Goal: Task Accomplishment & Management: Complete application form

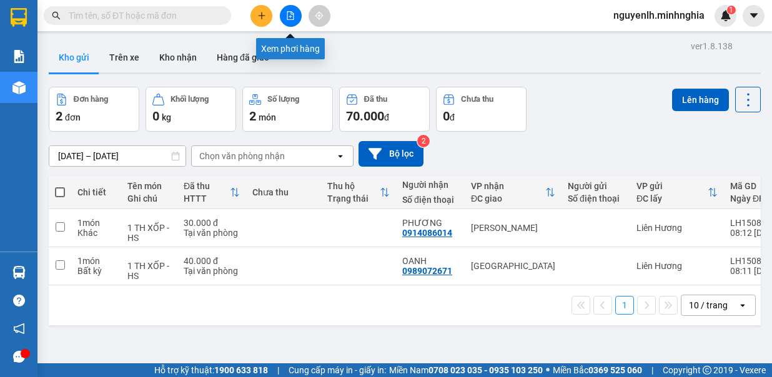
click at [283, 12] on button at bounding box center [291, 16] width 22 height 22
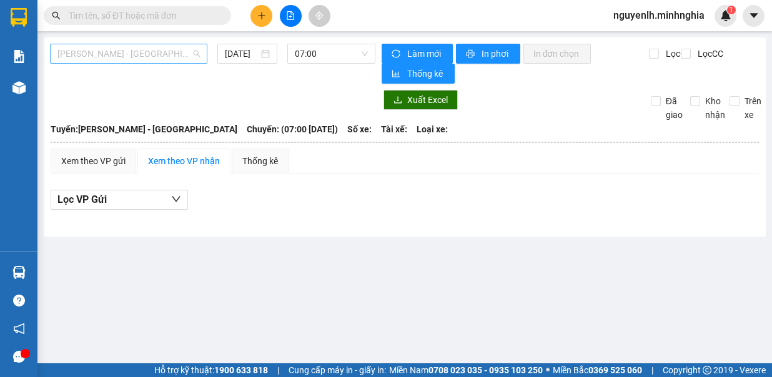
drag, startPoint x: 150, startPoint y: 45, endPoint x: 150, endPoint y: 54, distance: 9.4
click at [150, 47] on span "[PERSON_NAME] - [GEOGRAPHIC_DATA]" at bounding box center [128, 53] width 142 height 19
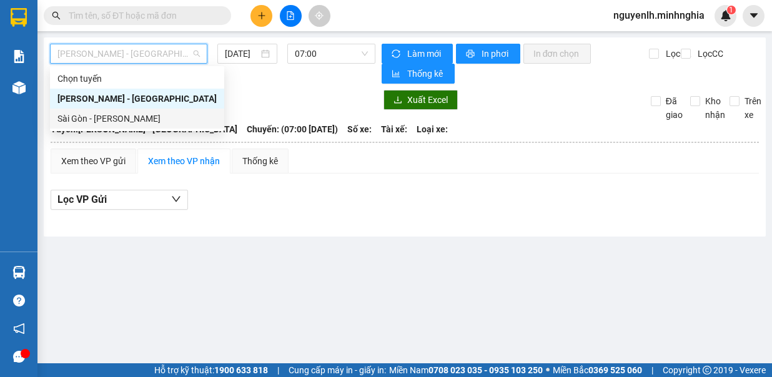
click at [135, 125] on div "Sài Gòn - [PERSON_NAME]" at bounding box center [137, 119] width 174 height 20
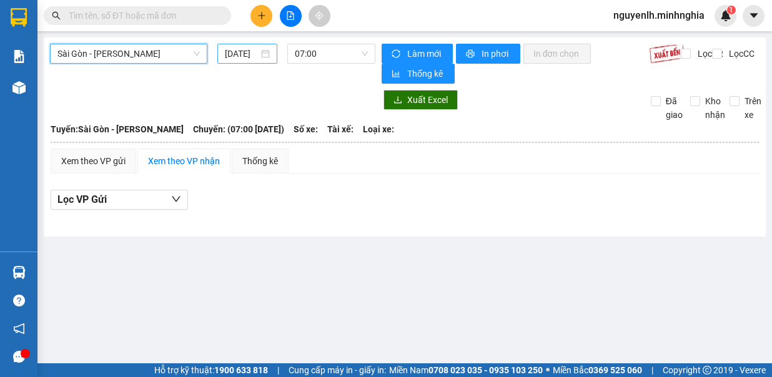
click at [235, 52] on input "[DATE]" at bounding box center [242, 54] width 34 height 14
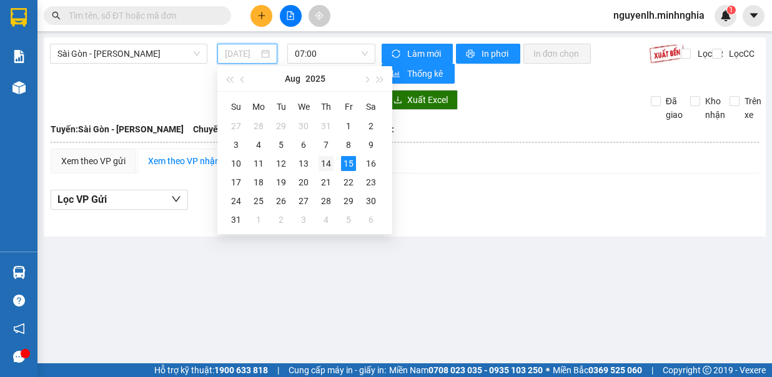
click at [321, 157] on div "14" at bounding box center [325, 163] width 15 height 15
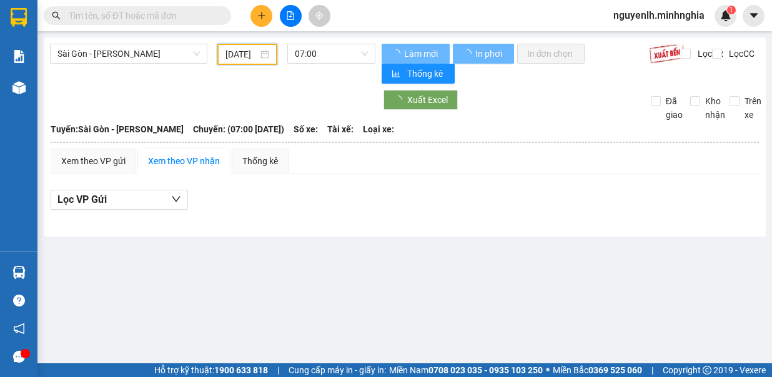
type input "[DATE]"
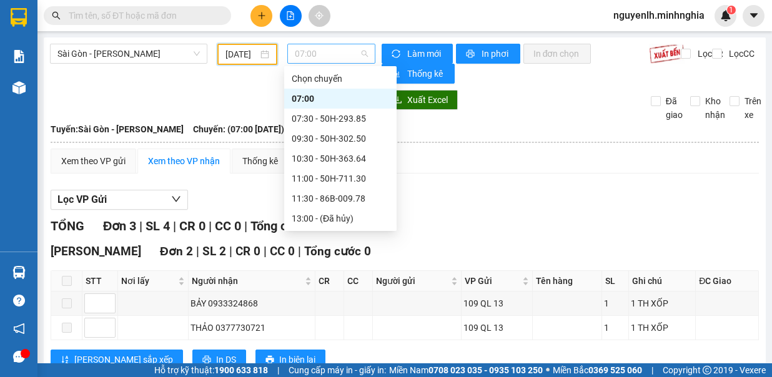
click at [349, 51] on span "07:00" at bounding box center [331, 53] width 73 height 19
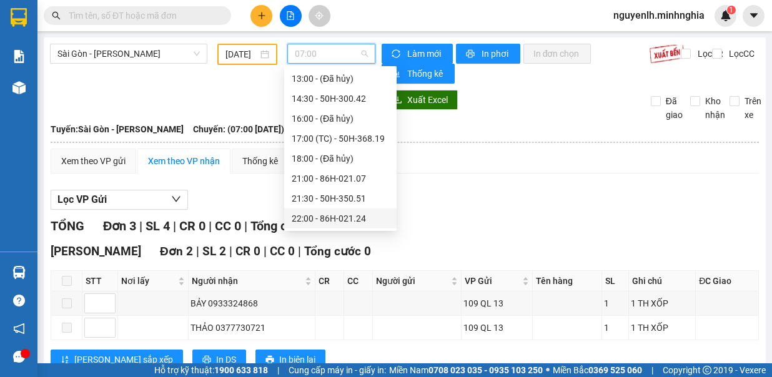
click at [361, 218] on div "22:00 - 86H-021.24" at bounding box center [340, 219] width 97 height 14
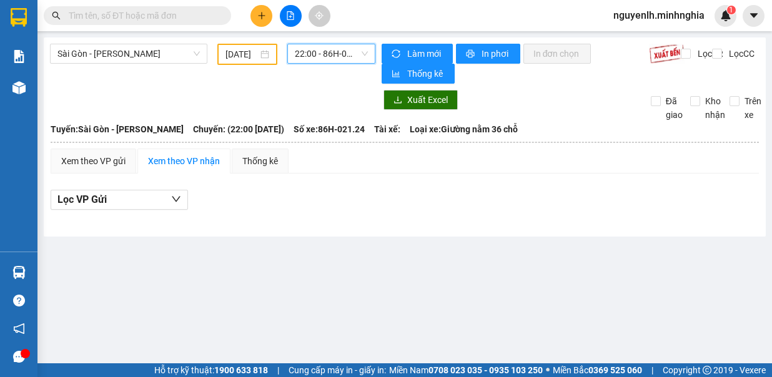
drag, startPoint x: 330, startPoint y: 57, endPoint x: 343, endPoint y: 94, distance: 38.5
click at [330, 57] on span "22:00 - 86H-021.24" at bounding box center [331, 53] width 73 height 19
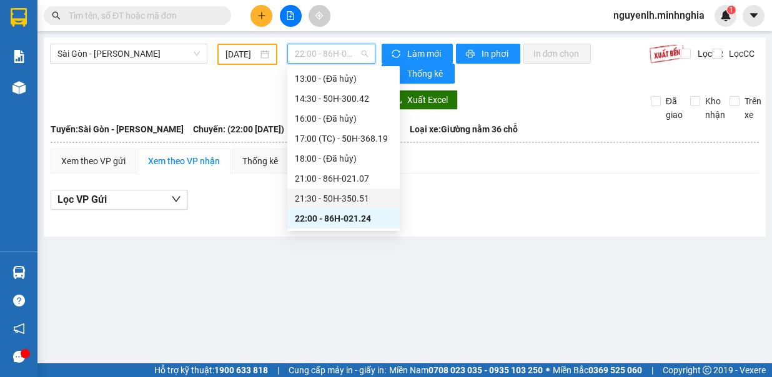
click at [347, 190] on div "21:30 - 50H-350.51" at bounding box center [343, 199] width 112 height 20
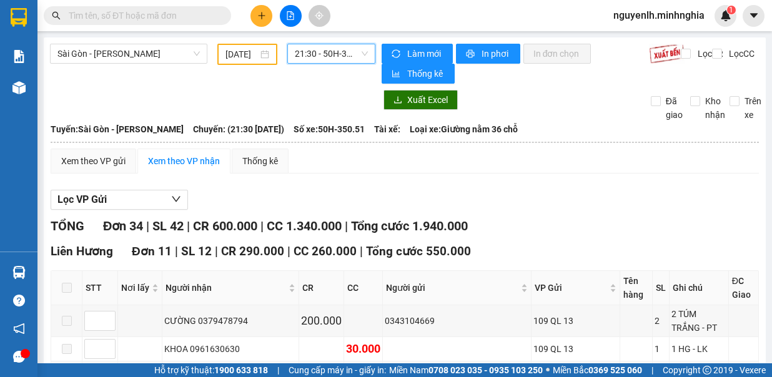
scroll to position [250, 0]
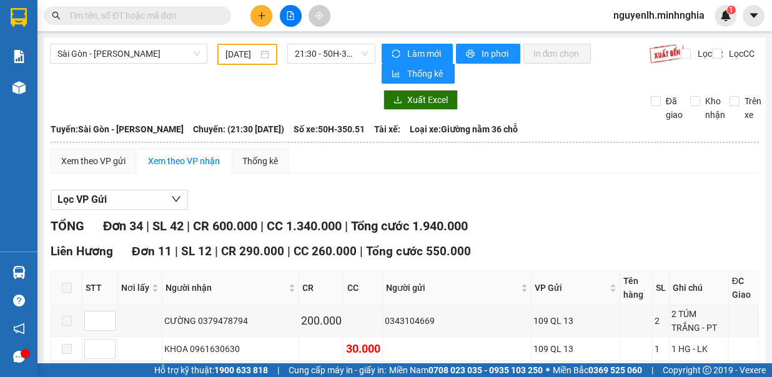
click at [330, 50] on span "21:30 - 50H-350.51" at bounding box center [331, 53] width 73 height 19
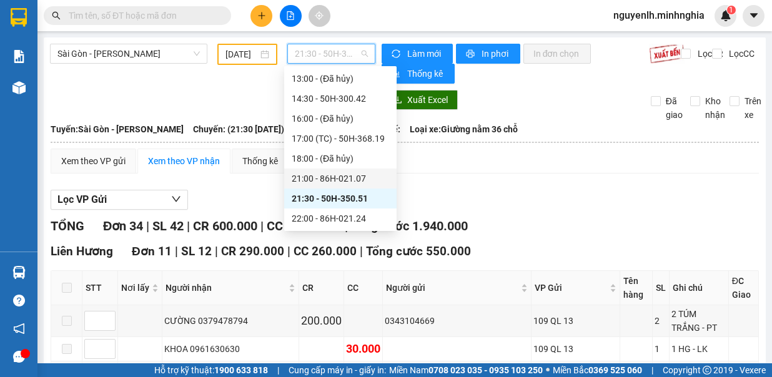
click at [348, 175] on div "21:00 - 86H-021.07" at bounding box center [340, 179] width 97 height 14
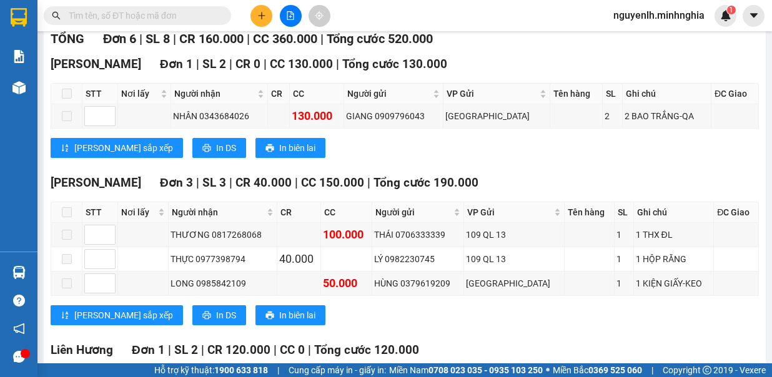
scroll to position [375, 0]
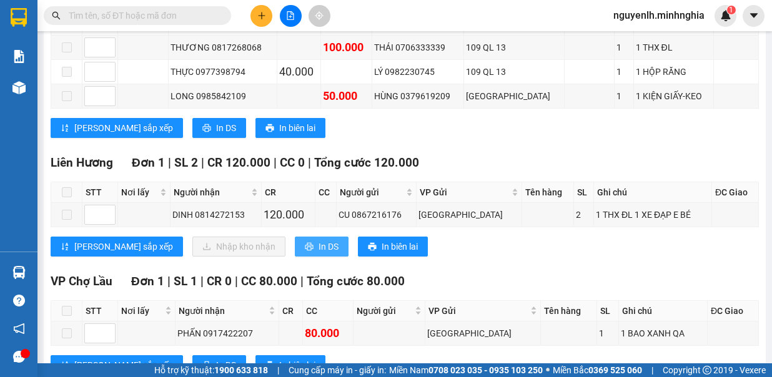
click at [295, 238] on button "In DS" at bounding box center [322, 247] width 54 height 20
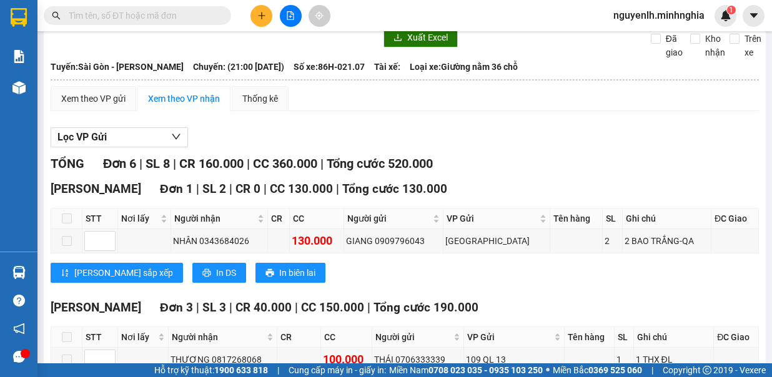
scroll to position [0, 0]
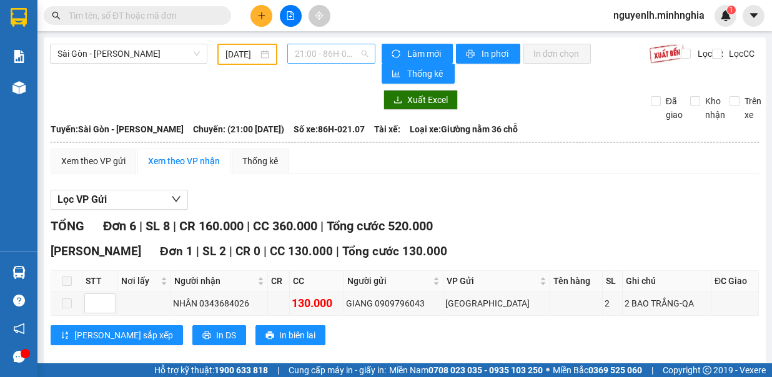
click at [358, 53] on span "21:00 - 86H-021.07" at bounding box center [331, 53] width 73 height 19
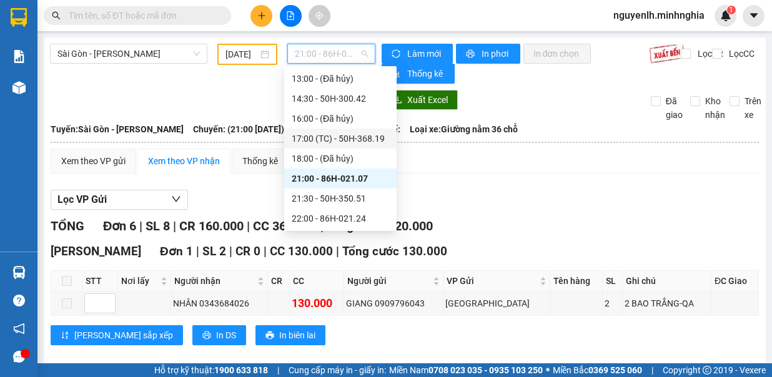
click at [367, 143] on div "17:00 (TC) - 50H-368.19" at bounding box center [340, 139] width 97 height 14
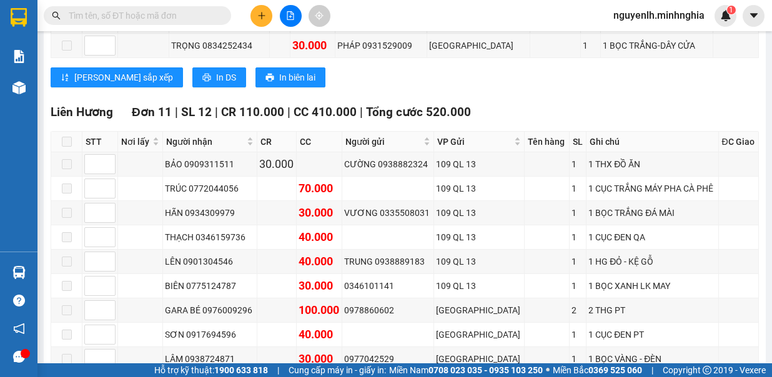
scroll to position [936, 0]
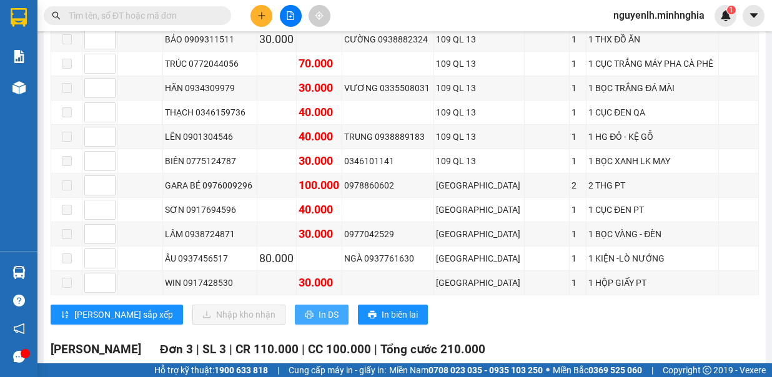
click at [295, 305] on button "In DS" at bounding box center [322, 315] width 54 height 20
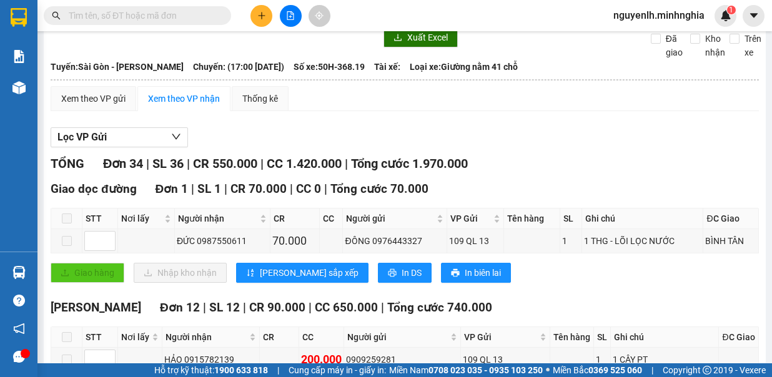
scroll to position [0, 0]
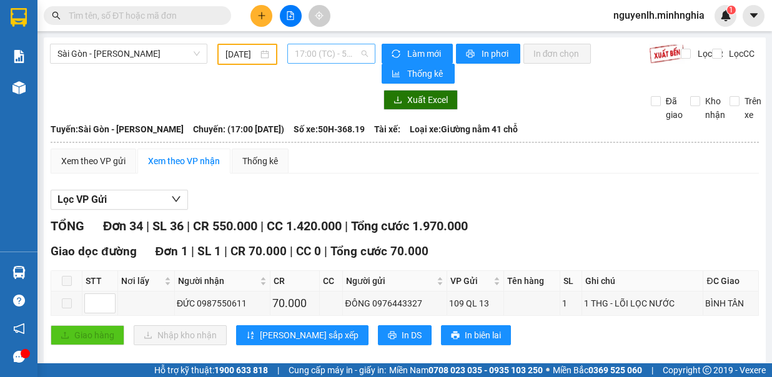
click at [327, 47] on span "17:00 (TC) - 50H-368.19" at bounding box center [331, 53] width 73 height 19
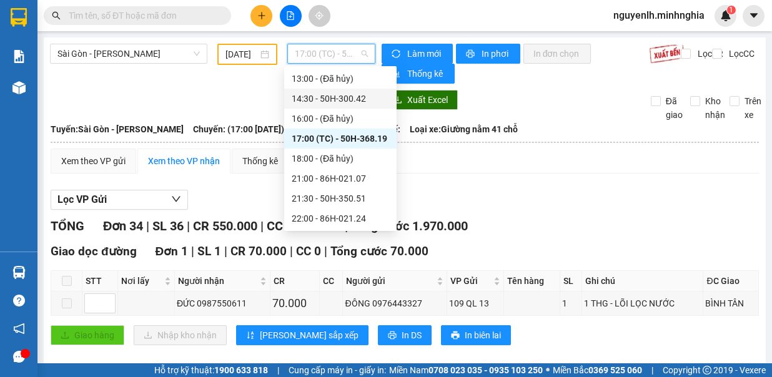
click at [351, 103] on div "14:30 - 50H-300.42" at bounding box center [340, 99] width 97 height 14
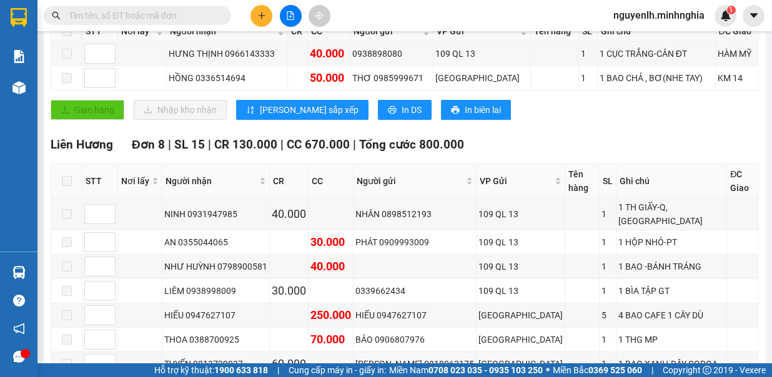
scroll to position [312, 0]
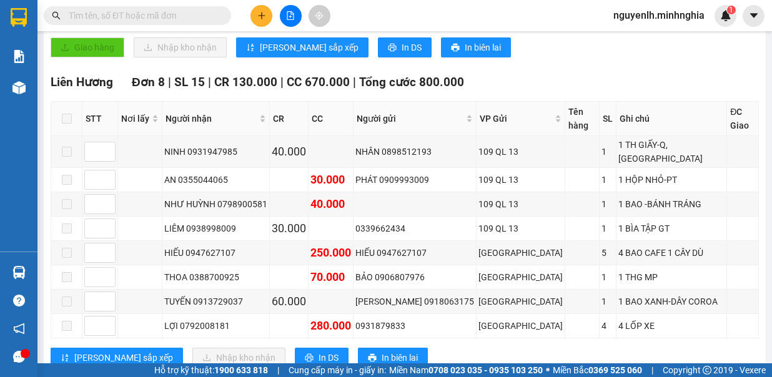
click at [262, 18] on icon "plus" at bounding box center [261, 15] width 9 height 9
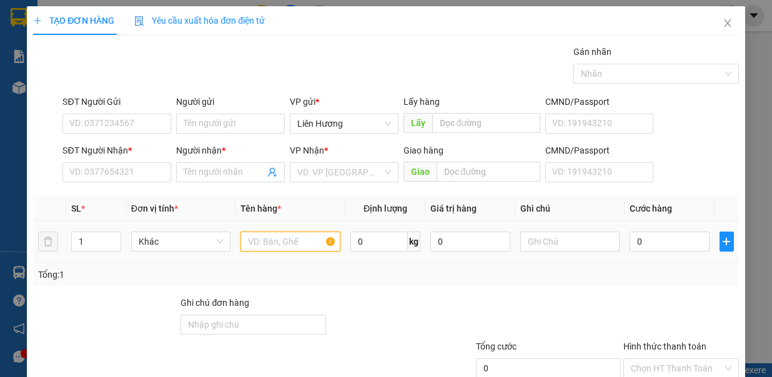
click at [285, 237] on input "text" at bounding box center [290, 242] width 100 height 20
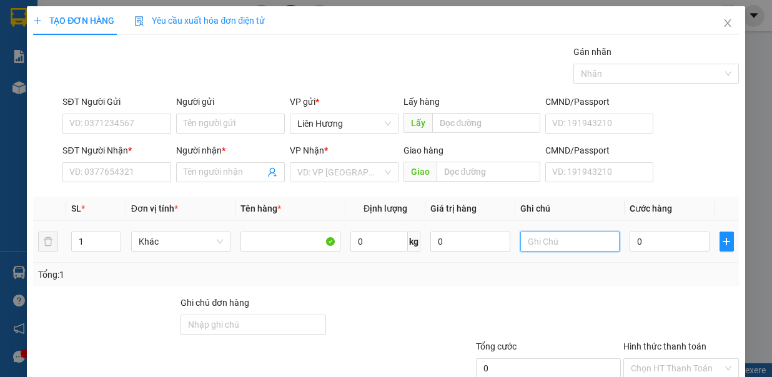
click at [559, 236] on input "text" at bounding box center [570, 242] width 100 height 20
type input "1TX - HS"
click at [658, 240] on input "0" at bounding box center [669, 242] width 80 height 20
type input "8"
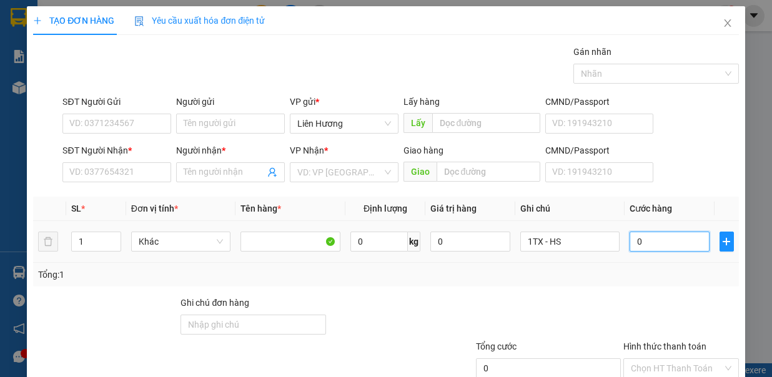
type input "8"
type input "80"
type input "80.000"
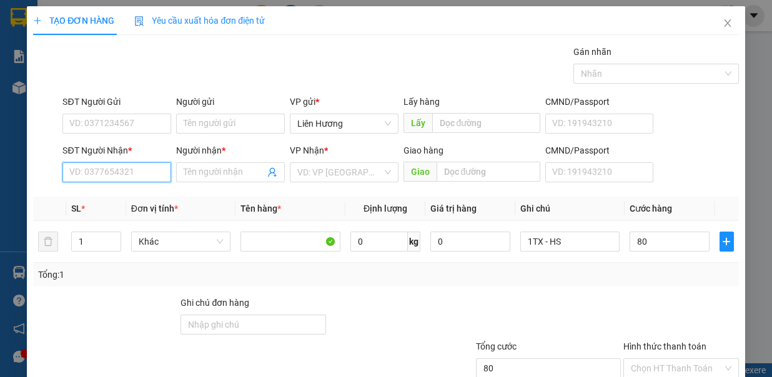
type input "80.000"
click at [112, 167] on input "SĐT Người Nhận *" at bounding box center [116, 172] width 109 height 20
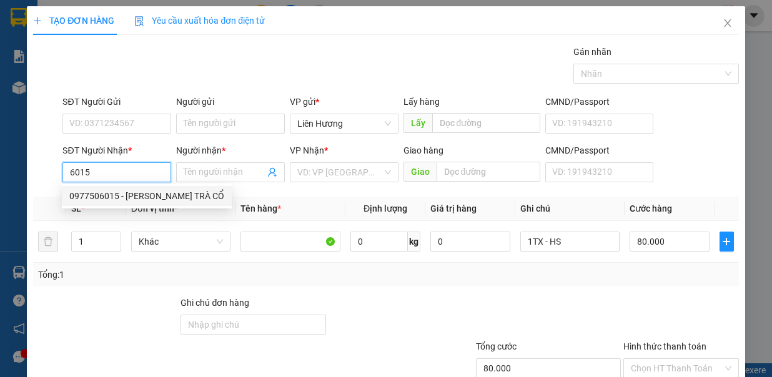
click at [140, 189] on div "0977506015 - THẢO TRÀ CỔ" at bounding box center [146, 196] width 155 height 14
type input "0977506015"
type input "THẢO TRÀ CỔ"
type input "TRÀ CỔ / TRỊ AN"
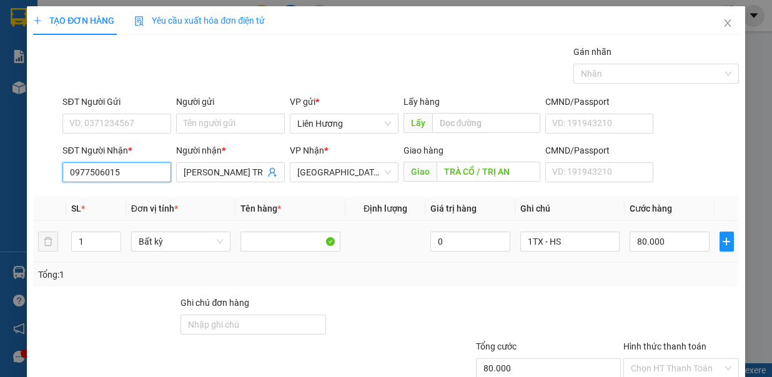
scroll to position [83, 0]
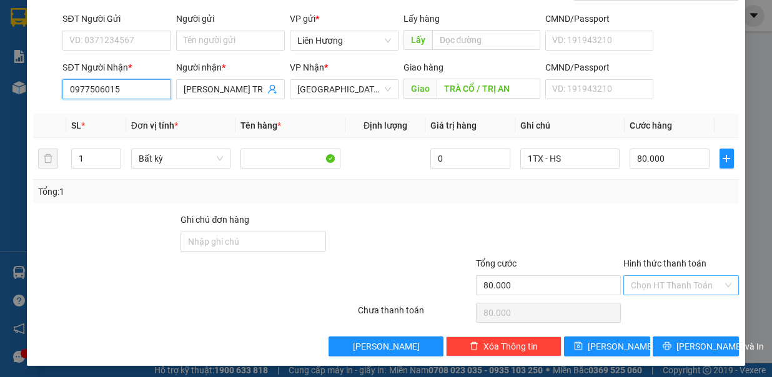
type input "0977506015"
click at [658, 283] on input "Hình thức thanh toán" at bounding box center [676, 285] width 92 height 19
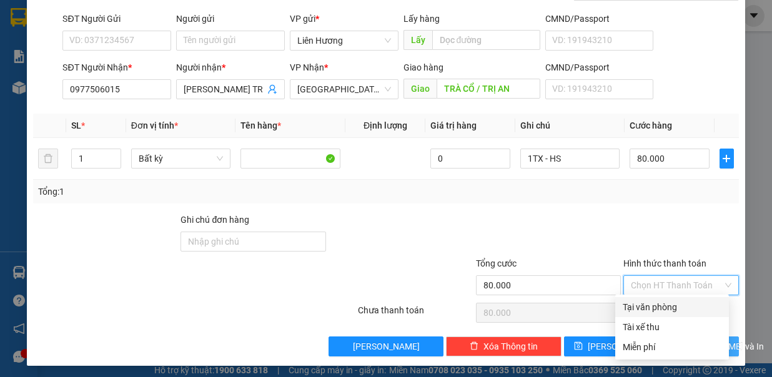
drag, startPoint x: 667, startPoint y: 305, endPoint x: 675, endPoint y: 334, distance: 30.6
click at [667, 305] on div "Tại văn phòng" at bounding box center [671, 307] width 99 height 14
type input "0"
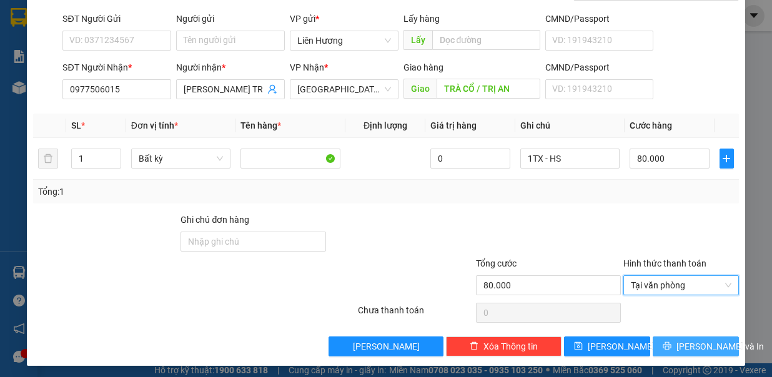
click at [677, 346] on span "Lưu và In" at bounding box center [719, 347] width 87 height 14
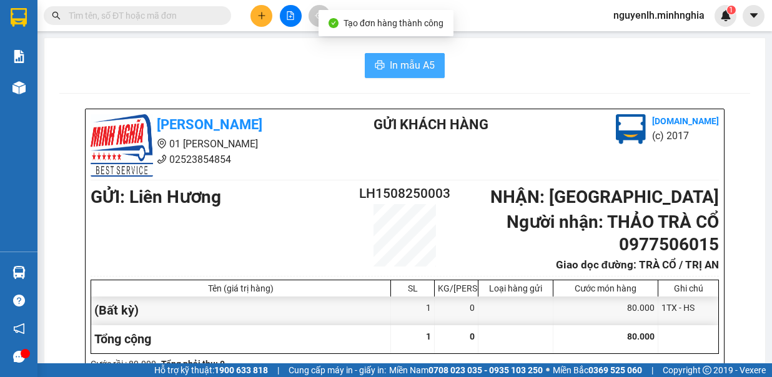
click at [421, 67] on span "In mẫu A5" at bounding box center [412, 65] width 45 height 16
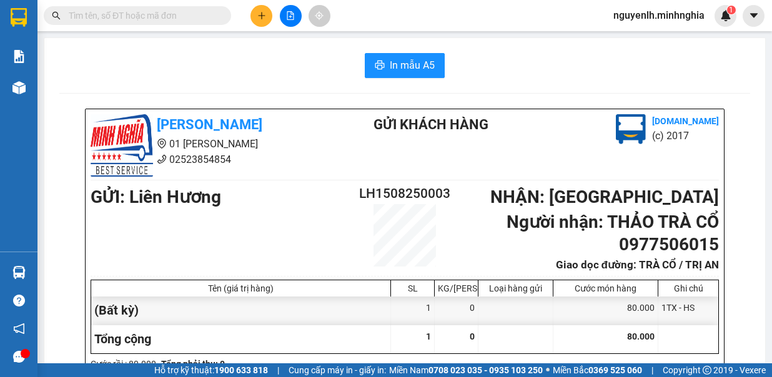
click at [258, 10] on button at bounding box center [261, 16] width 22 height 22
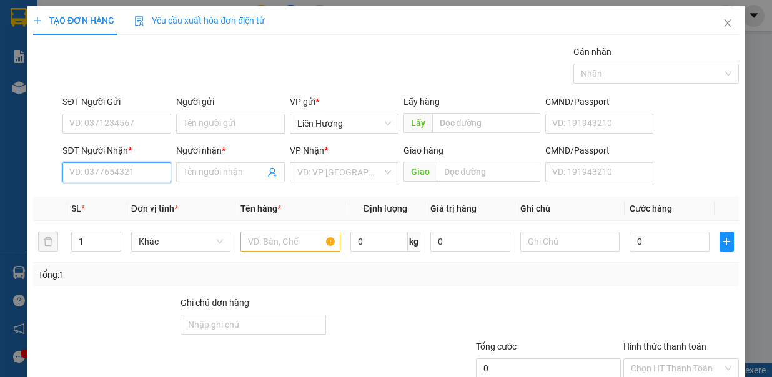
click at [119, 174] on input "SĐT Người Nhận *" at bounding box center [116, 172] width 109 height 20
click at [137, 187] on div "0989830735 - SƠN" at bounding box center [115, 196] width 107 height 20
type input "0989830735"
type input "SƠN"
type input "N3 TÂN VẠN"
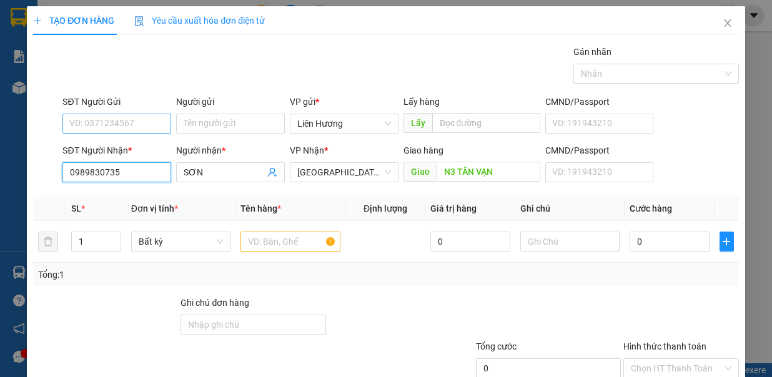
type input "0989830735"
click at [139, 112] on div "SĐT Người Gửi" at bounding box center [116, 104] width 109 height 19
click at [137, 120] on input "SĐT Người Gửi" at bounding box center [116, 124] width 109 height 20
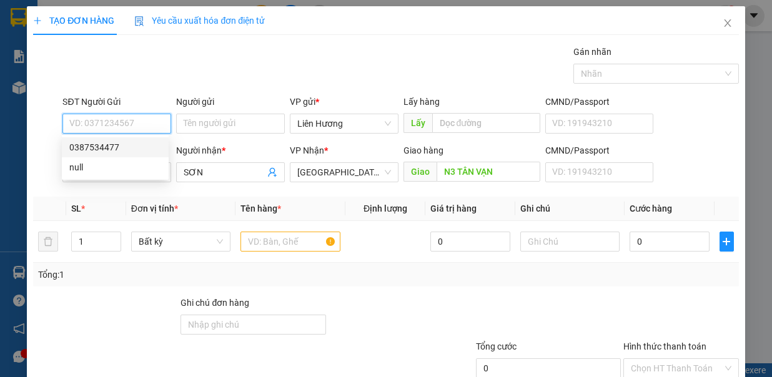
drag, startPoint x: 133, startPoint y: 143, endPoint x: 283, endPoint y: 164, distance: 151.9
click at [134, 144] on div "0387534477" at bounding box center [115, 147] width 92 height 14
type input "0387534477"
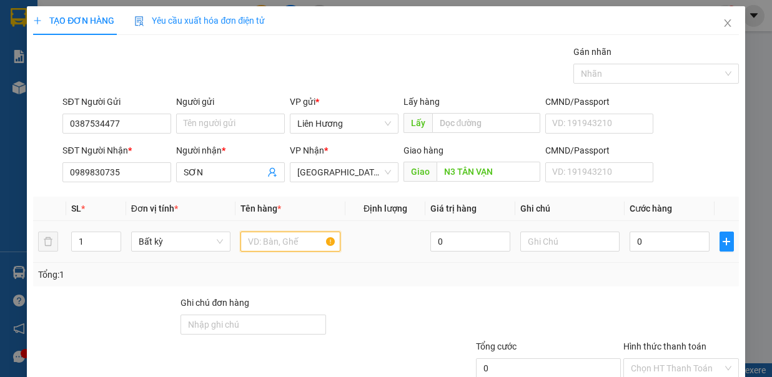
click at [306, 241] on input "text" at bounding box center [290, 242] width 100 height 20
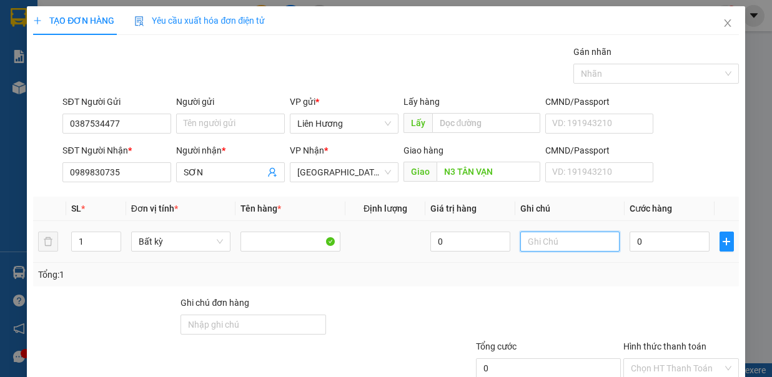
click at [536, 240] on input "text" at bounding box center [570, 242] width 100 height 20
type input "1TX - HS"
click at [646, 243] on input "0" at bounding box center [669, 242] width 80 height 20
type input "1"
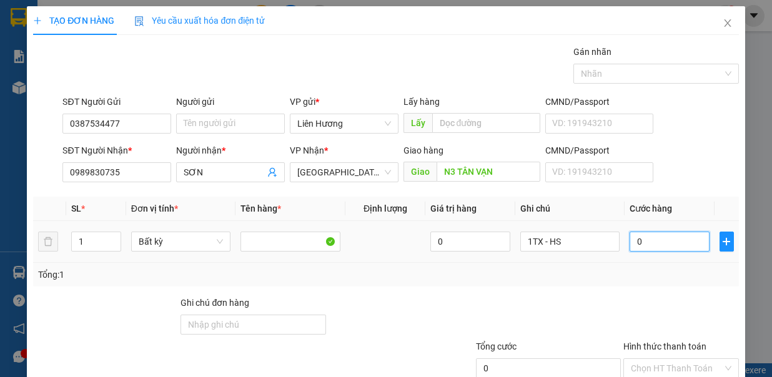
type input "1"
type input "10"
type input "100"
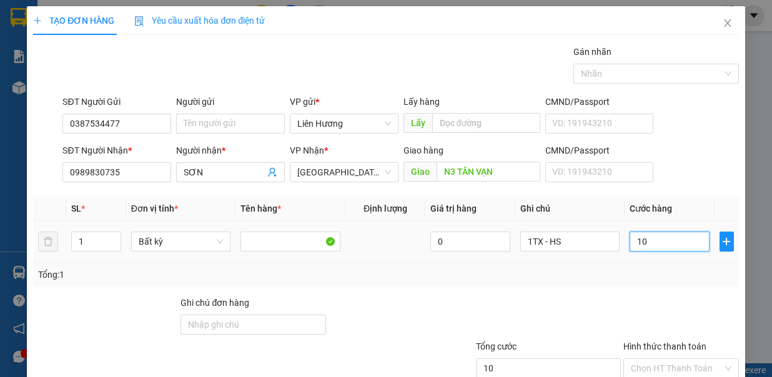
type input "100"
click at [663, 359] on input "Hình thức thanh toán" at bounding box center [676, 368] width 92 height 19
type input "100.000"
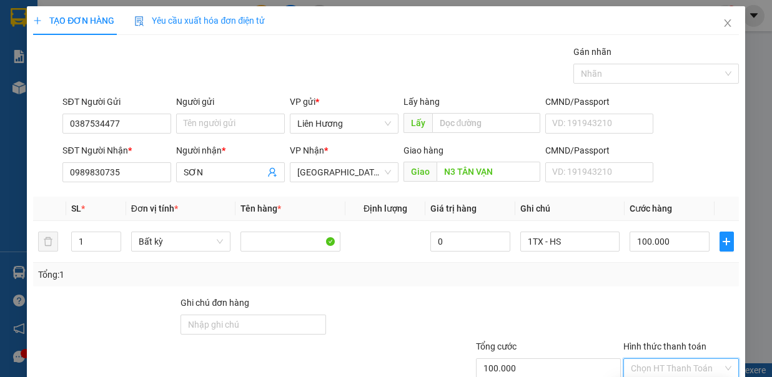
type input "0"
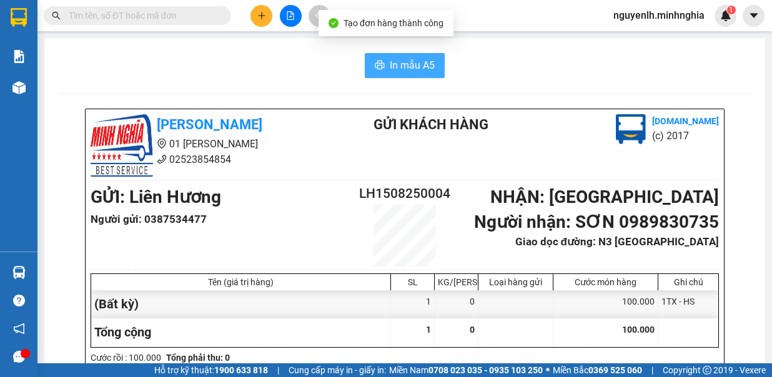
click at [406, 67] on span "In mẫu A5" at bounding box center [412, 65] width 45 height 16
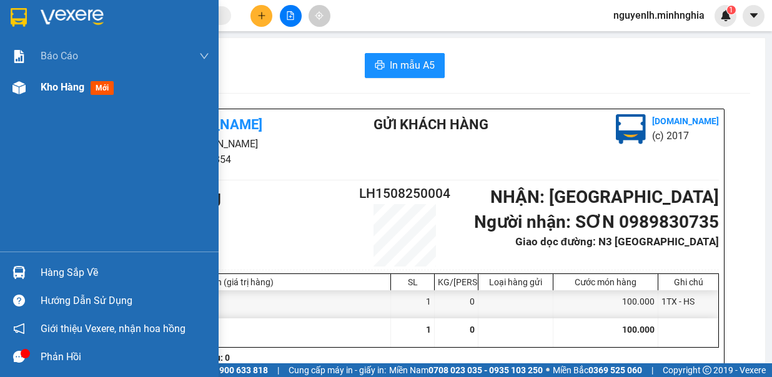
click at [62, 87] on span "Kho hàng" at bounding box center [63, 87] width 44 height 12
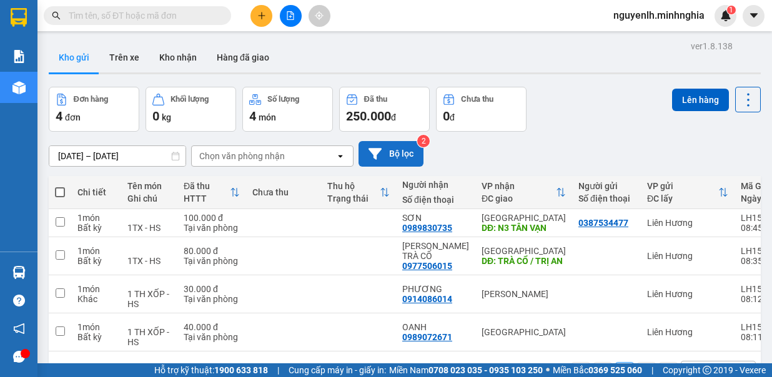
drag, startPoint x: 57, startPoint y: 187, endPoint x: 355, endPoint y: 152, distance: 300.4
click at [69, 183] on th at bounding box center [60, 192] width 22 height 33
click at [64, 194] on span at bounding box center [60, 192] width 10 height 10
click at [60, 186] on input "checkbox" at bounding box center [60, 186] width 0 height 0
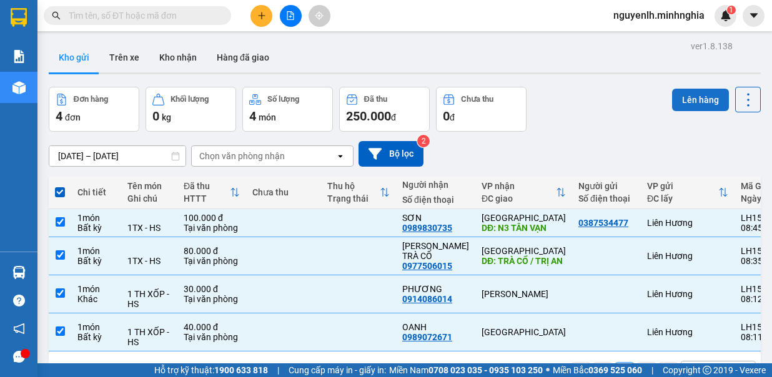
click at [703, 97] on button "Lên hàng" at bounding box center [700, 100] width 57 height 22
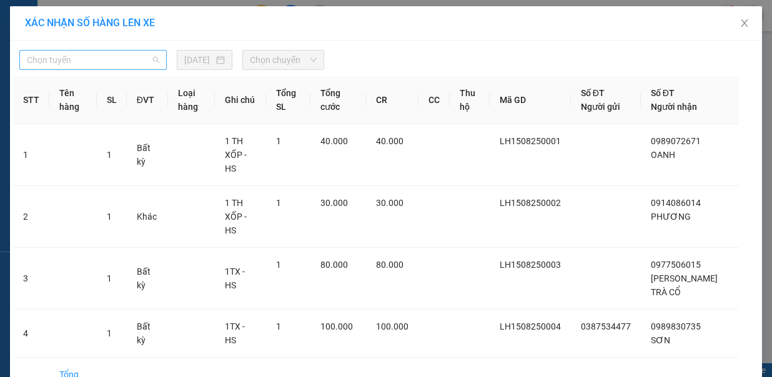
click at [119, 52] on span "Chọn tuyến" at bounding box center [93, 60] width 132 height 19
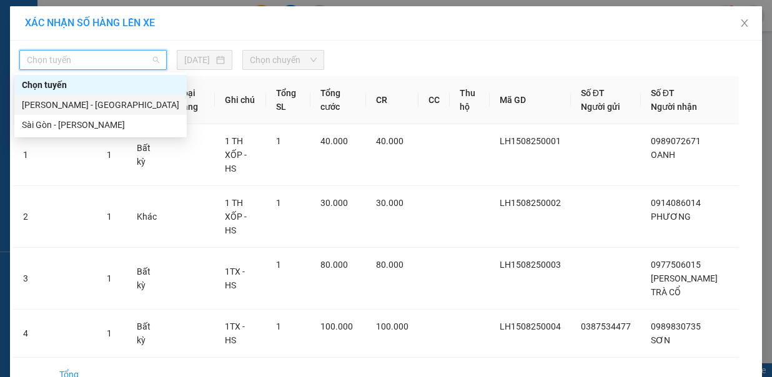
drag, startPoint x: 127, startPoint y: 109, endPoint x: 149, endPoint y: 107, distance: 21.9
click at [127, 109] on div "[PERSON_NAME] - [GEOGRAPHIC_DATA]" at bounding box center [100, 105] width 157 height 14
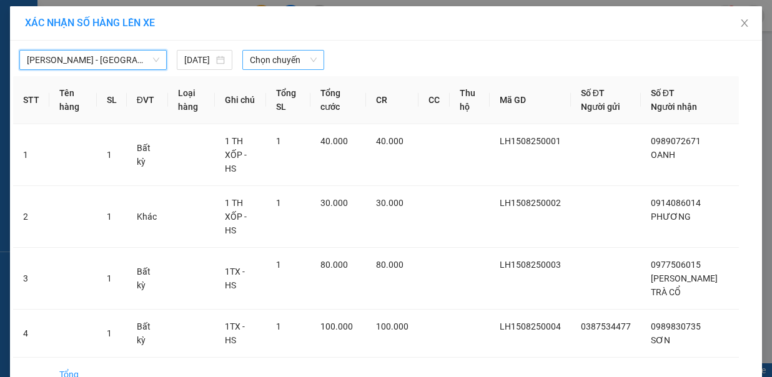
click at [268, 64] on span "Chọn chuyến" at bounding box center [283, 60] width 67 height 19
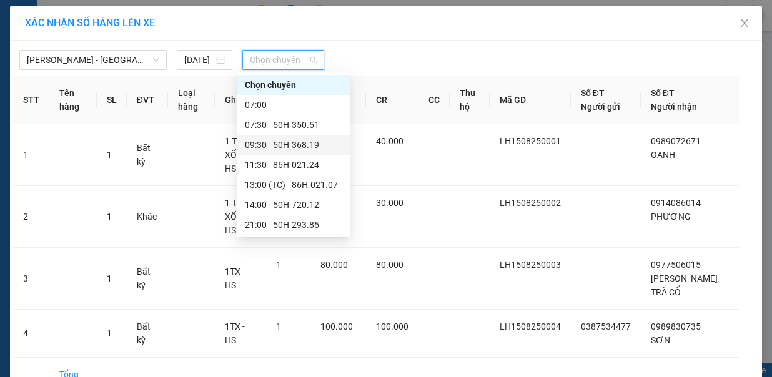
click at [311, 142] on div "09:30 - 50H-368.19" at bounding box center [293, 145] width 97 height 14
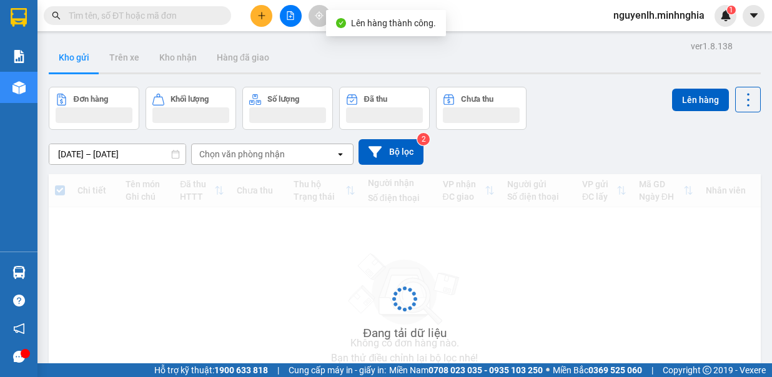
click at [290, 17] on icon "file-add" at bounding box center [290, 15] width 9 height 9
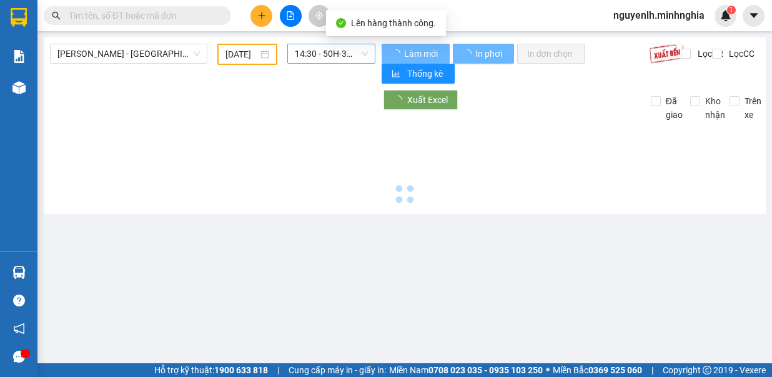
click at [333, 57] on span "14:30 - 50H-300.42" at bounding box center [331, 53] width 73 height 19
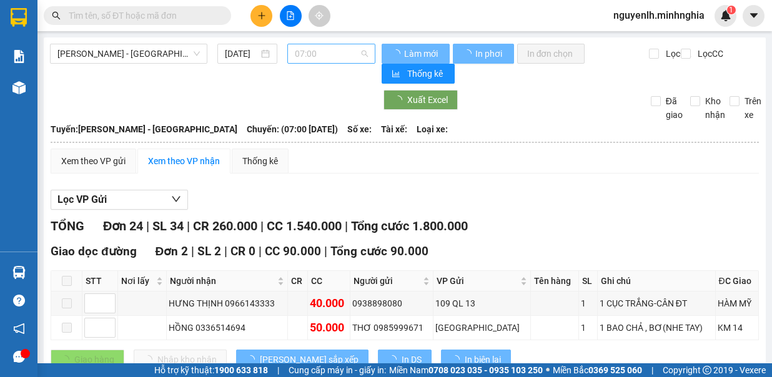
type input "[DATE]"
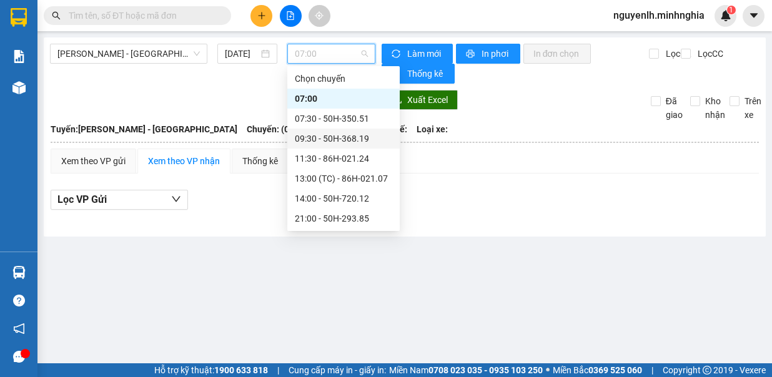
click at [364, 140] on div "09:30 - 50H-368.19" at bounding box center [343, 139] width 97 height 14
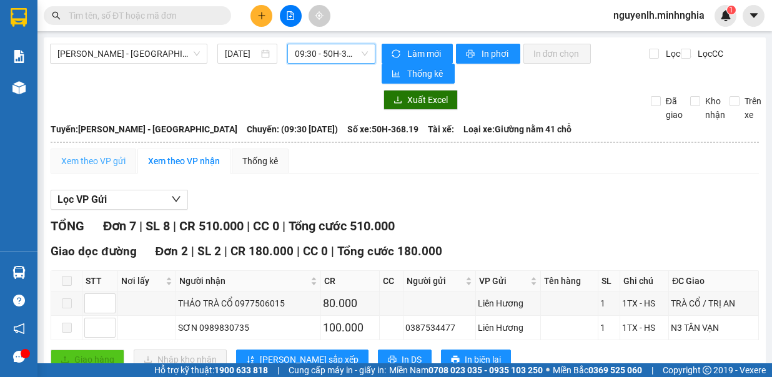
click at [97, 170] on div "Xem theo VP gửi" at bounding box center [94, 161] width 86 height 25
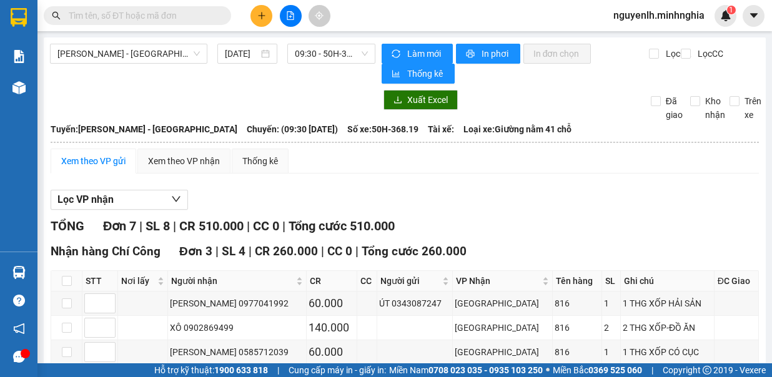
drag, startPoint x: 265, startPoint y: 323, endPoint x: 260, endPoint y: 291, distance: 32.3
click at [262, 19] on icon "plus" at bounding box center [261, 15] width 9 height 9
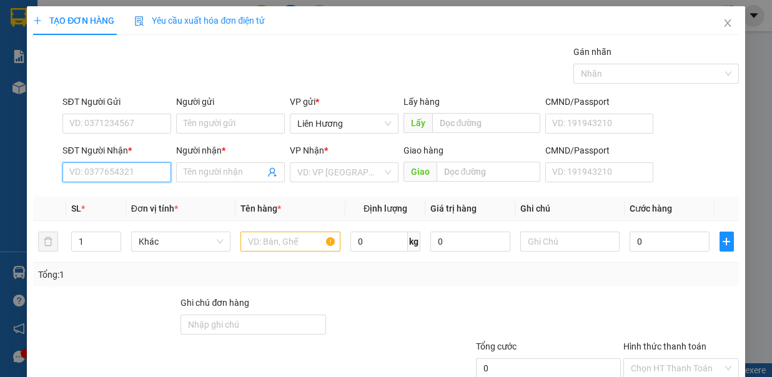
click at [126, 177] on input "SĐT Người Nhận *" at bounding box center [116, 172] width 109 height 20
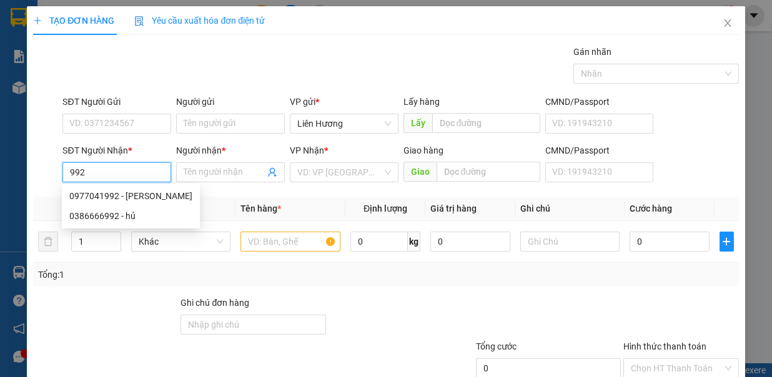
click at [135, 192] on div "0977041992 - THOA" at bounding box center [130, 196] width 123 height 14
type input "0977041992"
type input "THOA"
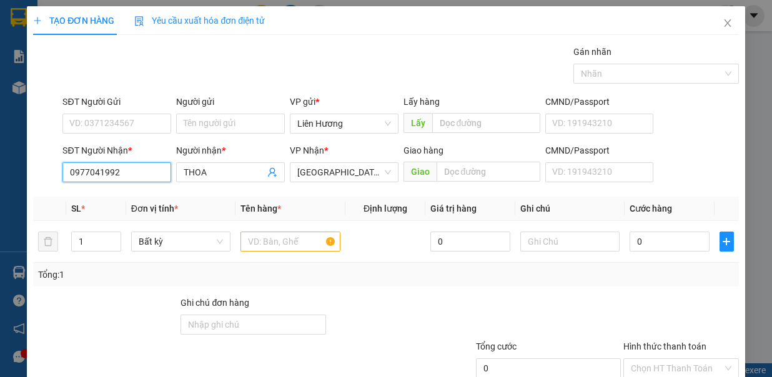
type input "0977041992"
click at [132, 105] on div "SĐT Người Gửi" at bounding box center [116, 102] width 109 height 14
click at [132, 114] on input "SĐT Người Gửi" at bounding box center [116, 124] width 109 height 20
click at [134, 115] on input "SĐT Người Gửi" at bounding box center [116, 124] width 109 height 20
click at [277, 242] on input "text" at bounding box center [290, 242] width 100 height 20
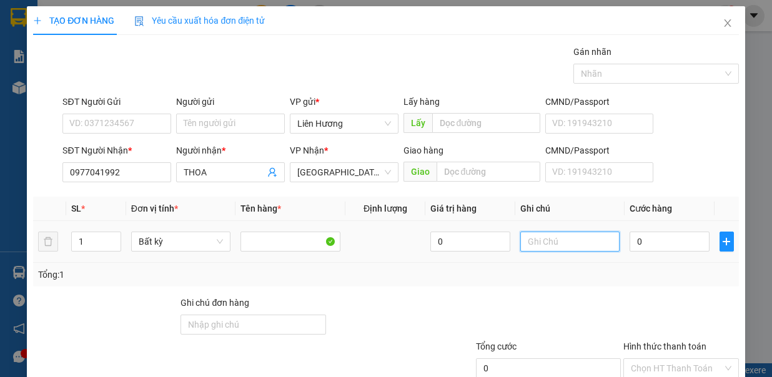
click at [577, 237] on input "text" at bounding box center [570, 242] width 100 height 20
type input "1TX - HS"
click at [635, 240] on input "0" at bounding box center [669, 242] width 80 height 20
type input "4"
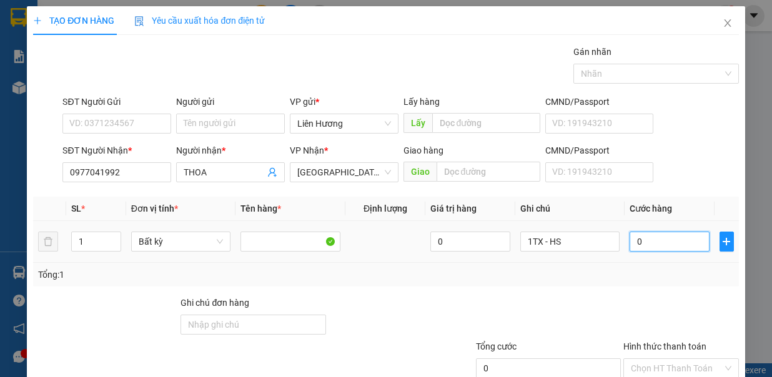
type input "4"
type input "40"
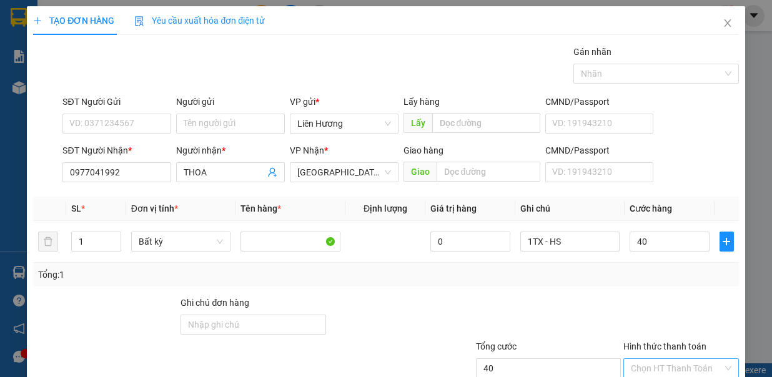
click at [679, 359] on input "Hình thức thanh toán" at bounding box center [676, 368] width 92 height 19
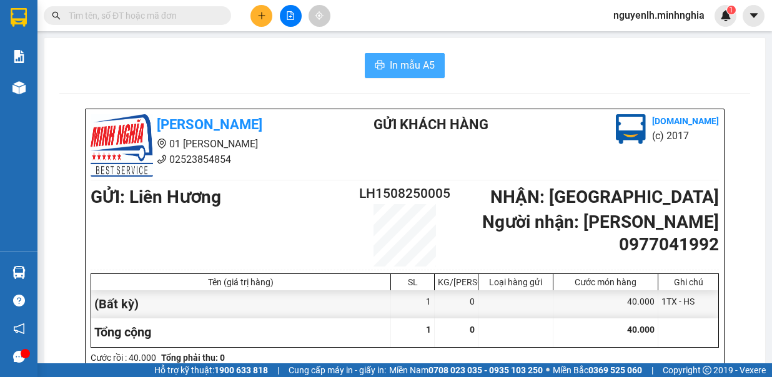
click at [413, 72] on span "In mẫu A5" at bounding box center [412, 65] width 45 height 16
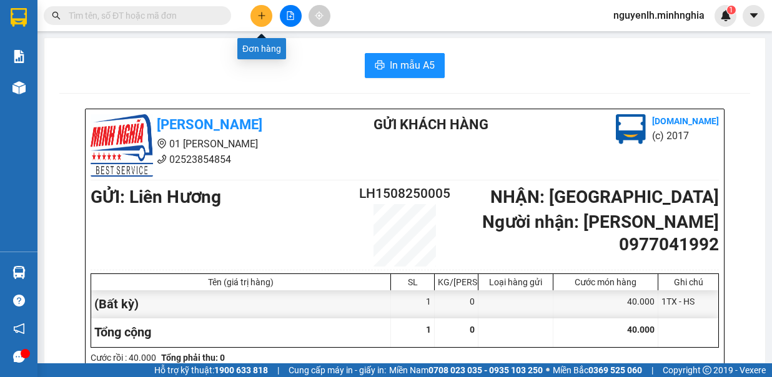
click at [259, 17] on icon "plus" at bounding box center [261, 15] width 9 height 9
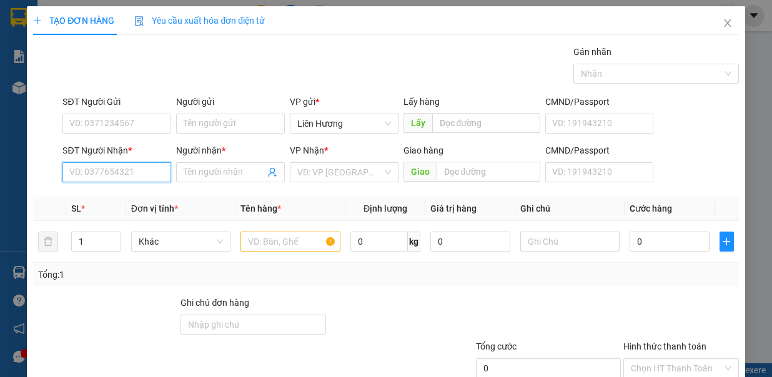
drag, startPoint x: 140, startPoint y: 177, endPoint x: 137, endPoint y: 150, distance: 27.0
click at [140, 172] on input "SĐT Người Nhận *" at bounding box center [116, 172] width 109 height 20
drag, startPoint x: 109, startPoint y: 193, endPoint x: 130, endPoint y: 144, distance: 53.1
click at [109, 193] on div "0329600015 - TUẤN KIỆT" at bounding box center [130, 196] width 123 height 14
type input "0329600015"
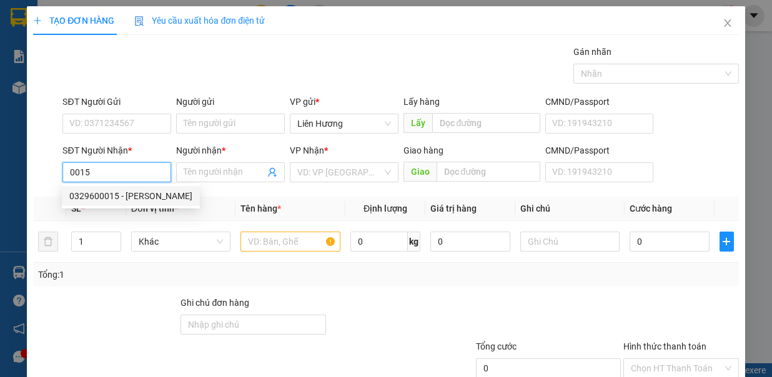
type input "TUẤN KIỆT"
type input "0329600015"
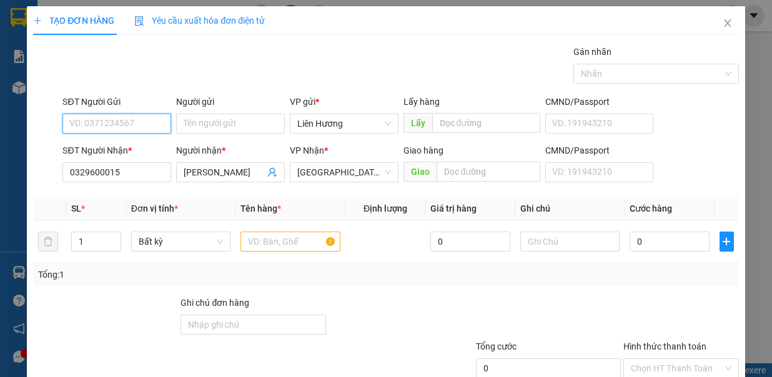
click at [144, 124] on input "SĐT Người Gửi" at bounding box center [116, 124] width 109 height 20
click at [140, 148] on div "0862024423" at bounding box center [115, 147] width 92 height 14
type input "0862024423"
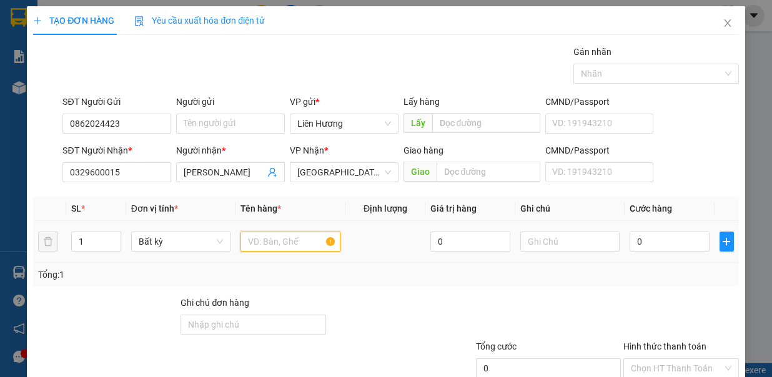
click at [267, 233] on input "text" at bounding box center [290, 242] width 100 height 20
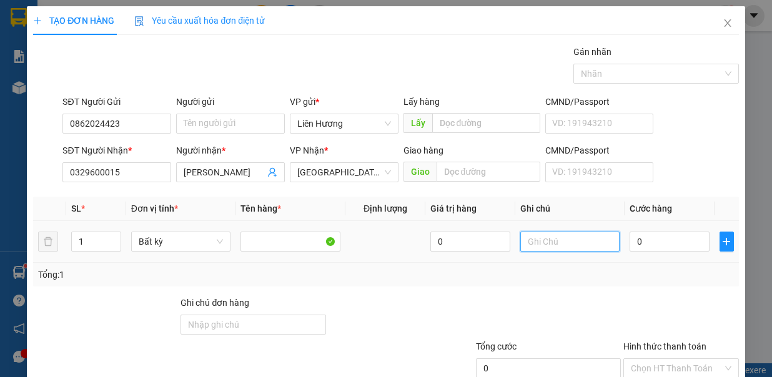
click at [584, 239] on input "text" at bounding box center [570, 242] width 100 height 20
type input "1TX - Đ.ĂN"
click at [639, 239] on input "0" at bounding box center [669, 242] width 80 height 20
type input "4"
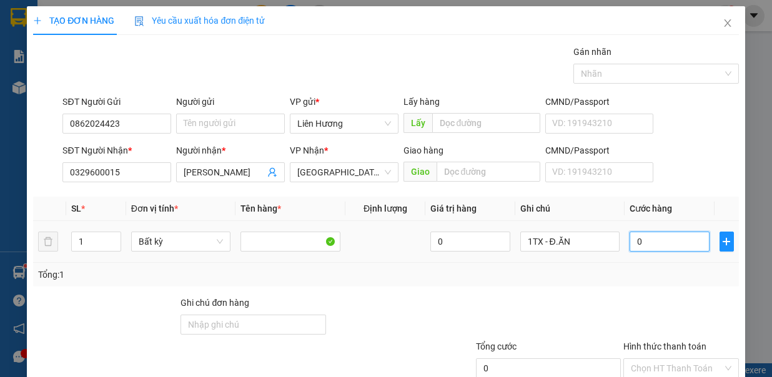
type input "4"
type input "40"
drag, startPoint x: 652, startPoint y: 280, endPoint x: 668, endPoint y: 285, distance: 17.2
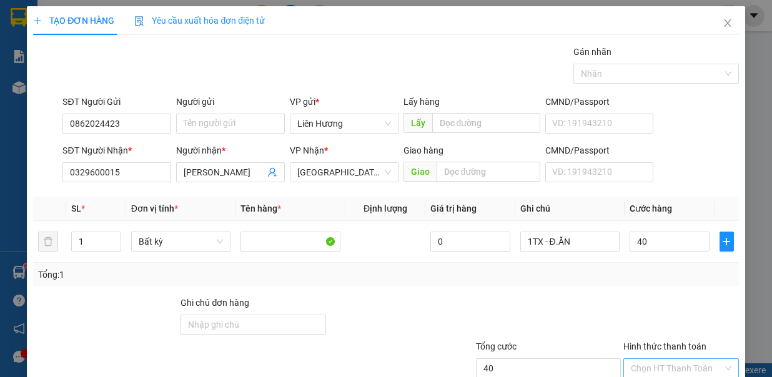
click at [654, 359] on input "Hình thức thanh toán" at bounding box center [676, 368] width 92 height 19
type input "40.000"
drag, startPoint x: 683, startPoint y: 310, endPoint x: 685, endPoint y: 319, distance: 9.7
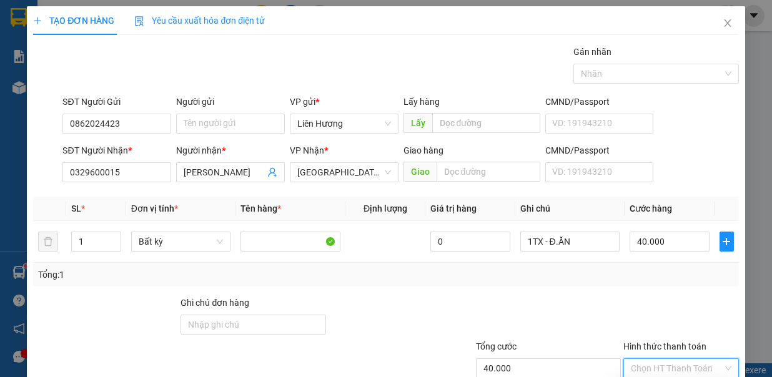
drag, startPoint x: 684, startPoint y: 342, endPoint x: 672, endPoint y: 330, distance: 16.3
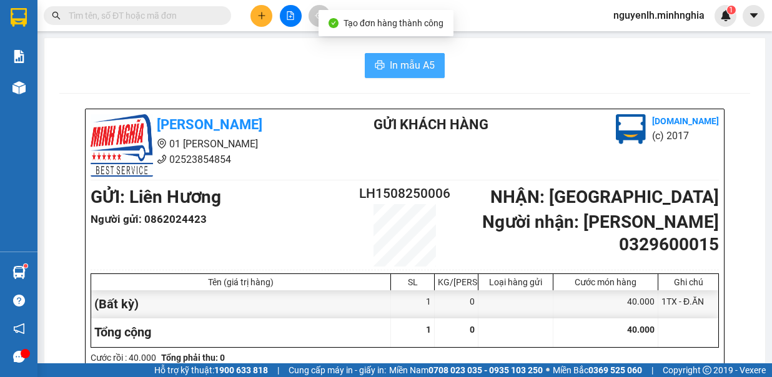
click at [409, 65] on span "In mẫu A5" at bounding box center [412, 65] width 45 height 16
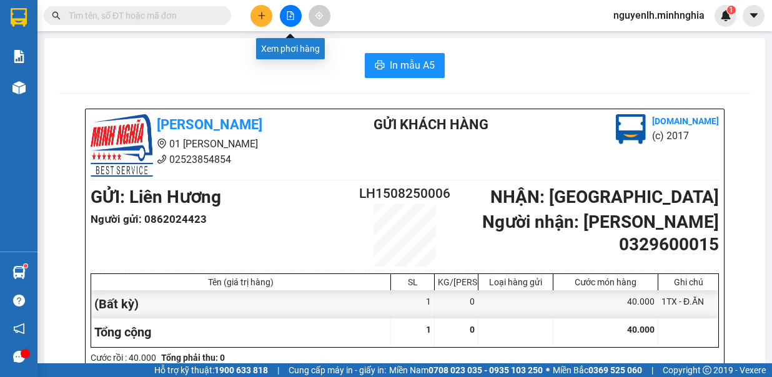
click at [292, 10] on button at bounding box center [291, 16] width 22 height 22
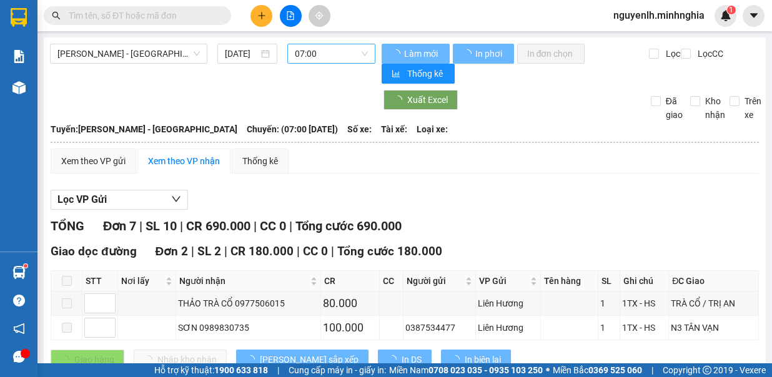
click at [308, 57] on span "07:00" at bounding box center [331, 53] width 73 height 19
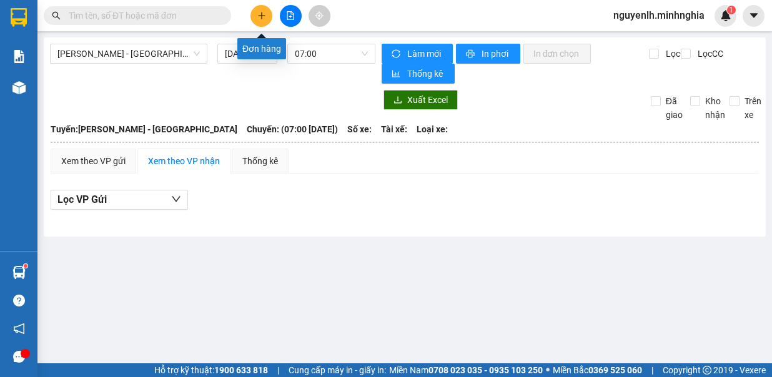
click at [270, 15] on button at bounding box center [261, 16] width 22 height 22
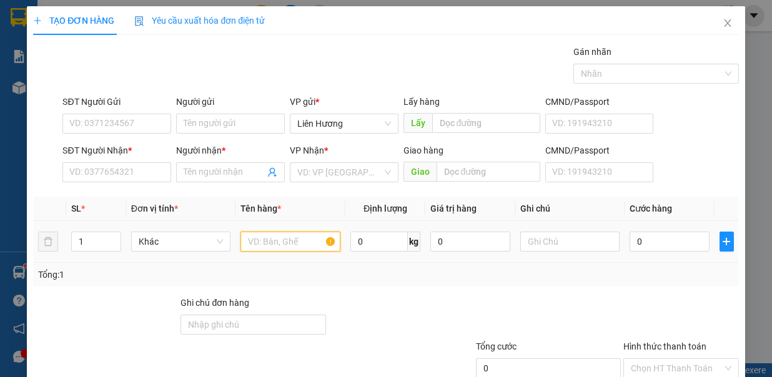
click at [259, 239] on input "text" at bounding box center [290, 242] width 100 height 20
type input "2"
click at [110, 232] on span "Increase Value" at bounding box center [114, 237] width 14 height 11
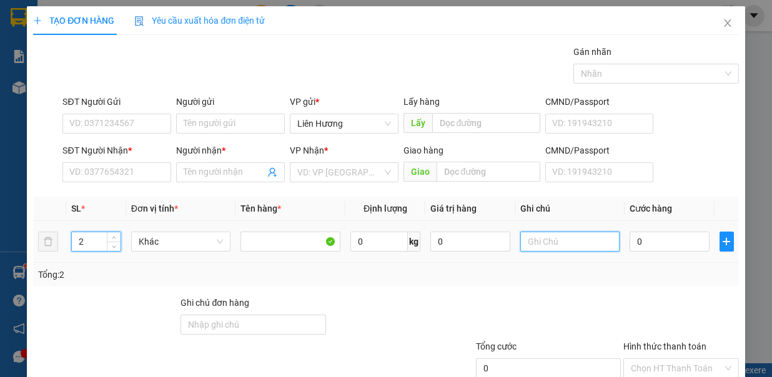
click at [546, 244] on input "text" at bounding box center [570, 242] width 100 height 20
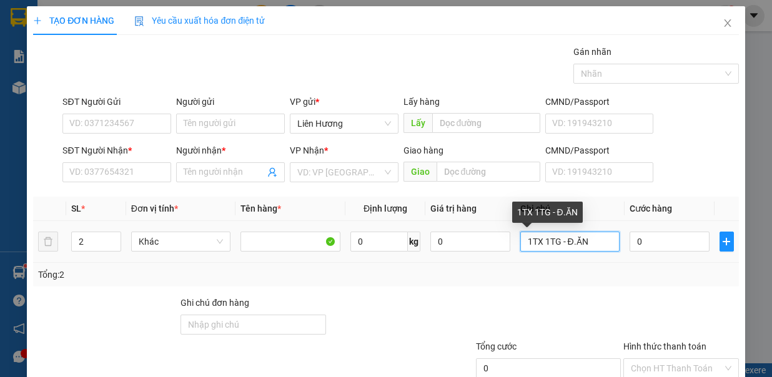
click at [531, 242] on input "1TX 1TG - Đ.ĂN" at bounding box center [570, 242] width 100 height 20
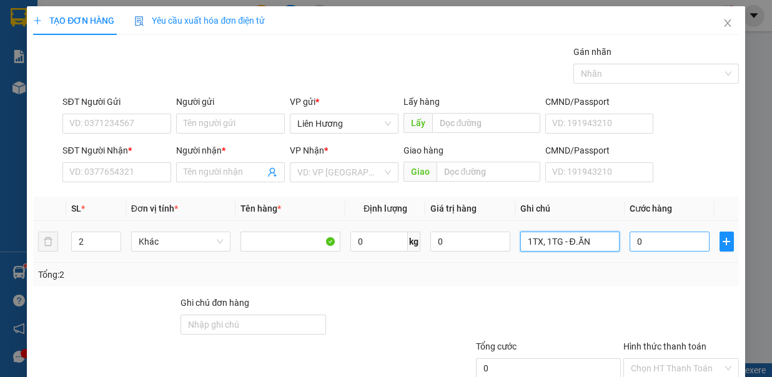
type input "1TX, 1TG - Đ.ĂN"
click at [644, 242] on input "0" at bounding box center [669, 242] width 80 height 20
type input "8"
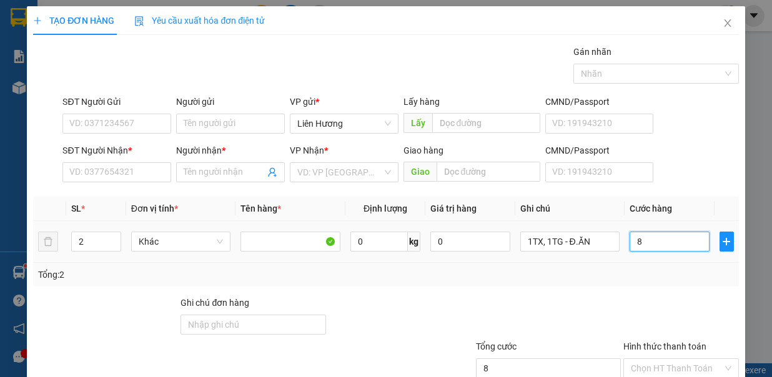
type input "80"
type input "80.000"
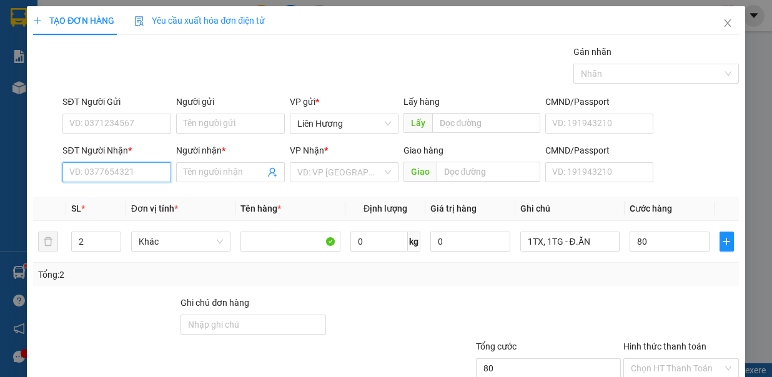
type input "80.000"
click at [126, 173] on input "SĐT Người Nhận *" at bounding box center [116, 172] width 109 height 20
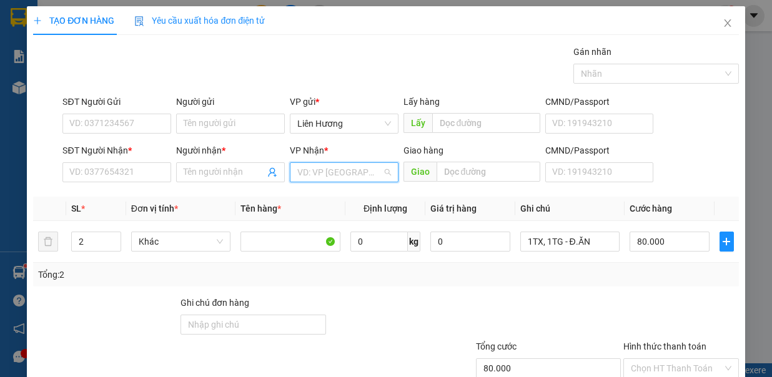
click at [352, 180] on input "search" at bounding box center [339, 172] width 85 height 19
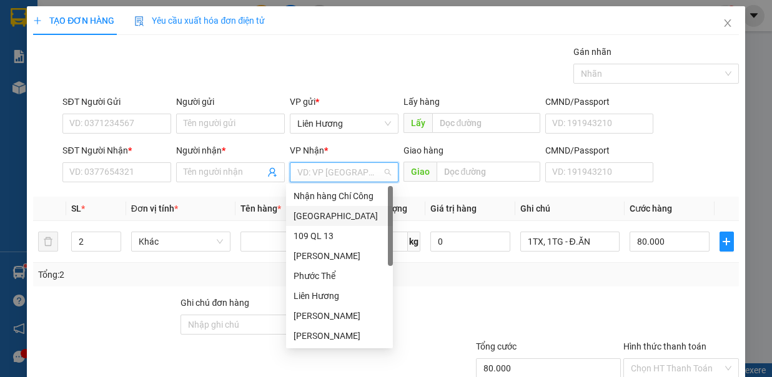
click at [335, 214] on div "[GEOGRAPHIC_DATA]" at bounding box center [339, 216] width 92 height 14
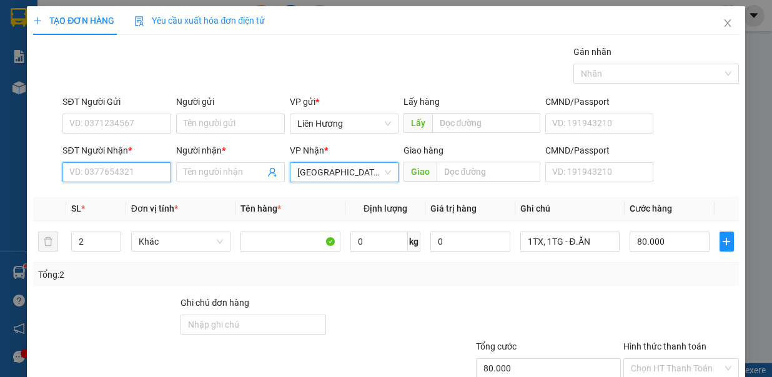
click at [110, 172] on input "SĐT Người Nhận *" at bounding box center [116, 172] width 109 height 20
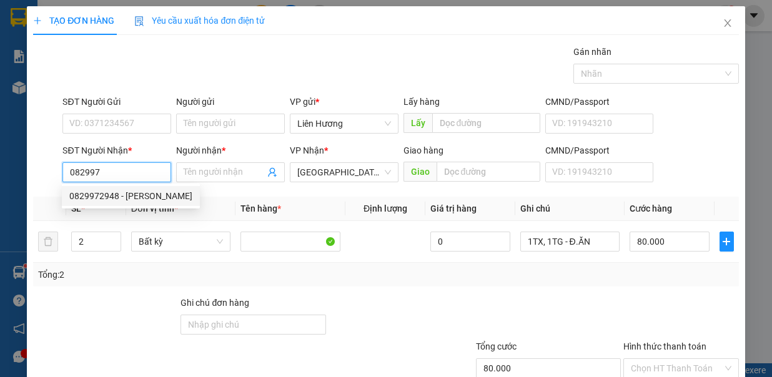
drag, startPoint x: 118, startPoint y: 189, endPoint x: 130, endPoint y: 175, distance: 18.1
click at [118, 188] on div "0829972948 - HOÀNH" at bounding box center [131, 196] width 138 height 20
type input "0829972948"
type input "HOÀNH"
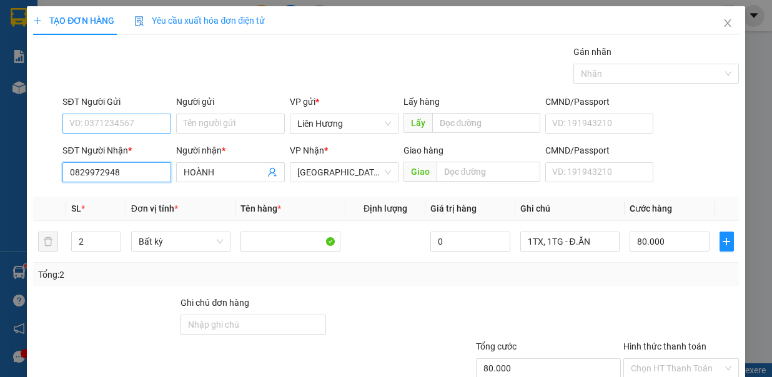
type input "0829972948"
click at [145, 120] on input "SĐT Người Gửi" at bounding box center [116, 124] width 109 height 20
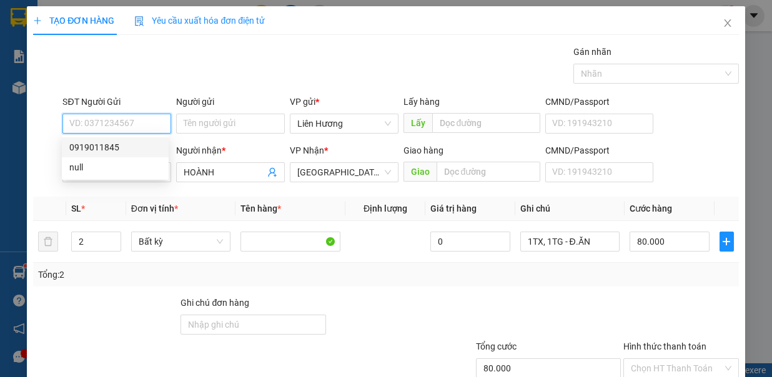
click at [139, 149] on div "0919011845" at bounding box center [115, 147] width 92 height 14
type input "0919011845"
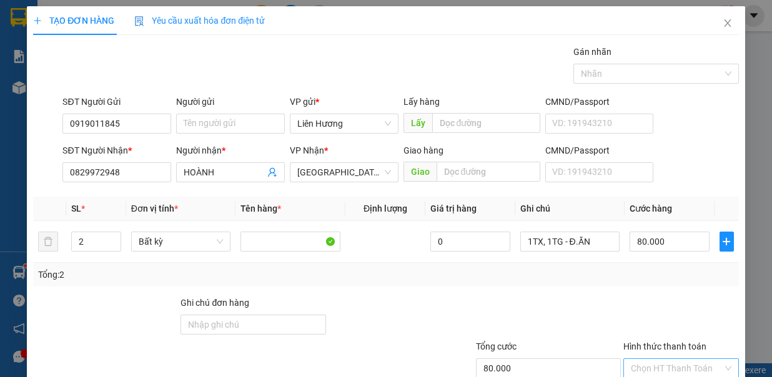
click at [677, 359] on input "Hình thức thanh toán" at bounding box center [676, 368] width 92 height 19
type input "0"
drag, startPoint x: 674, startPoint y: 345, endPoint x: 669, endPoint y: 330, distance: 15.4
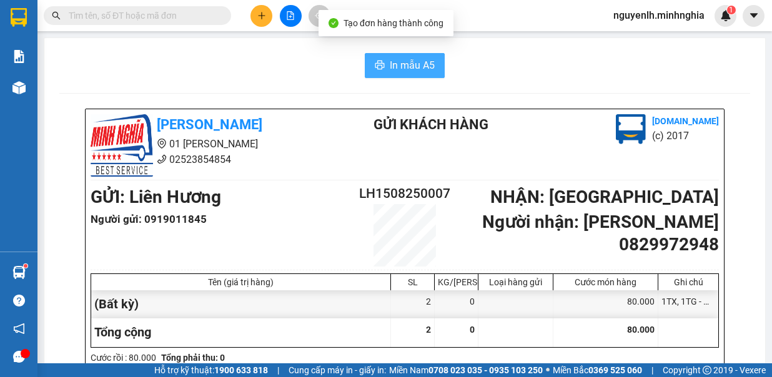
click at [405, 69] on span "In mẫu A5" at bounding box center [412, 65] width 45 height 16
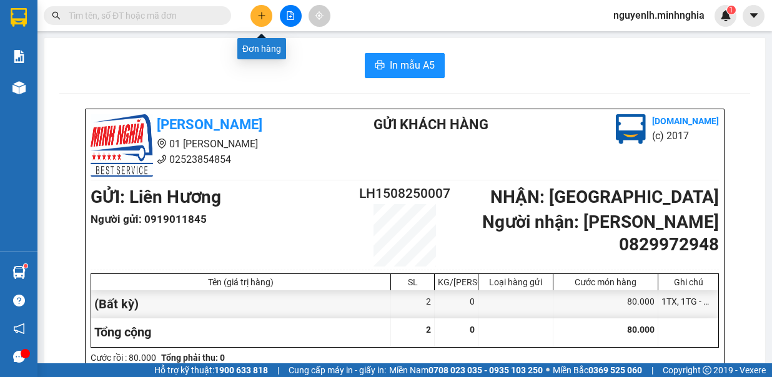
click at [263, 15] on icon "plus" at bounding box center [261, 15] width 7 height 1
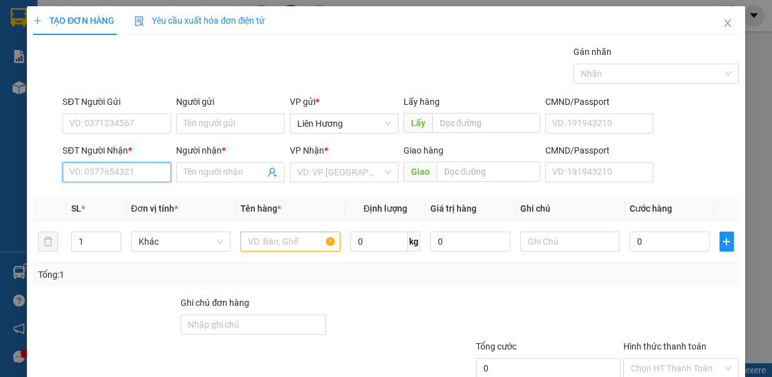
click at [137, 175] on input "SĐT Người Nhận *" at bounding box center [116, 172] width 109 height 20
click at [112, 198] on div "0345038102 - NGA" at bounding box center [115, 196] width 92 height 14
type input "0345038102"
type input "NGA"
type input "0345038102"
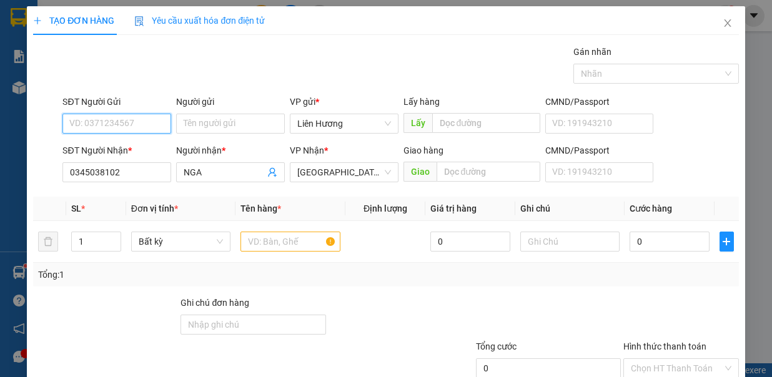
click at [124, 125] on input "SĐT Người Gửi" at bounding box center [116, 124] width 109 height 20
type input "0355792406"
drag, startPoint x: 275, startPoint y: 245, endPoint x: 395, endPoint y: 230, distance: 120.7
click at [277, 235] on input "text" at bounding box center [290, 242] width 100 height 20
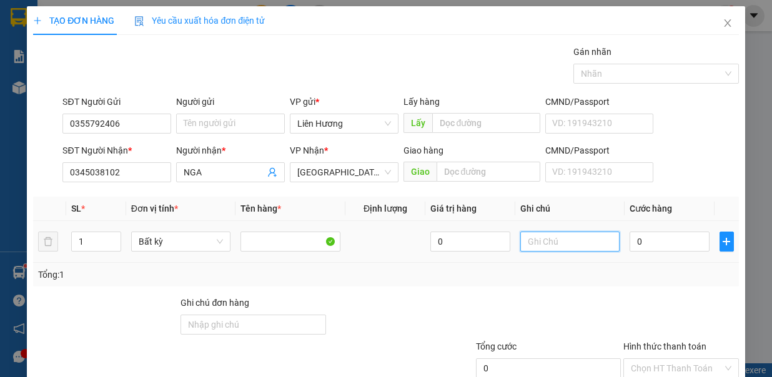
click at [520, 247] on input "text" at bounding box center [570, 242] width 100 height 20
type input "1TX - Đ.ĂN"
click at [642, 234] on input "0" at bounding box center [669, 242] width 80 height 20
type input "4"
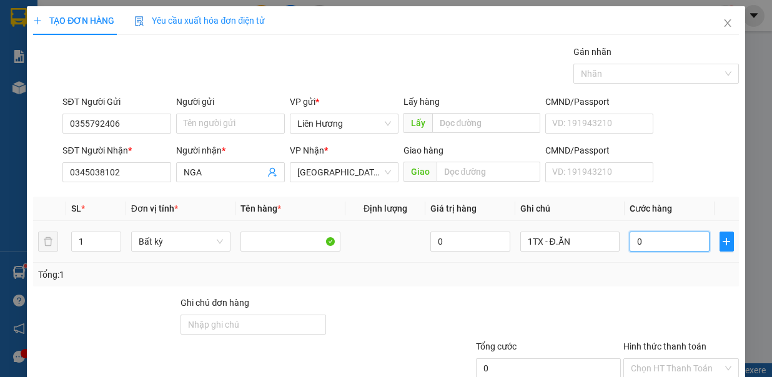
type input "4"
type input "40"
click at [649, 359] on input "Hình thức thanh toán" at bounding box center [676, 368] width 92 height 19
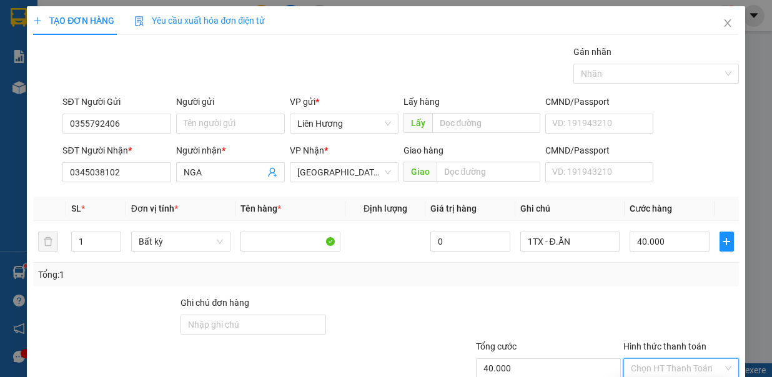
drag, startPoint x: 661, startPoint y: 336, endPoint x: 637, endPoint y: 326, distance: 25.5
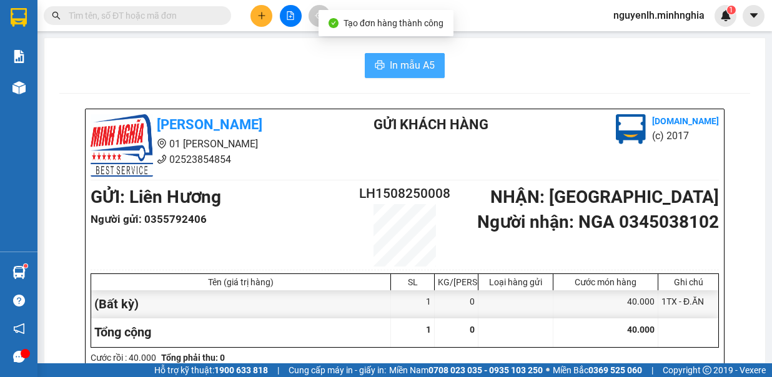
click at [390, 64] on span "In mẫu A5" at bounding box center [412, 65] width 45 height 16
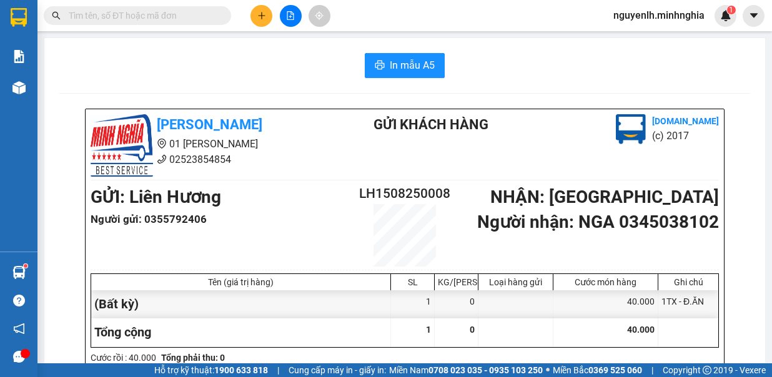
click at [200, 15] on input "text" at bounding box center [142, 16] width 147 height 14
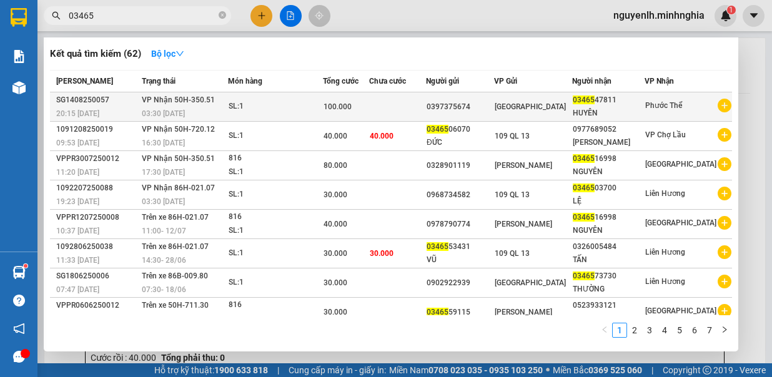
type input "03465"
click at [618, 104] on div "03465 47811" at bounding box center [608, 100] width 72 height 13
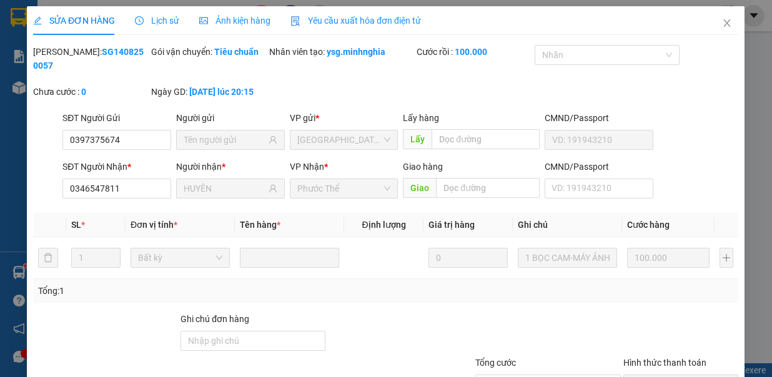
type input "0397375674"
type input "0346547811"
type input "HUYÊN"
type input "100.000"
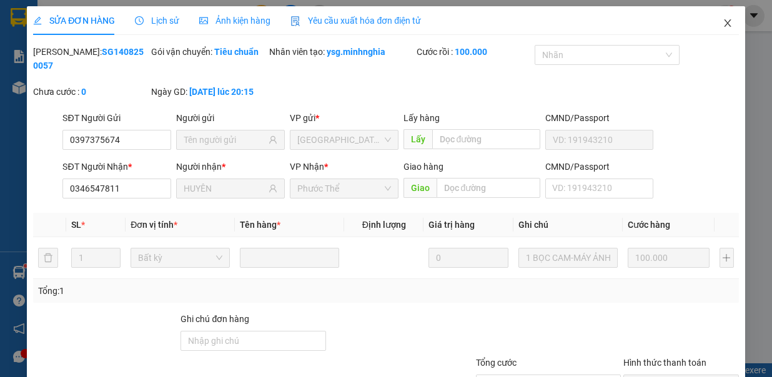
drag, startPoint x: 712, startPoint y: 27, endPoint x: 721, endPoint y: 27, distance: 8.8
click at [712, 29] on span "Close" at bounding box center [727, 23] width 35 height 35
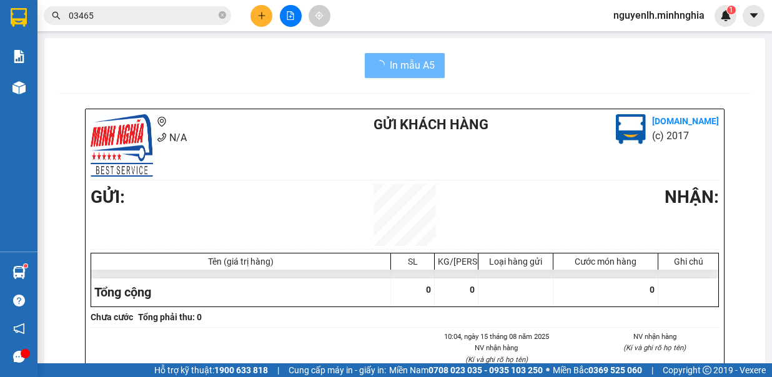
click at [721, 27] on div "Kết quả tìm kiếm ( 62 ) Bộ lọc Mã ĐH Trạng thái Món hàng Tổng cước Chưa cước Ng…" at bounding box center [386, 15] width 772 height 31
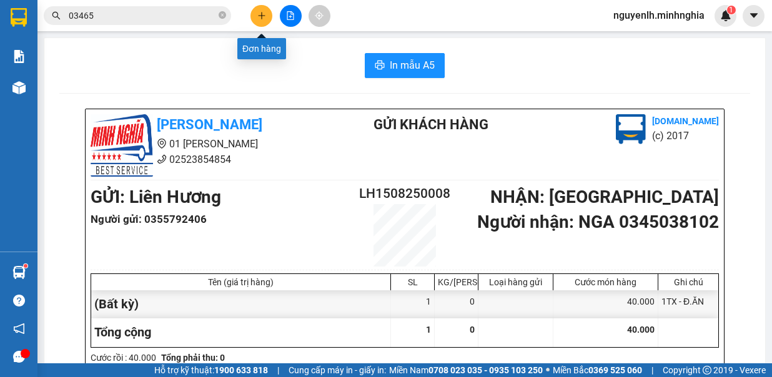
click at [256, 15] on button at bounding box center [261, 16] width 22 height 22
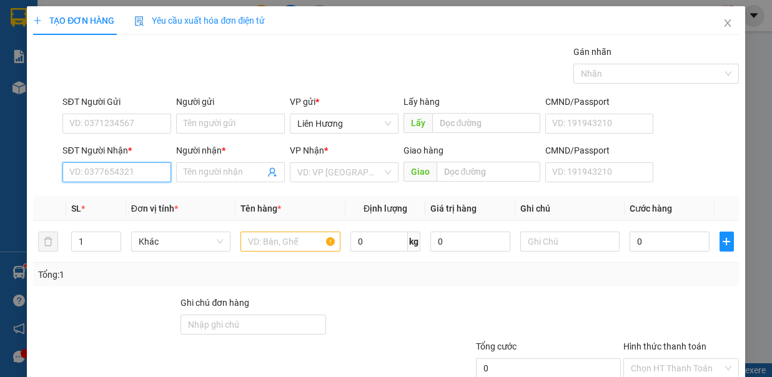
click at [134, 170] on input "SĐT Người Nhận *" at bounding box center [116, 172] width 109 height 20
click at [160, 189] on div "0979203628 - TÚ XE ÔM" at bounding box center [116, 196] width 95 height 14
type input "0979203628"
type input "TÚ XE ÔM"
type input "TRỊ AN / C11"
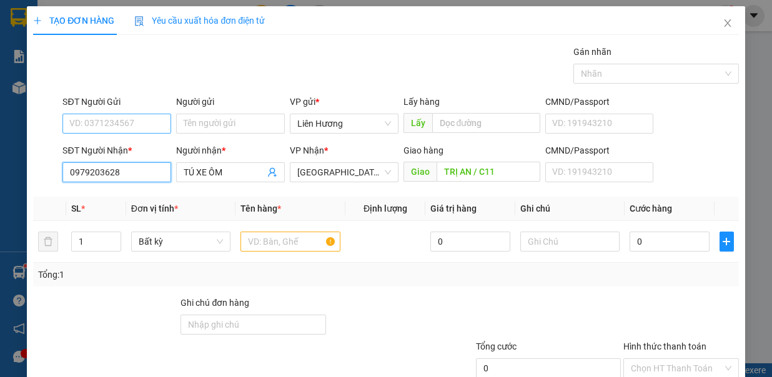
type input "0979203628"
click at [116, 122] on input "SĐT Người Gửi" at bounding box center [116, 124] width 109 height 20
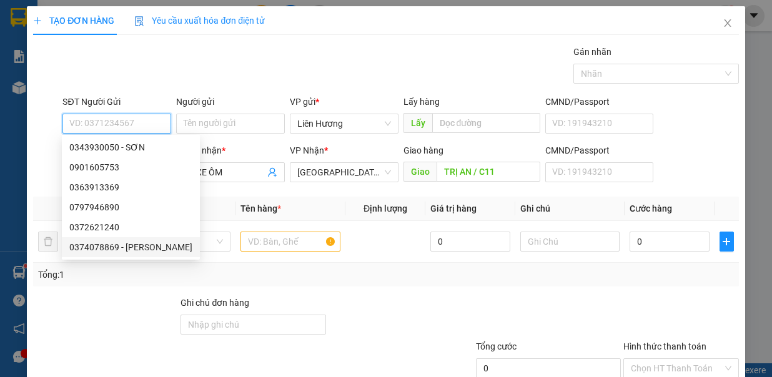
click at [125, 243] on div "0374078869 - HỒNG NGỌC" at bounding box center [130, 247] width 123 height 14
type input "0374078869"
type input "HỒNG NGỌC"
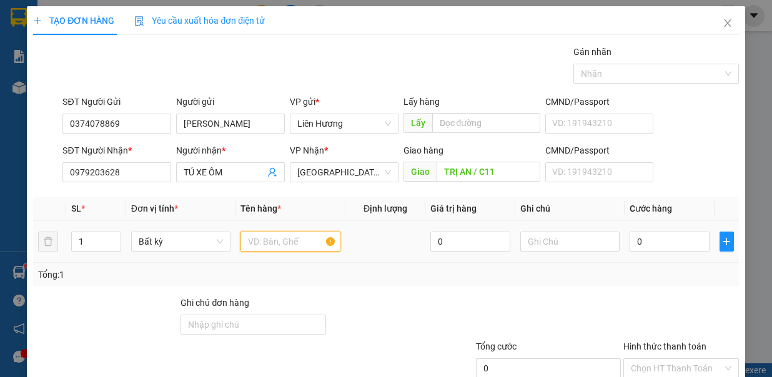
click at [252, 232] on input "text" at bounding box center [290, 242] width 100 height 20
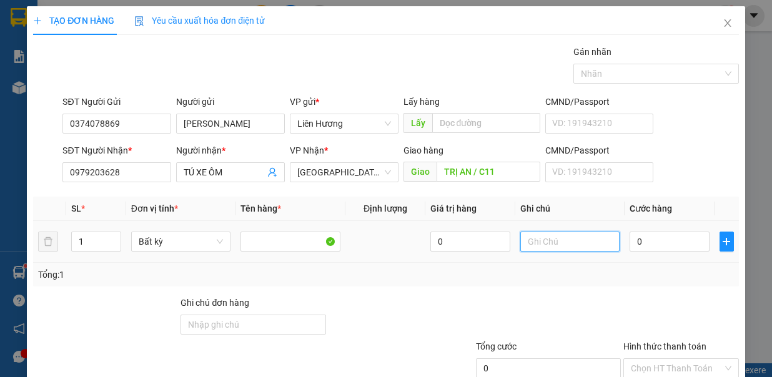
click at [580, 249] on input "text" at bounding box center [570, 242] width 100 height 20
type input "1TX - HS"
click at [642, 241] on input "0" at bounding box center [669, 242] width 80 height 20
type input "5"
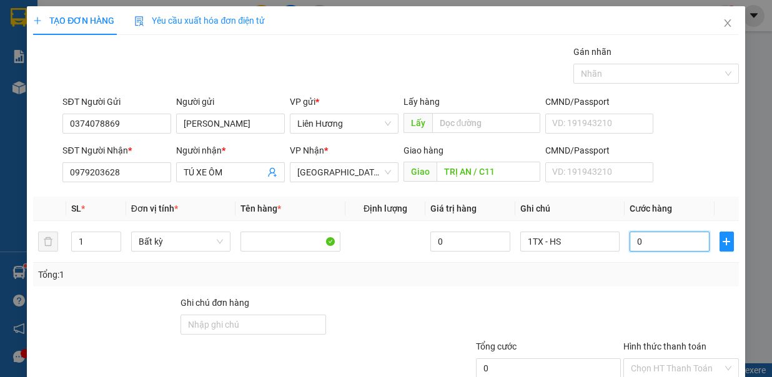
type input "5"
type input "50"
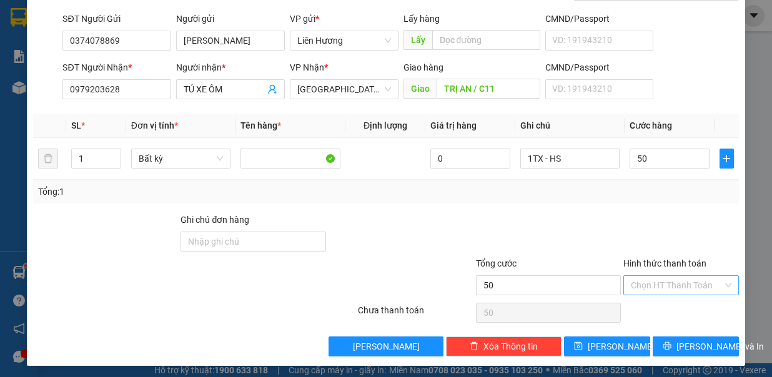
type input "50.000"
drag, startPoint x: 705, startPoint y: 275, endPoint x: 699, endPoint y: 284, distance: 10.4
click at [705, 277] on input "Hình thức thanh toán" at bounding box center [676, 285] width 92 height 19
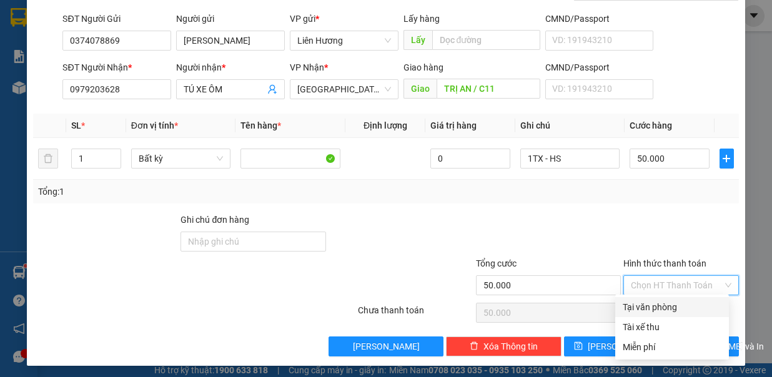
click at [694, 306] on div "Tại văn phòng" at bounding box center [671, 307] width 99 height 14
type input "0"
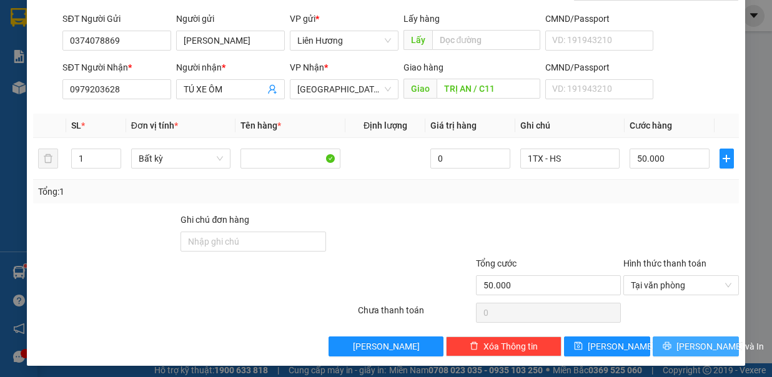
drag, startPoint x: 678, startPoint y: 341, endPoint x: 667, endPoint y: 331, distance: 14.6
click at [677, 341] on span "Lưu và In" at bounding box center [719, 347] width 87 height 14
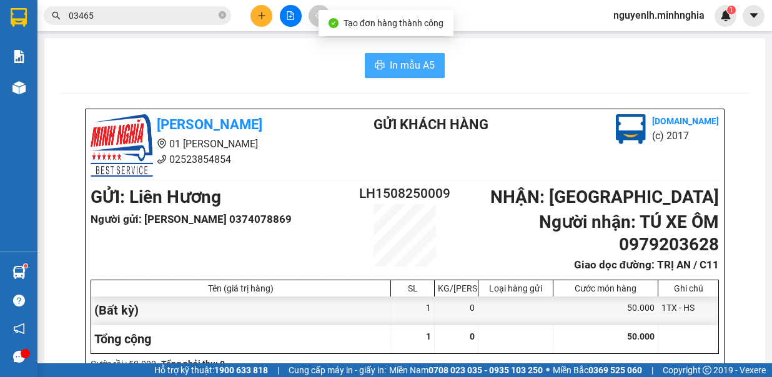
click at [376, 57] on button "In mẫu A5" at bounding box center [405, 65] width 80 height 25
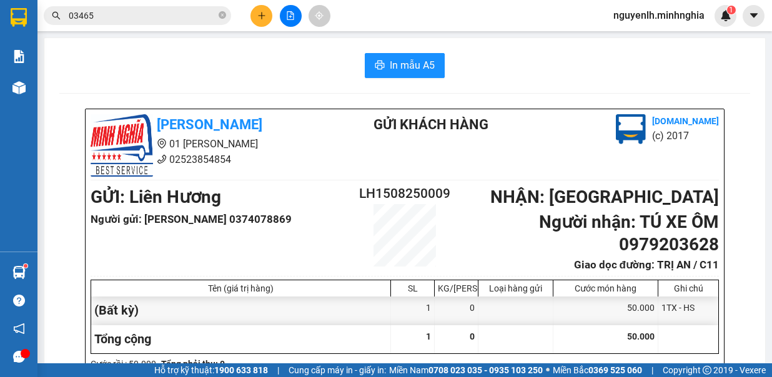
click at [257, 11] on icon "plus" at bounding box center [261, 15] width 9 height 9
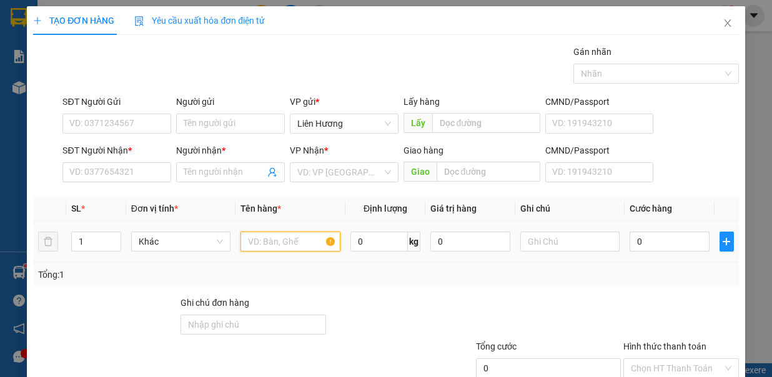
click at [274, 240] on input "text" at bounding box center [290, 242] width 100 height 20
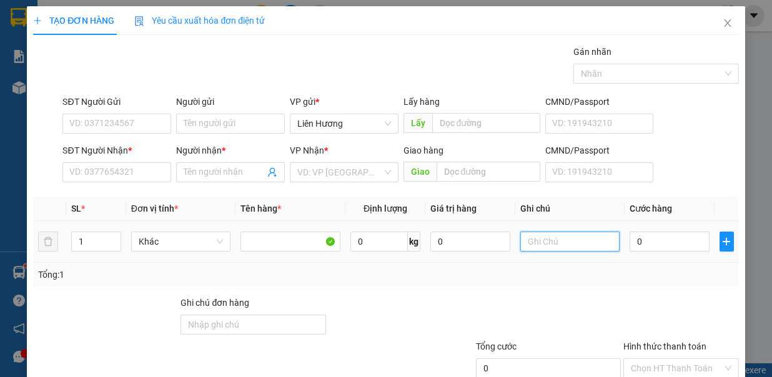
click at [574, 233] on input "text" at bounding box center [570, 242] width 100 height 20
type input "1TX - BO MẠCH"
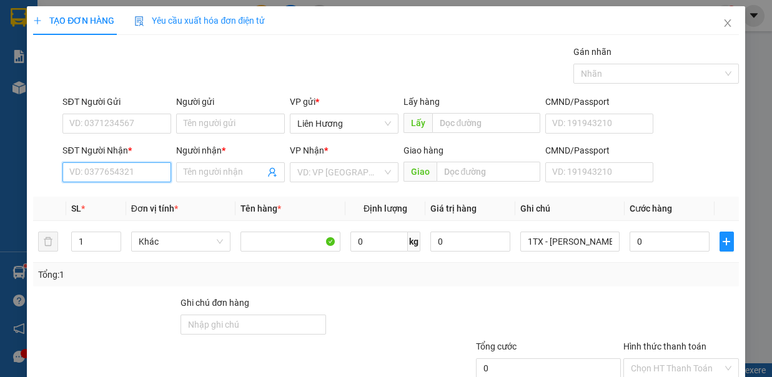
click at [100, 167] on input "SĐT Người Nhận *" at bounding box center [116, 172] width 109 height 20
drag, startPoint x: 120, startPoint y: 187, endPoint x: 123, endPoint y: 194, distance: 7.5
click at [120, 189] on div "0906964223 - HÙNG" at bounding box center [115, 196] width 107 height 20
type input "0906964223"
type input "HÙNG"
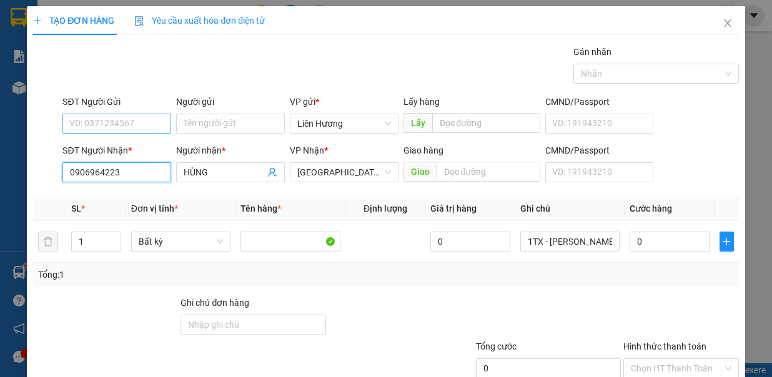
type input "0906964223"
click at [147, 122] on input "SĐT Người Gửi" at bounding box center [116, 124] width 109 height 20
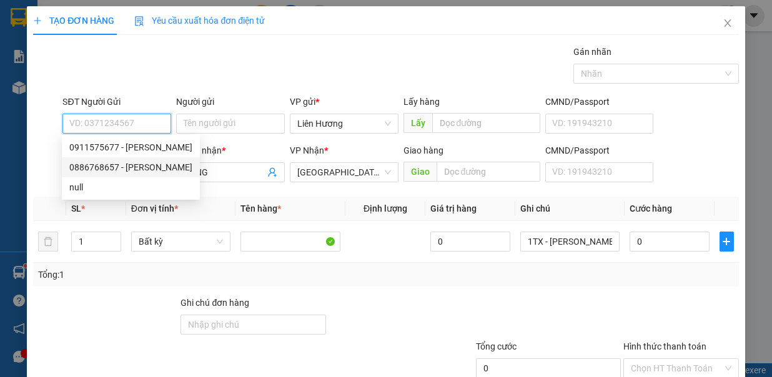
click at [129, 166] on div "0886768657 - HÙNG" at bounding box center [130, 167] width 123 height 14
type input "0886768657"
type input "HÙNG"
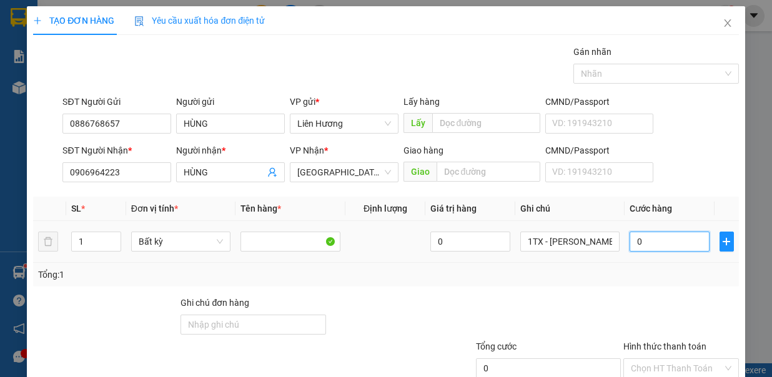
click at [659, 235] on input "0" at bounding box center [669, 242] width 80 height 20
type input "6"
type input "60"
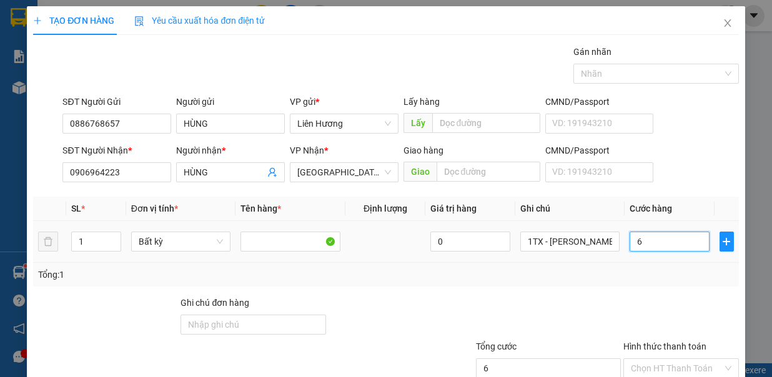
type input "60"
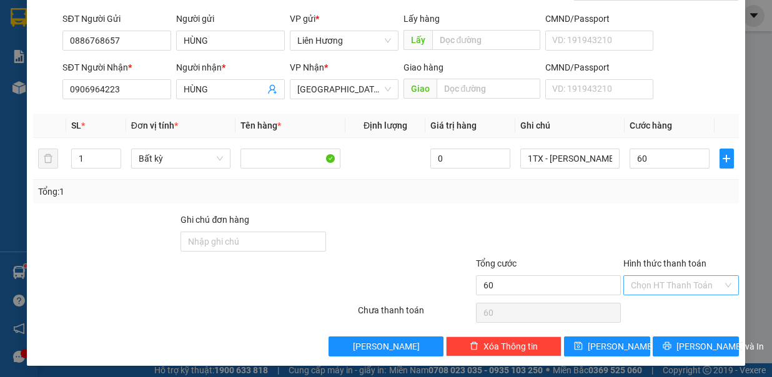
click at [669, 280] on input "Hình thức thanh toán" at bounding box center [676, 285] width 92 height 19
type input "60.000"
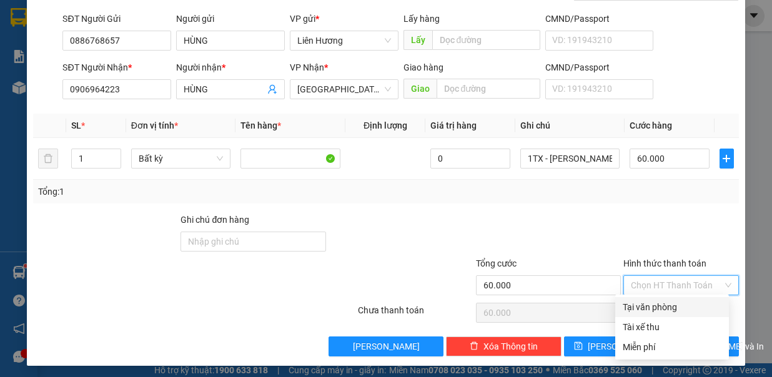
click at [674, 303] on div "Tại văn phòng" at bounding box center [671, 307] width 99 height 14
type input "0"
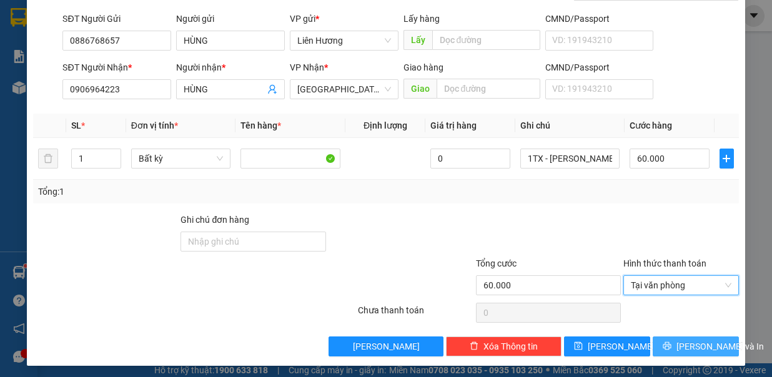
drag, startPoint x: 677, startPoint y: 343, endPoint x: 652, endPoint y: 335, distance: 26.7
click at [676, 343] on span "Lưu và In" at bounding box center [719, 347] width 87 height 14
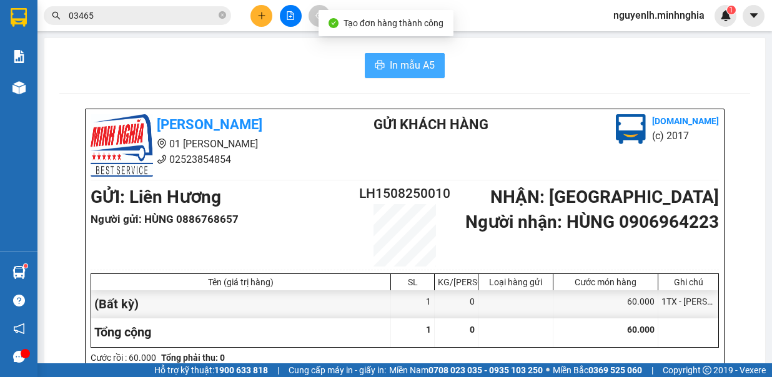
click at [411, 63] on span "In mẫu A5" at bounding box center [412, 65] width 45 height 16
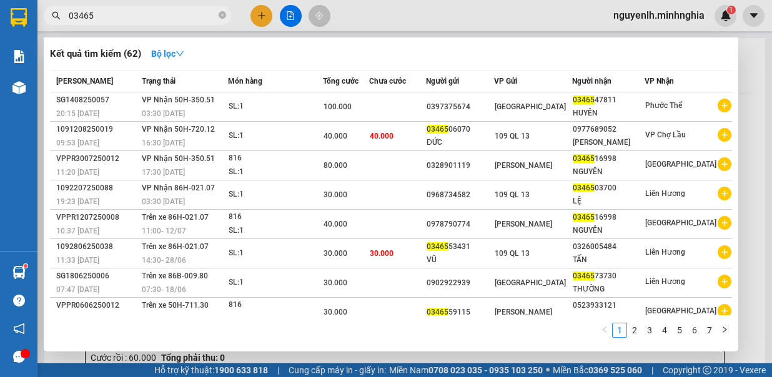
click at [155, 14] on input "03465" at bounding box center [142, 16] width 147 height 14
click at [437, 14] on div at bounding box center [386, 188] width 772 height 377
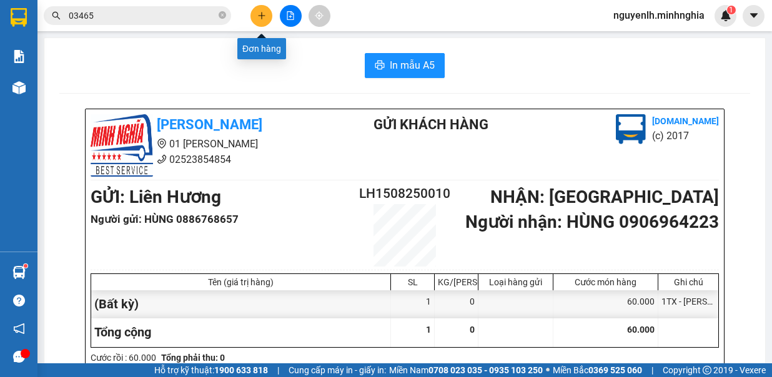
click at [262, 19] on icon "plus" at bounding box center [261, 15] width 9 height 9
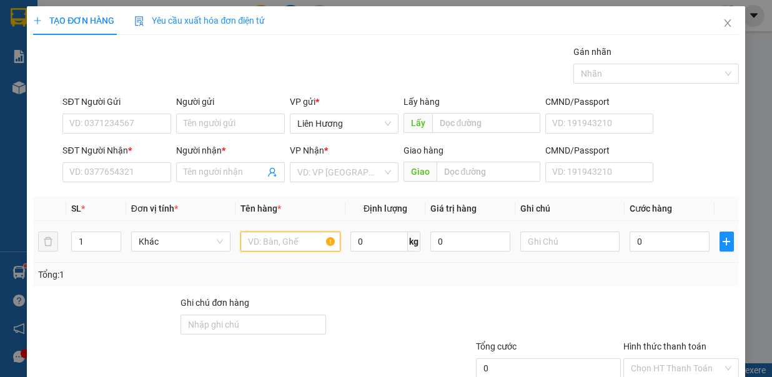
click at [282, 233] on input "text" at bounding box center [290, 242] width 100 height 20
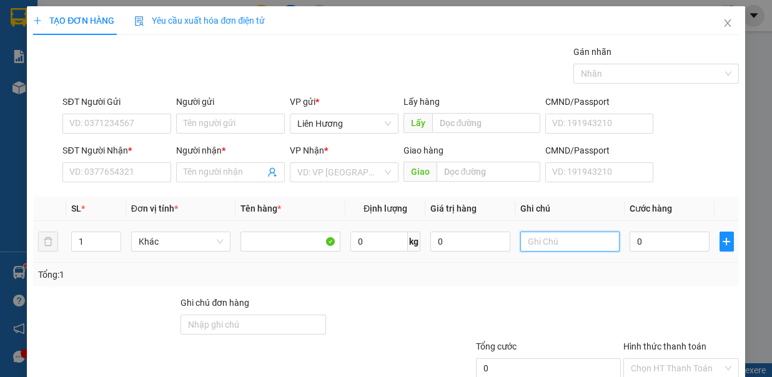
click at [557, 239] on input "text" at bounding box center [570, 242] width 100 height 20
type input "1TX - Đ.ĂN"
click at [650, 240] on input "0" at bounding box center [669, 242] width 80 height 20
type input "7"
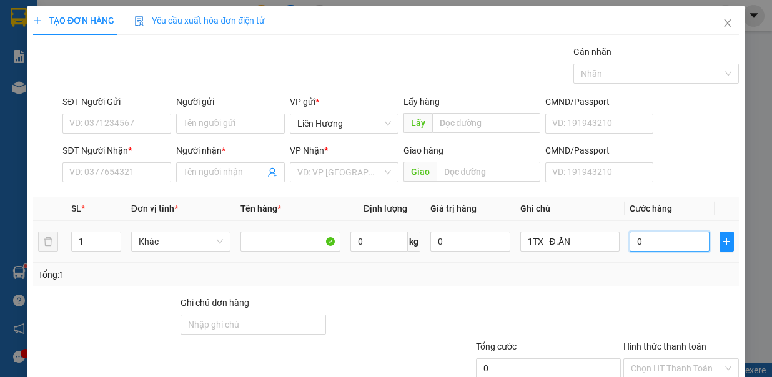
type input "7"
type input "0"
type input "06"
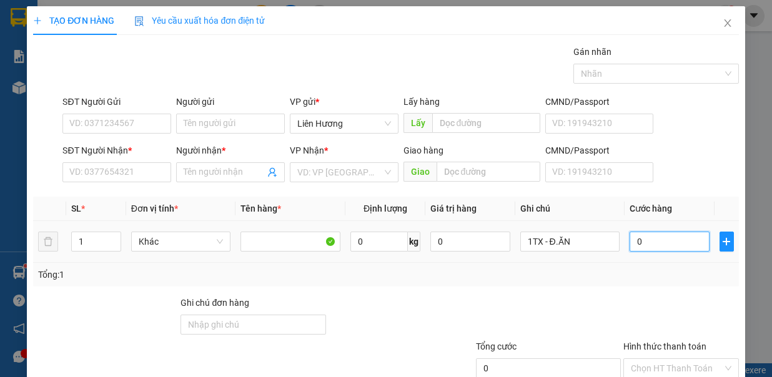
type input "6"
type input "060"
type input "60"
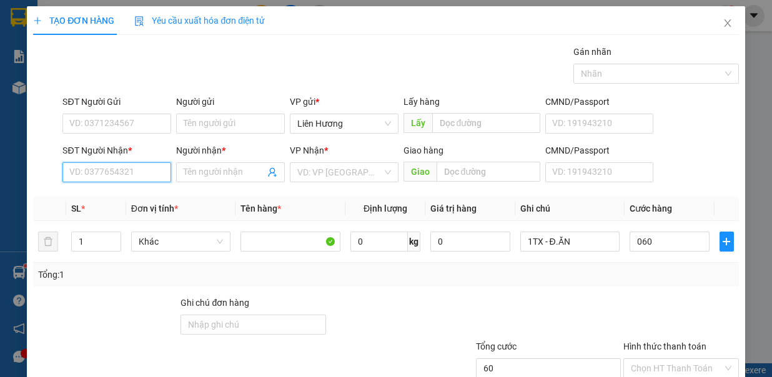
type input "60.000"
click at [117, 172] on input "SĐT Người Nhận *" at bounding box center [116, 172] width 109 height 20
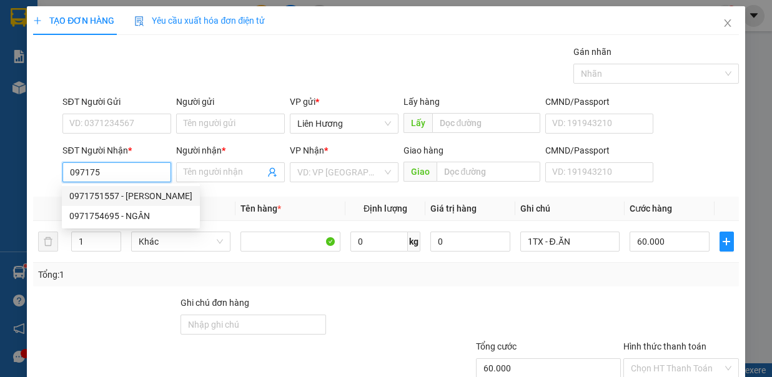
drag, startPoint x: 132, startPoint y: 197, endPoint x: 144, endPoint y: 158, distance: 41.1
click at [132, 197] on div "0971751557 - KIM MY" at bounding box center [130, 196] width 123 height 14
type input "0971751557"
type input "KIM MY"
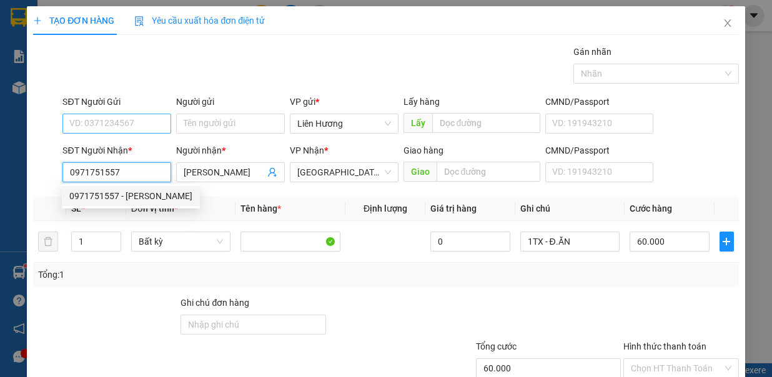
type input "0971751557"
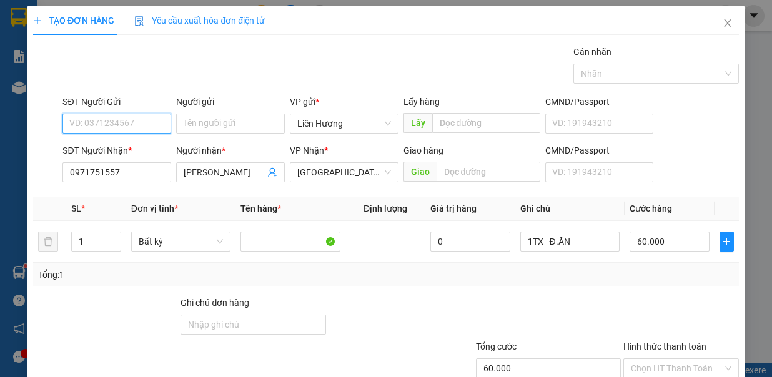
click at [150, 115] on input "SĐT Người Gửi" at bounding box center [116, 124] width 109 height 20
click at [139, 144] on div "0328941247" at bounding box center [115, 147] width 92 height 14
type input "0328941247"
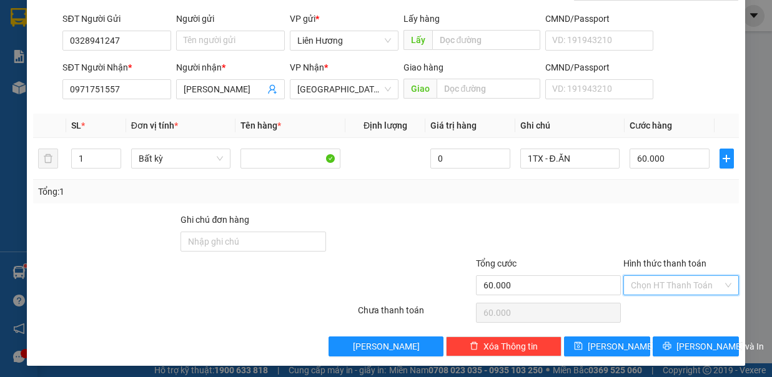
click at [689, 276] on input "Hình thức thanh toán" at bounding box center [676, 285] width 92 height 19
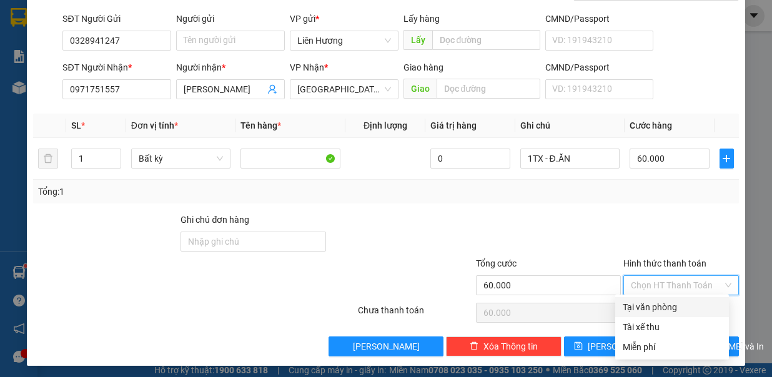
click at [682, 307] on div "Tại văn phòng" at bounding box center [671, 307] width 99 height 14
type input "0"
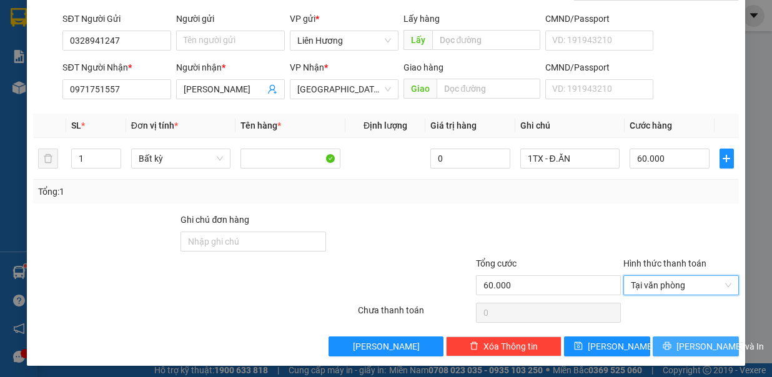
click at [696, 342] on span "Lưu và In" at bounding box center [719, 347] width 87 height 14
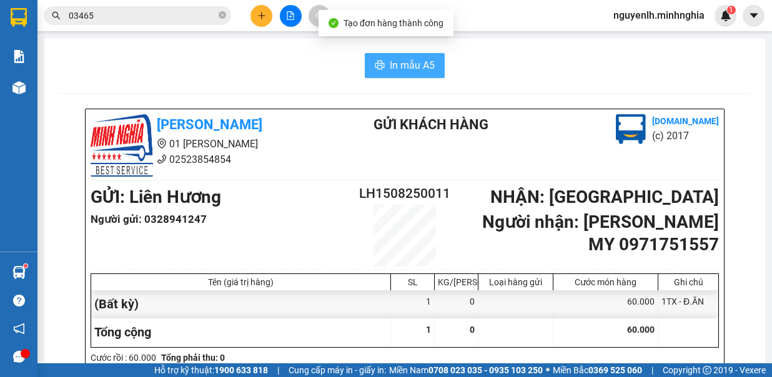
click at [395, 67] on span "In mẫu A5" at bounding box center [412, 65] width 45 height 16
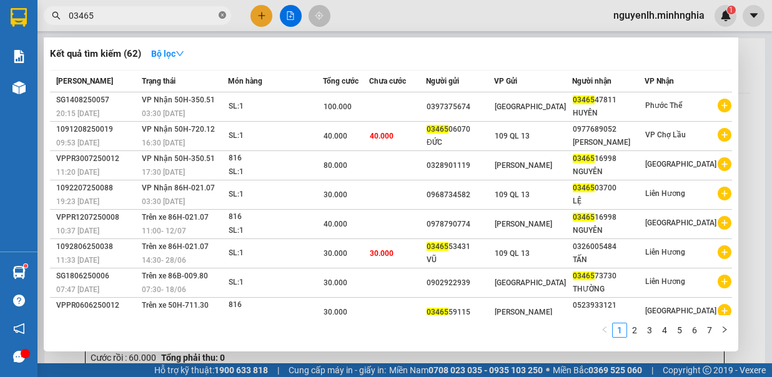
click at [224, 11] on span at bounding box center [221, 16] width 7 height 12
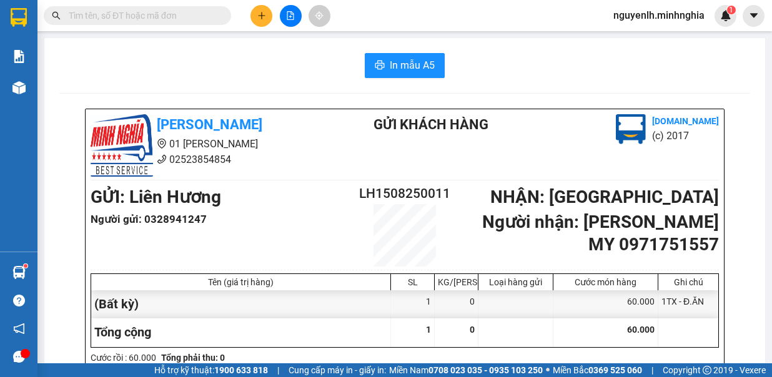
click at [213, 16] on input "text" at bounding box center [142, 16] width 147 height 14
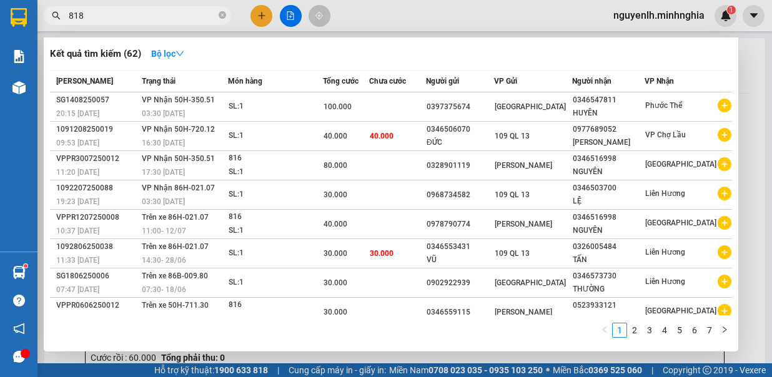
type input "8181"
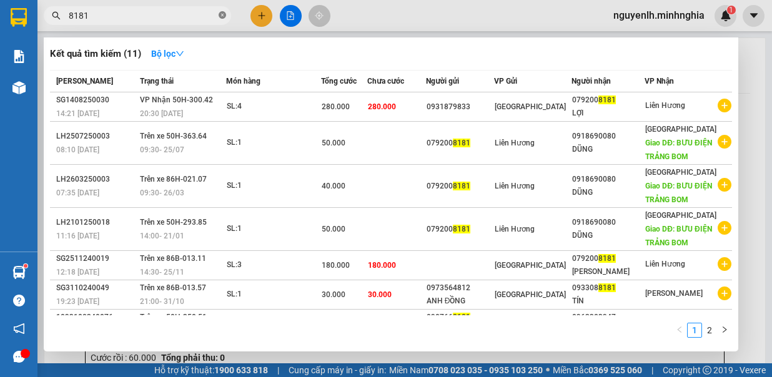
click at [222, 14] on icon "close-circle" at bounding box center [221, 14] width 7 height 7
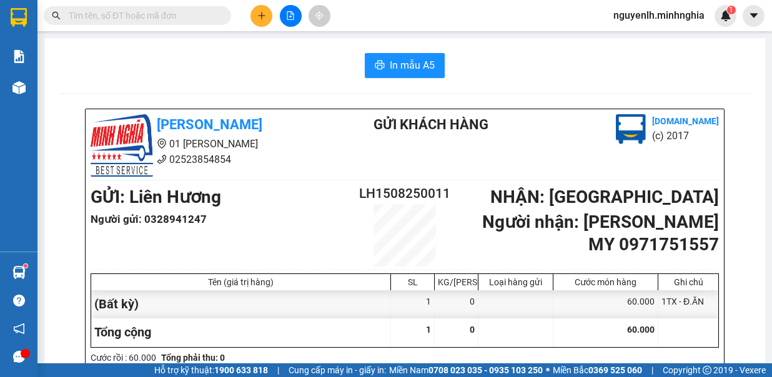
type input "K"
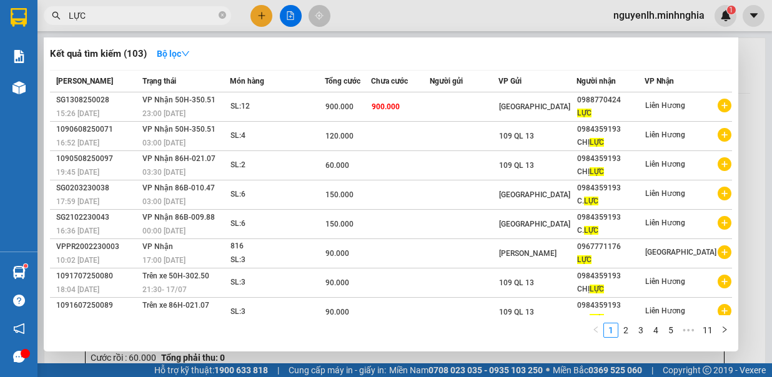
type input "LỰC"
click at [261, 14] on div at bounding box center [386, 188] width 772 height 377
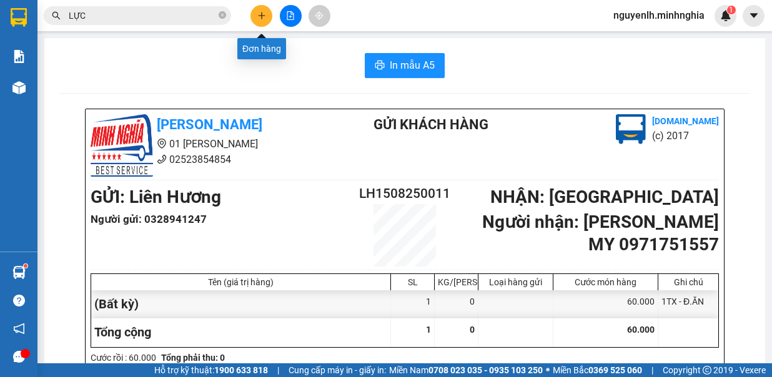
click at [260, 14] on icon "plus" at bounding box center [261, 15] width 9 height 9
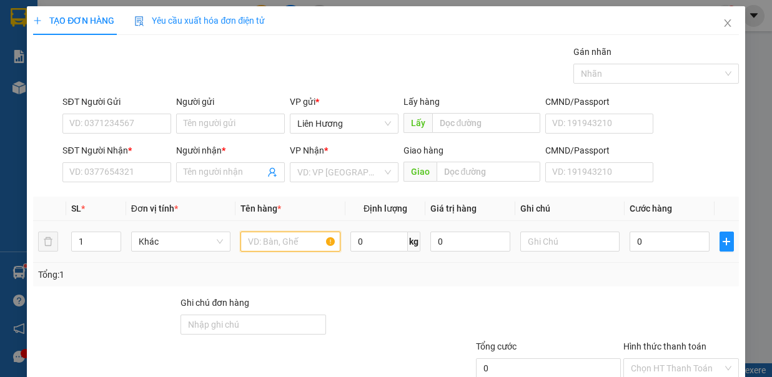
click at [275, 245] on input "text" at bounding box center [290, 242] width 100 height 20
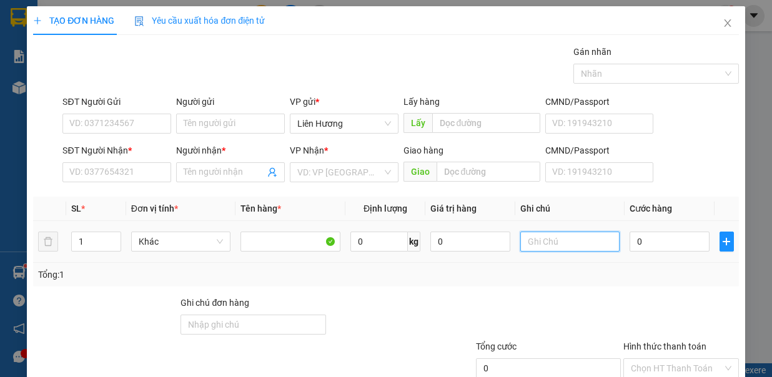
click at [563, 245] on input "text" at bounding box center [570, 242] width 100 height 20
type input "1TG - Đ.ĂN"
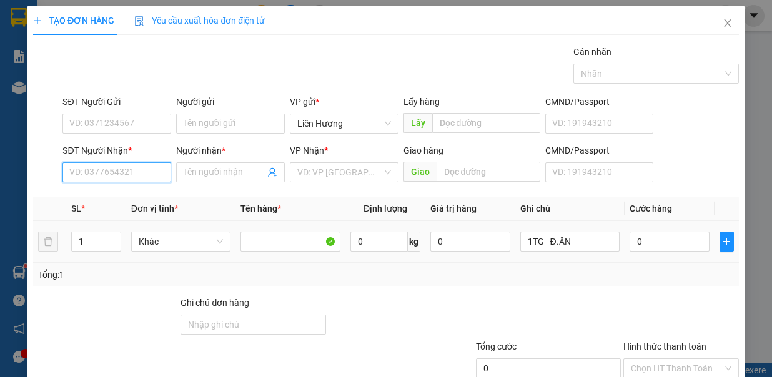
click at [126, 174] on input "SĐT Người Nhận *" at bounding box center [116, 172] width 109 height 20
type input "0"
click at [655, 241] on input "0" at bounding box center [669, 242] width 80 height 20
type input "4"
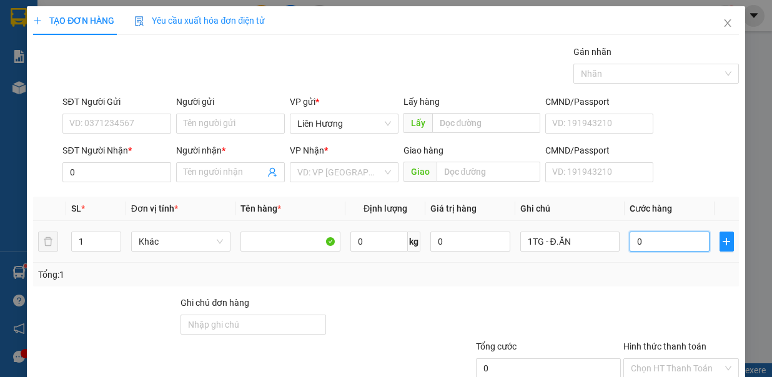
type input "4"
type input "40"
type input "40.000"
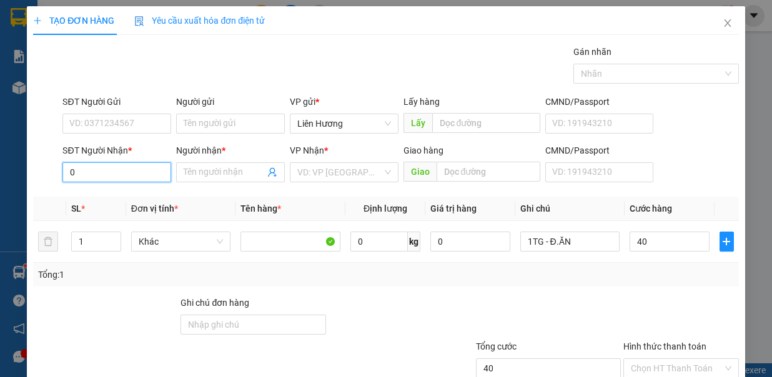
type input "40.000"
click at [145, 170] on input "0" at bounding box center [116, 172] width 109 height 20
drag, startPoint x: 130, startPoint y: 195, endPoint x: 124, endPoint y: 190, distance: 8.0
click at [130, 195] on div "0386239084 - GỌI" at bounding box center [115, 196] width 92 height 14
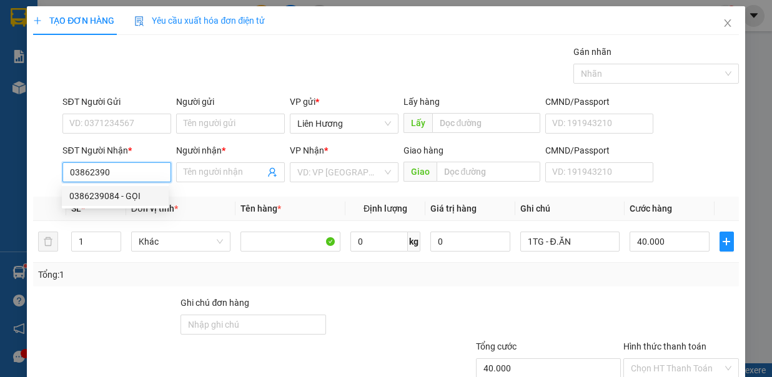
type input "0386239084"
type input "GỌI"
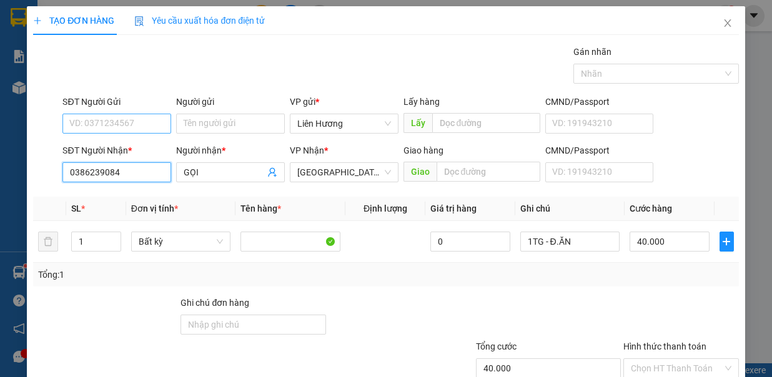
type input "0386239084"
click at [142, 121] on input "SĐT Người Gửi" at bounding box center [116, 124] width 109 height 20
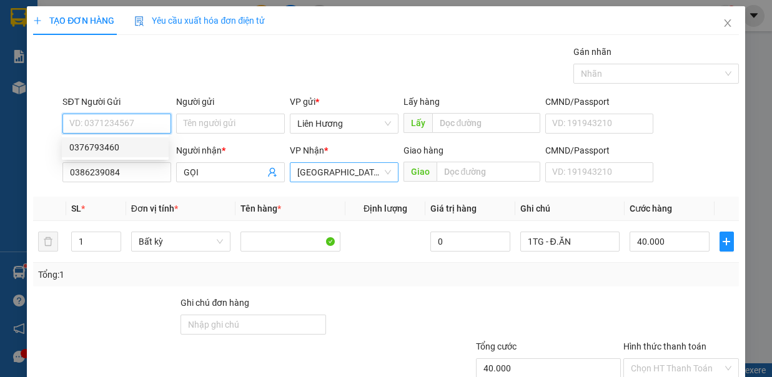
drag, startPoint x: 140, startPoint y: 145, endPoint x: 315, endPoint y: 167, distance: 176.8
click at [140, 145] on div "0376793460" at bounding box center [115, 147] width 92 height 14
type input "0376793460"
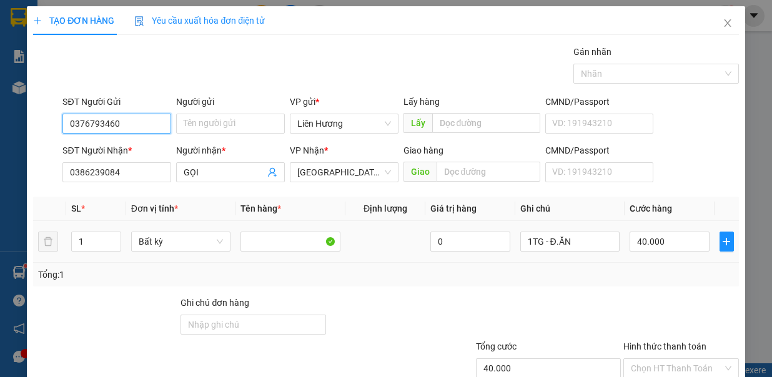
scroll to position [83, 0]
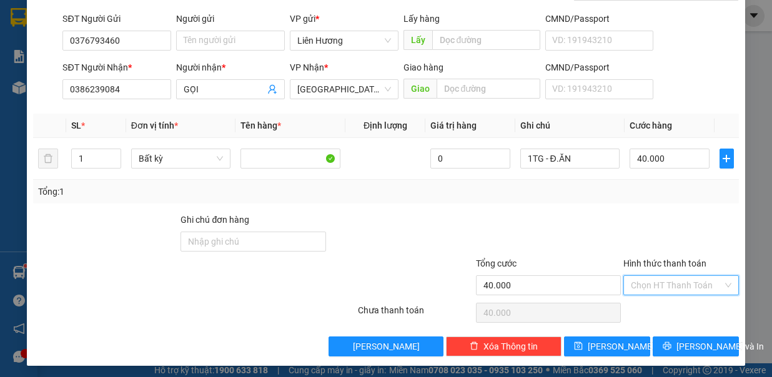
click at [682, 287] on input "Hình thức thanh toán" at bounding box center [676, 285] width 92 height 19
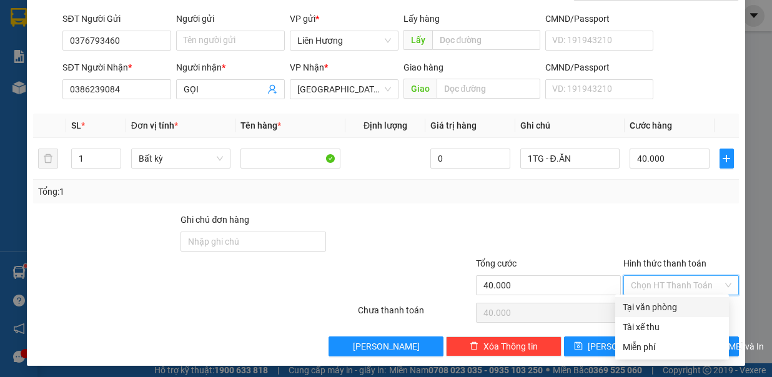
click at [683, 306] on div "Tại văn phòng" at bounding box center [671, 307] width 99 height 14
type input "0"
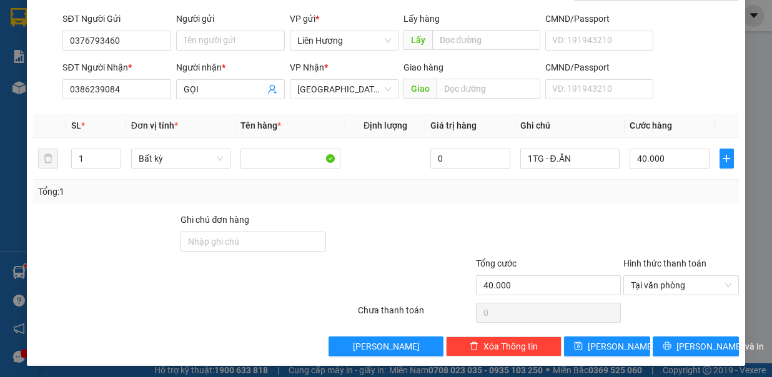
click at [672, 335] on div "Lưu và In" at bounding box center [695, 347] width 89 height 24
drag, startPoint x: 662, startPoint y: 347, endPoint x: 660, endPoint y: 335, distance: 12.5
click at [662, 347] on icon "printer" at bounding box center [666, 345] width 9 height 9
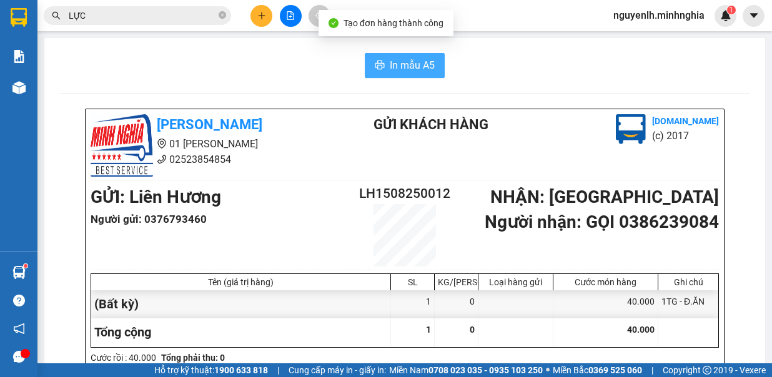
click at [411, 64] on span "In mẫu A5" at bounding box center [412, 65] width 45 height 16
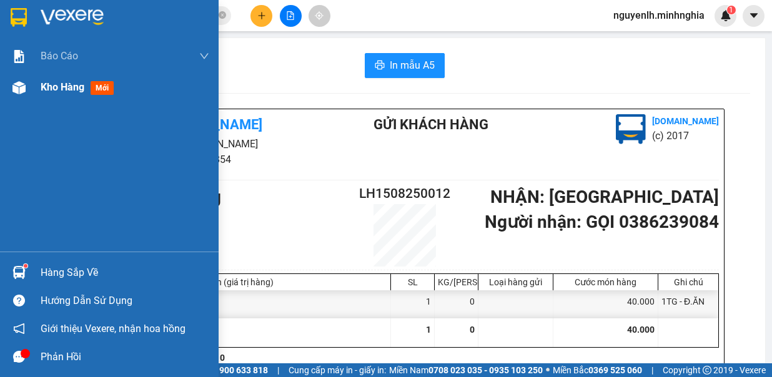
click at [44, 91] on span "Kho hàng" at bounding box center [63, 87] width 44 height 12
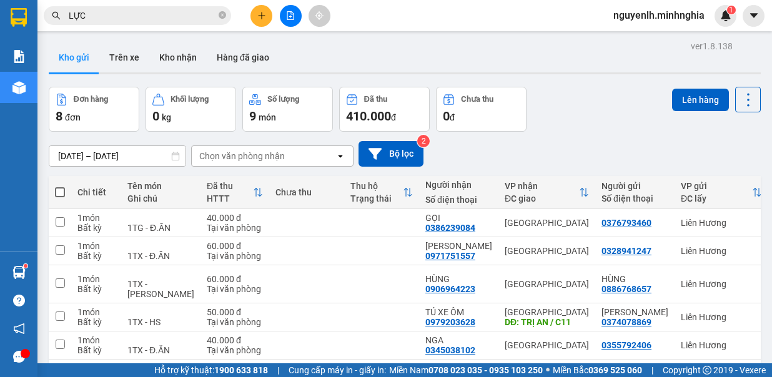
click at [61, 189] on span at bounding box center [60, 192] width 10 height 10
click at [60, 186] on input "checkbox" at bounding box center [60, 186] width 0 height 0
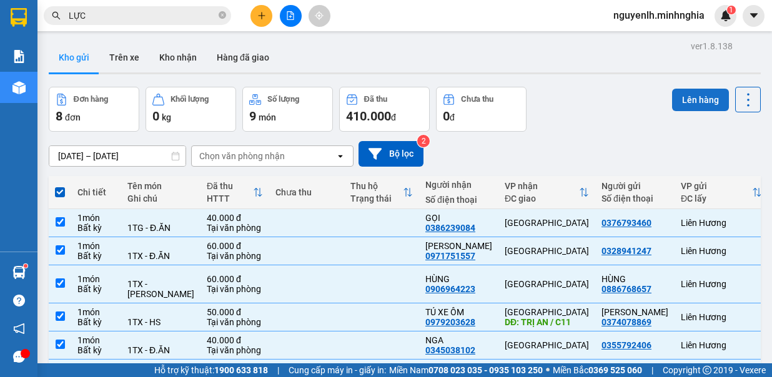
click at [679, 99] on button "Lên hàng" at bounding box center [700, 100] width 57 height 22
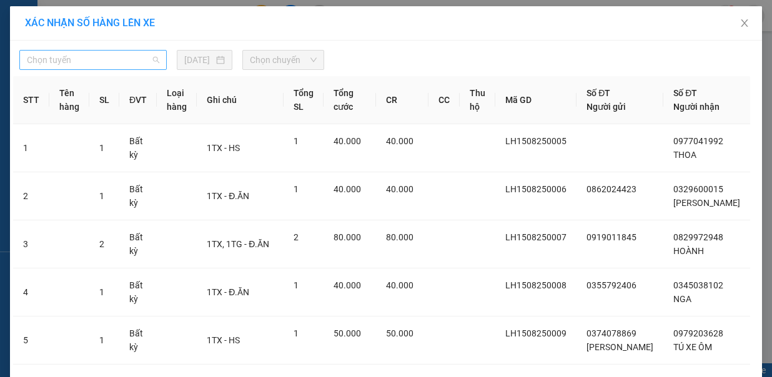
click at [118, 56] on span "Chọn tuyến" at bounding box center [93, 60] width 132 height 19
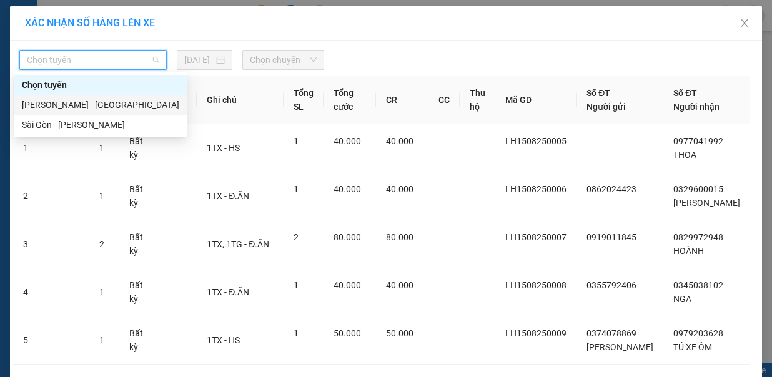
click at [122, 104] on div "[PERSON_NAME] - [GEOGRAPHIC_DATA]" at bounding box center [100, 105] width 157 height 14
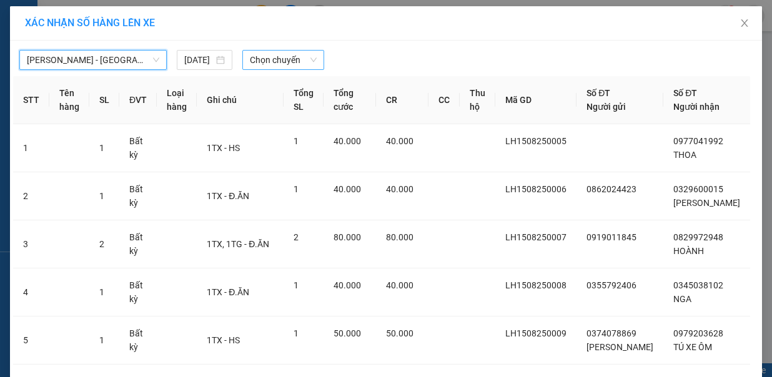
click at [286, 65] on span "Chọn chuyến" at bounding box center [283, 60] width 67 height 19
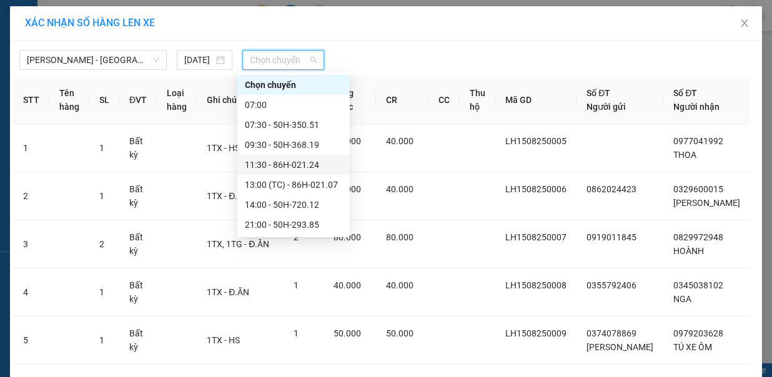
click at [290, 170] on div "11:30 - 86H-021.24" at bounding box center [293, 165] width 97 height 14
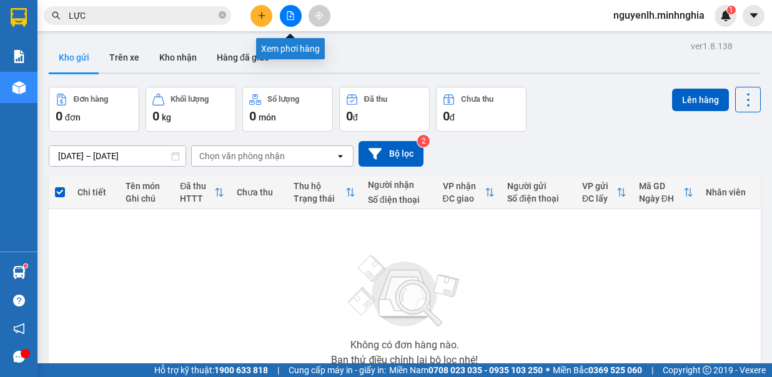
click at [294, 19] on button at bounding box center [291, 16] width 22 height 22
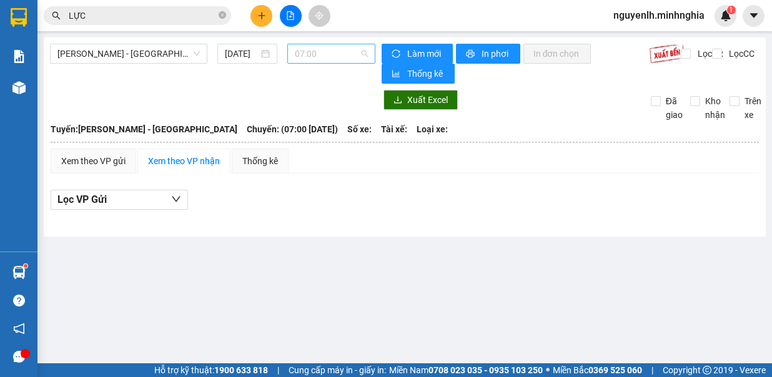
click at [333, 62] on span "07:00" at bounding box center [331, 53] width 73 height 19
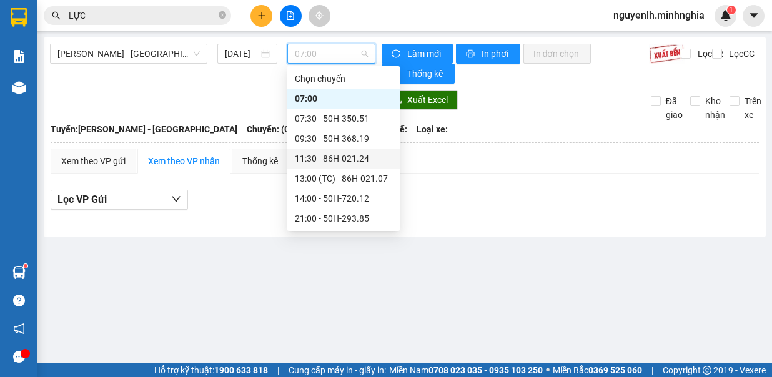
click at [351, 152] on div "11:30 - 86H-021.24" at bounding box center [343, 159] width 97 height 14
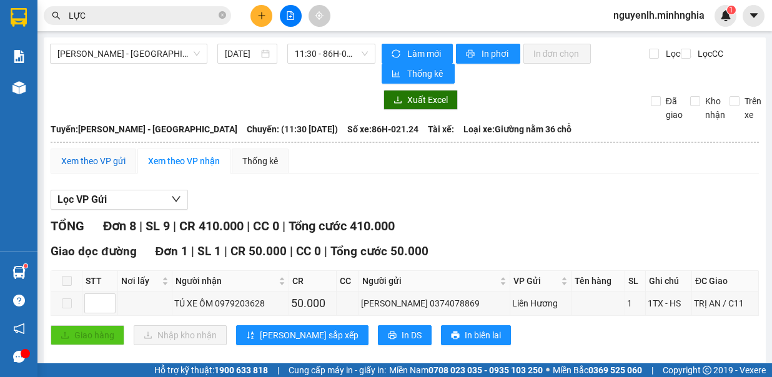
click at [101, 160] on div "Xem theo VP gửi" at bounding box center [93, 161] width 64 height 14
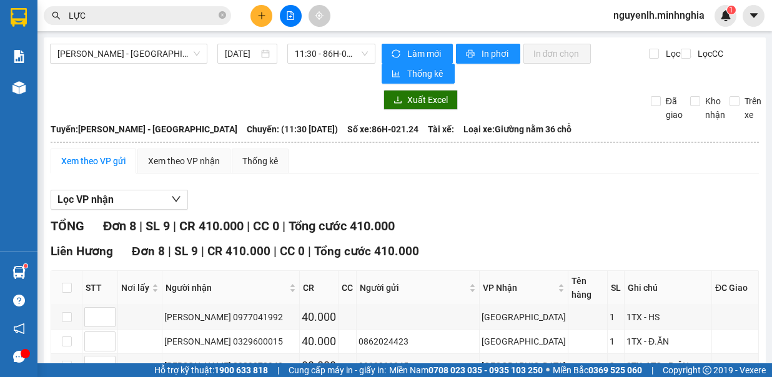
click at [317, 54] on span "11:30 - 86H-021.24" at bounding box center [331, 53] width 73 height 19
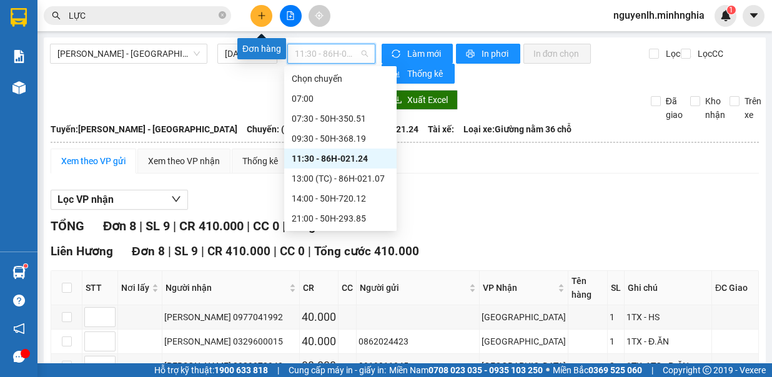
drag, startPoint x: 246, startPoint y: 11, endPoint x: 255, endPoint y: 15, distance: 9.5
click at [250, 12] on div at bounding box center [290, 16] width 94 height 22
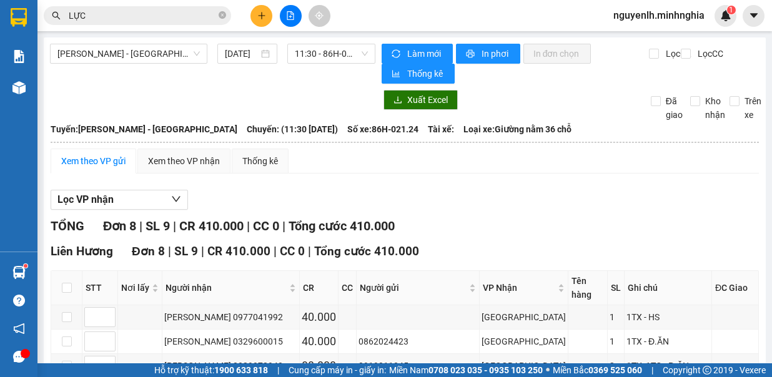
click at [257, 15] on icon "plus" at bounding box center [261, 15] width 9 height 9
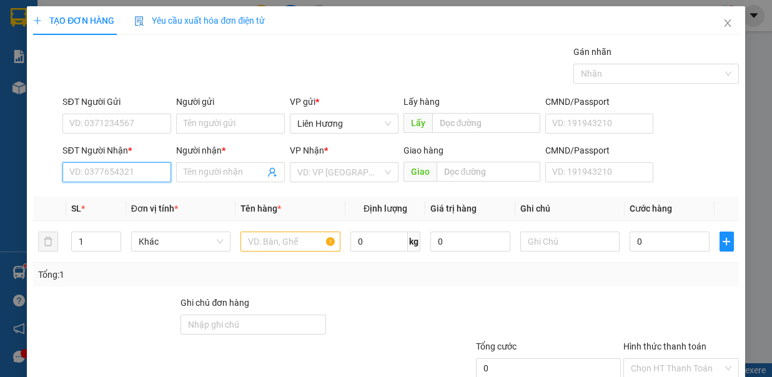
click at [117, 175] on input "SĐT Người Nhận *" at bounding box center [116, 172] width 109 height 20
click at [106, 195] on div "0866397906 - MINH" at bounding box center [115, 196] width 92 height 14
type input "0866397906"
type input "MINH"
type input "0866397906"
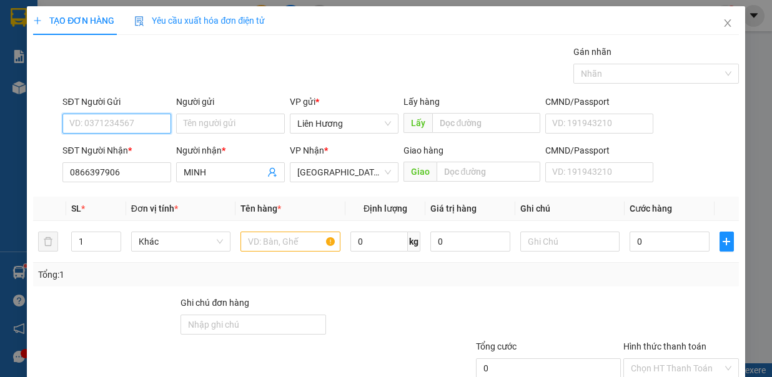
click at [125, 115] on input "SĐT Người Gửi" at bounding box center [116, 124] width 109 height 20
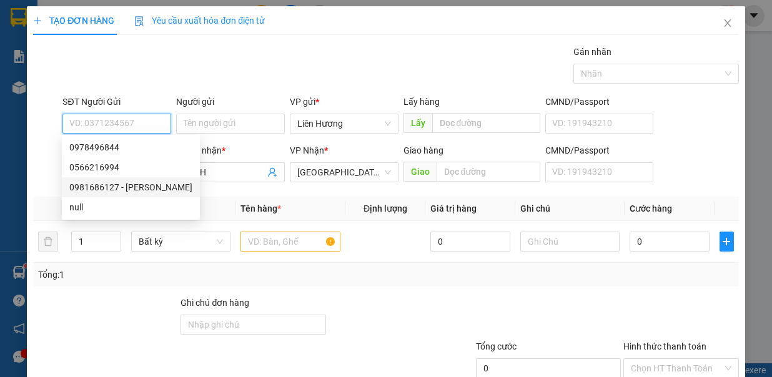
click at [125, 191] on div "0981686127 - PHƯƠNG" at bounding box center [130, 187] width 123 height 14
type input "0981686127"
type input "PHƯƠNG"
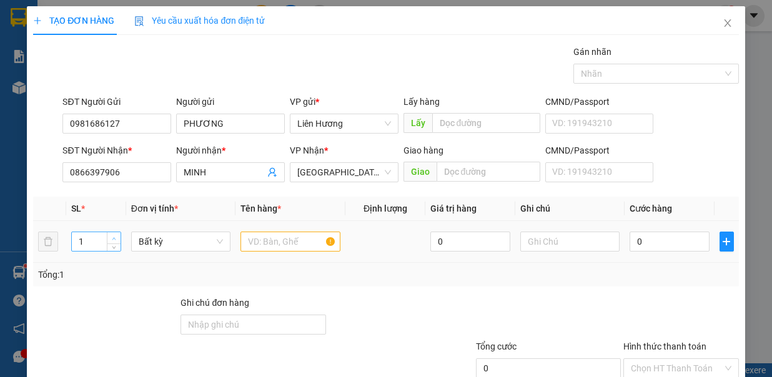
type input "2"
click at [115, 235] on span "up" at bounding box center [113, 238] width 7 height 7
click at [281, 237] on input "text" at bounding box center [290, 242] width 100 height 20
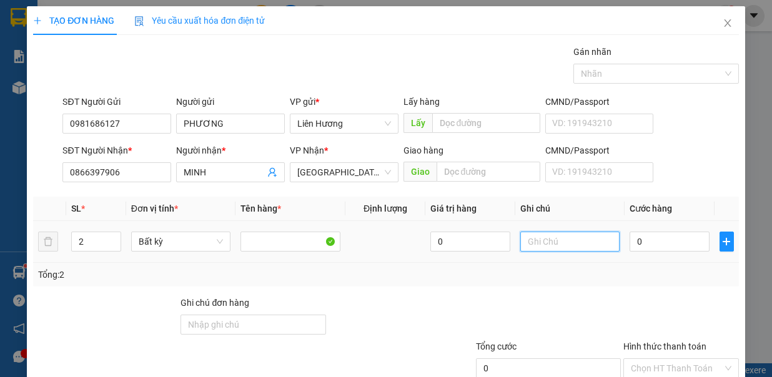
click at [570, 238] on input "text" at bounding box center [570, 242] width 100 height 20
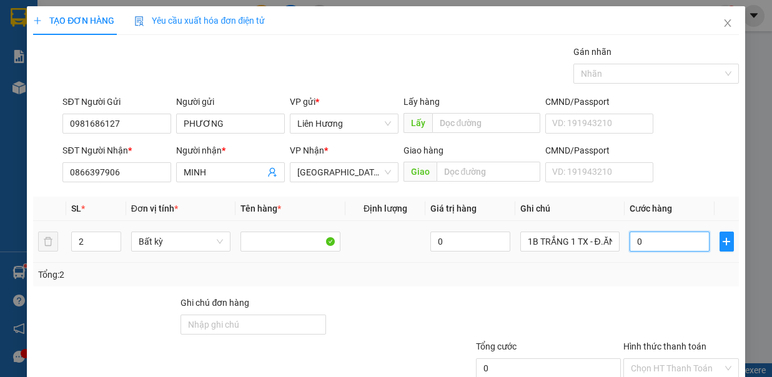
click at [661, 237] on input "0" at bounding box center [669, 242] width 80 height 20
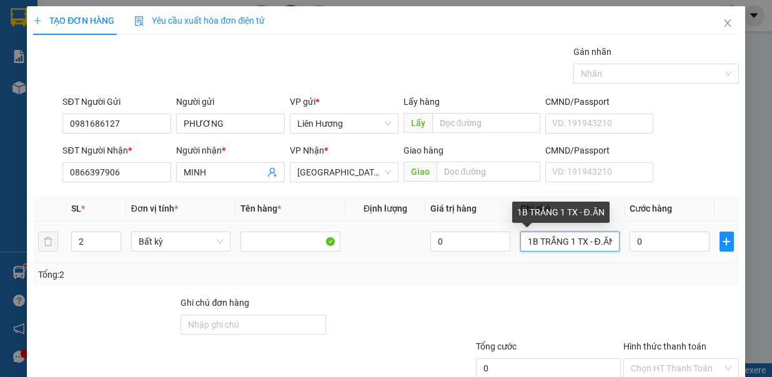
click at [564, 242] on input "1B TRẮNG 1 TX - Đ.ĂN" at bounding box center [570, 242] width 100 height 20
click at [556, 240] on input "1B TRẮNG 1 TX - Đ.ĂN" at bounding box center [570, 242] width 100 height 20
click at [558, 240] on input "1B TRẮNG 1 TX - Đ.ĂN" at bounding box center [570, 242] width 100 height 20
click at [571, 237] on input "1B TRẮNG, 1 TX - Đ.ĂN" at bounding box center [570, 242] width 100 height 20
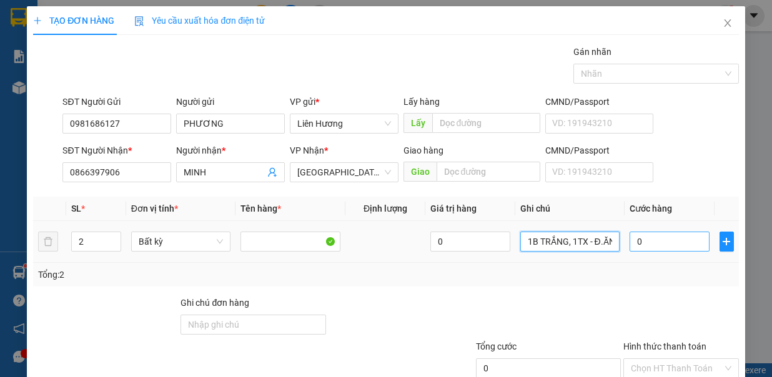
type input "1B TRẮNG, 1TX - Đ.ĂN"
click at [661, 242] on input "0" at bounding box center [669, 242] width 80 height 20
type input "1"
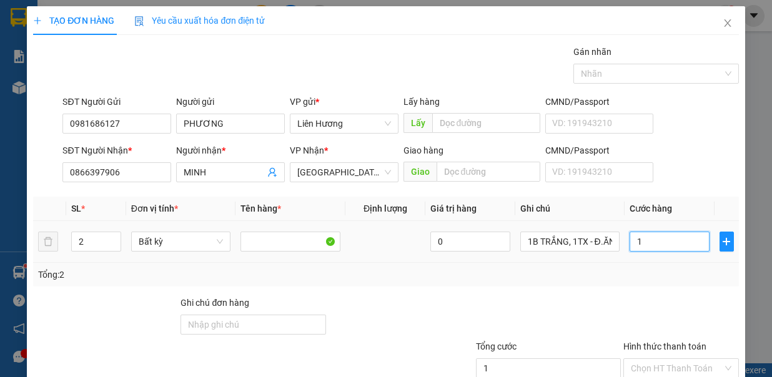
type input "11"
type input "110"
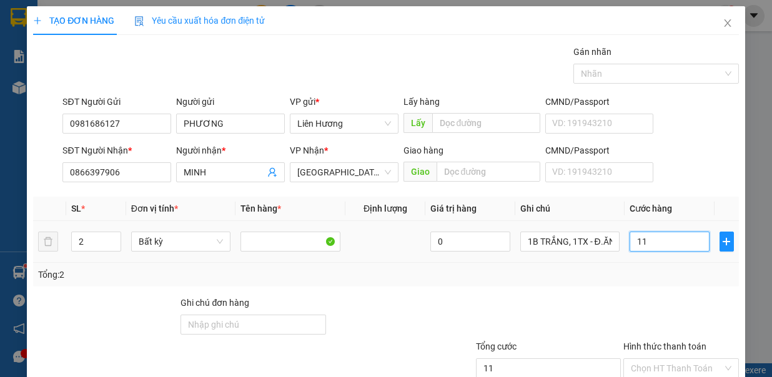
type input "110"
click at [667, 359] on input "Hình thức thanh toán" at bounding box center [676, 368] width 92 height 19
type input "110.000"
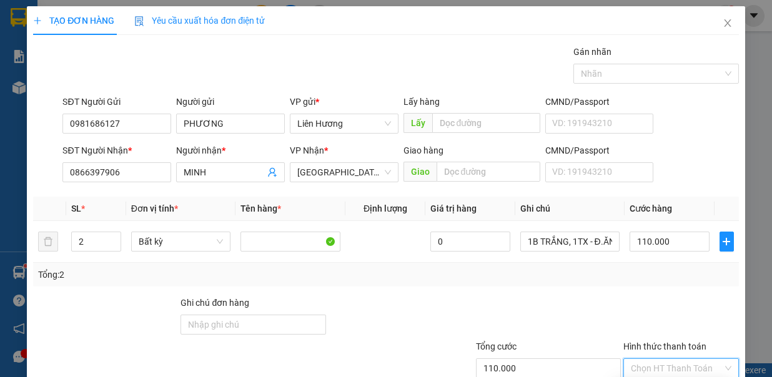
type input "0"
click at [667, 232] on input "110.000" at bounding box center [669, 242] width 80 height 20
type input "0"
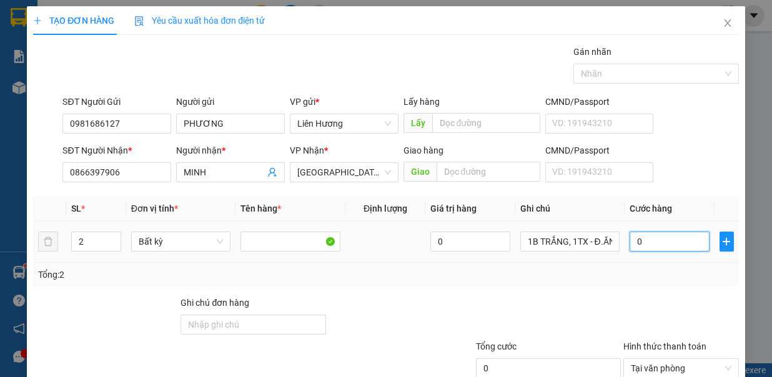
type input "01"
type input "1"
type input "010"
type input "10"
type input "0.100"
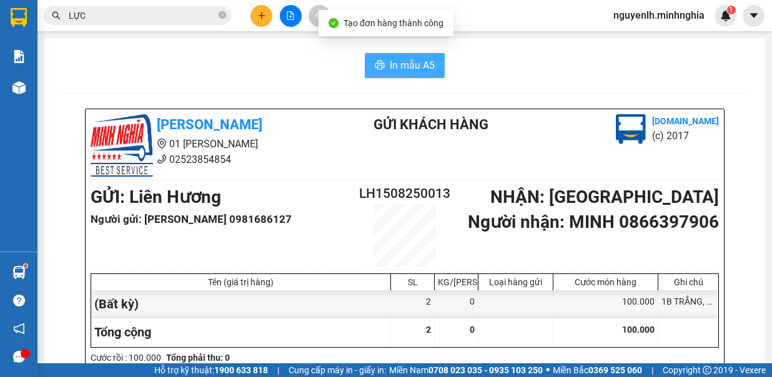
click at [416, 62] on span "In mẫu A5" at bounding box center [412, 65] width 45 height 16
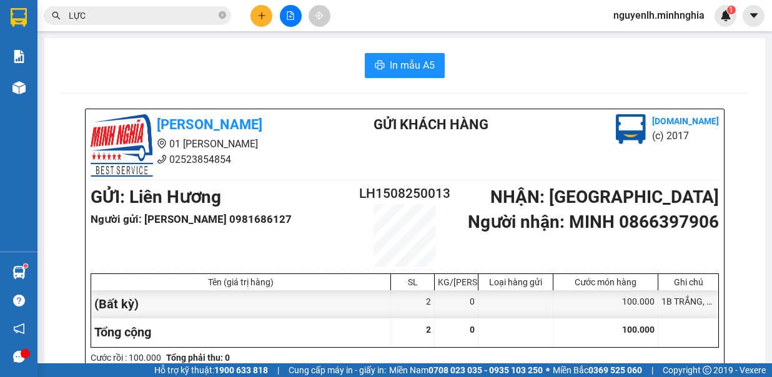
click at [260, 16] on icon "plus" at bounding box center [261, 15] width 9 height 9
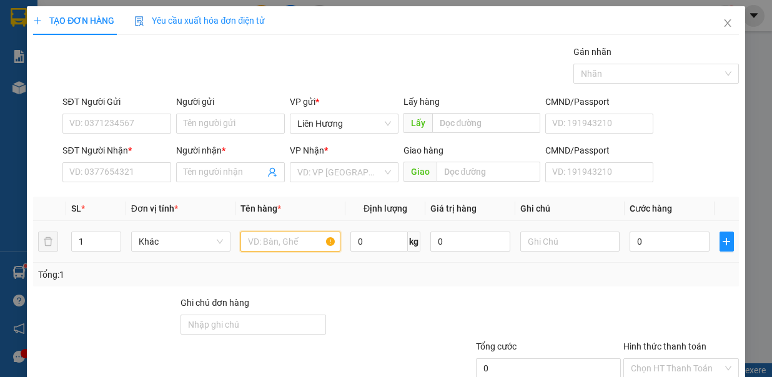
click at [255, 232] on input "text" at bounding box center [290, 242] width 100 height 20
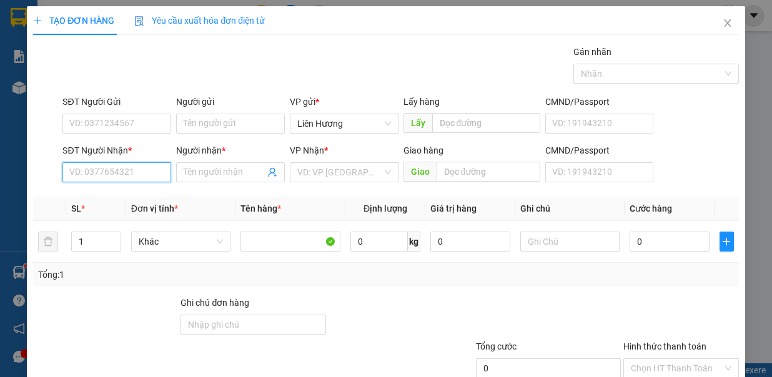
click at [122, 167] on input "SĐT Người Nhận *" at bounding box center [116, 172] width 109 height 20
click at [100, 174] on input "SĐT Người Nhận *" at bounding box center [116, 172] width 109 height 20
click at [114, 200] on div "0982797420 - ÁNH" at bounding box center [130, 196] width 123 height 14
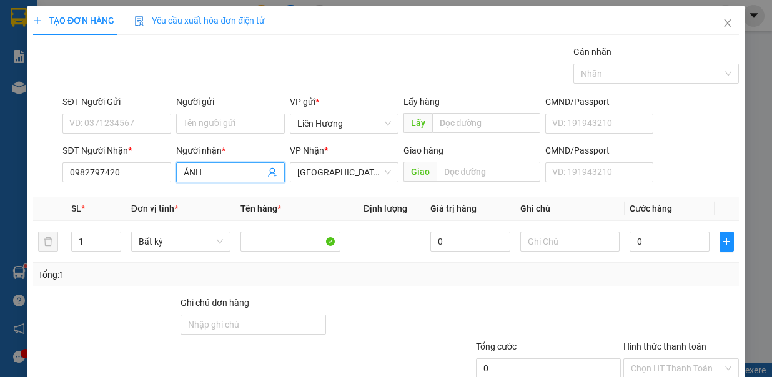
click at [197, 169] on input "ÁNH" at bounding box center [224, 172] width 81 height 14
click at [122, 172] on input "0982797420" at bounding box center [116, 172] width 109 height 20
click at [119, 118] on input "SĐT Người Gửi" at bounding box center [116, 124] width 109 height 20
click at [90, 232] on input "1" at bounding box center [96, 241] width 49 height 19
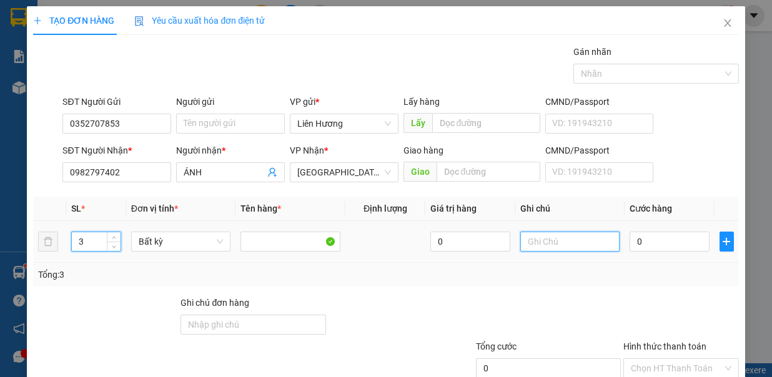
click at [553, 232] on input "text" at bounding box center [570, 242] width 100 height 20
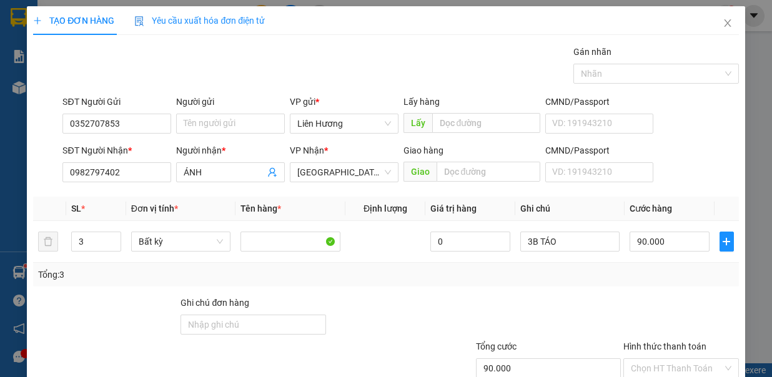
drag, startPoint x: 650, startPoint y: 270, endPoint x: 652, endPoint y: 292, distance: 22.5
click at [650, 340] on div "Hình thức thanh toán" at bounding box center [680, 349] width 115 height 19
click at [649, 359] on input "Hình thức thanh toán" at bounding box center [676, 368] width 92 height 19
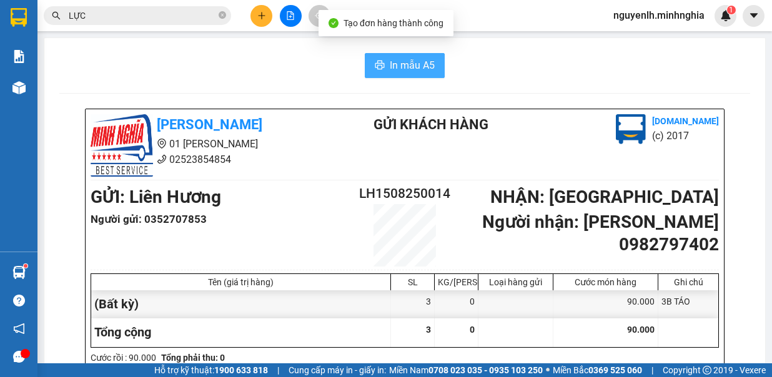
click at [382, 62] on button "In mẫu A5" at bounding box center [405, 65] width 80 height 25
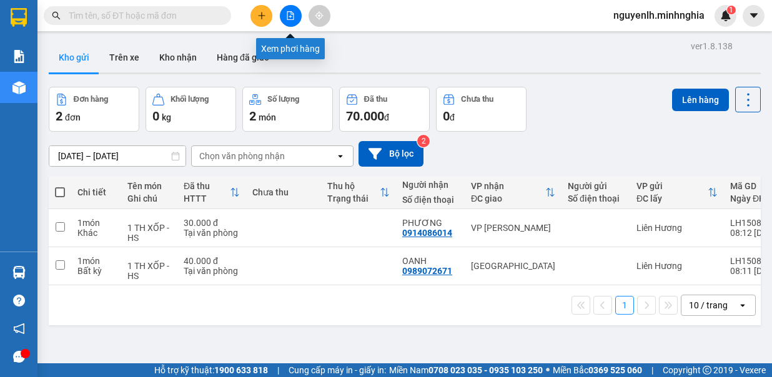
click at [290, 12] on icon "file-add" at bounding box center [290, 15] width 9 height 9
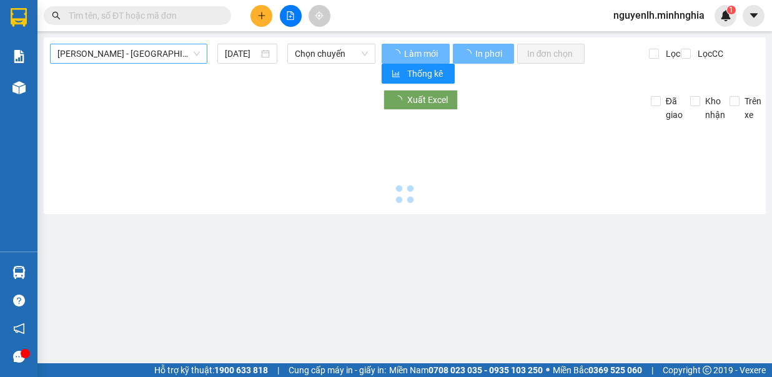
click at [150, 47] on span "[PERSON_NAME] - [GEOGRAPHIC_DATA]" at bounding box center [128, 53] width 142 height 19
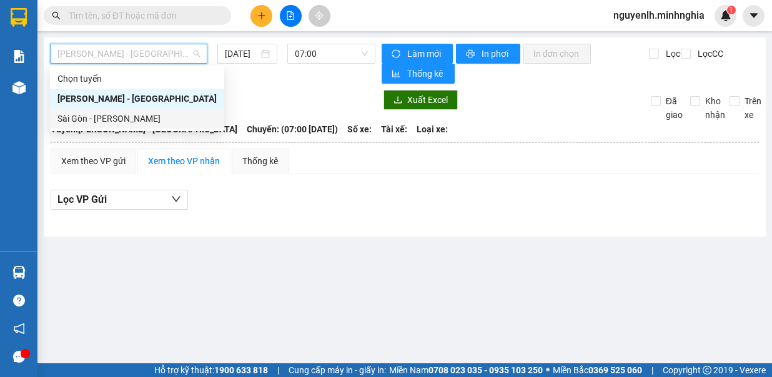
drag, startPoint x: 145, startPoint y: 119, endPoint x: 216, endPoint y: 101, distance: 72.8
click at [145, 119] on div "Sài Gòn - [PERSON_NAME]" at bounding box center [136, 119] width 159 height 14
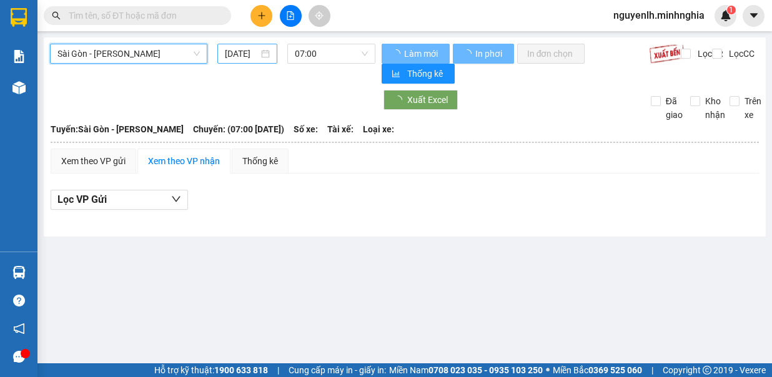
click at [237, 45] on div "[DATE]" at bounding box center [247, 54] width 60 height 20
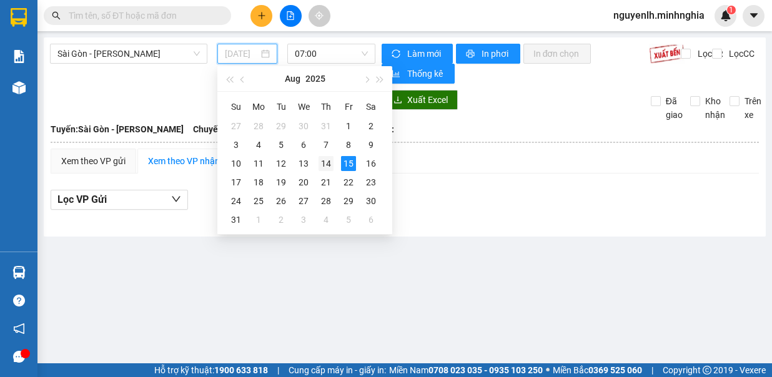
click at [327, 160] on div "14" at bounding box center [325, 163] width 15 height 15
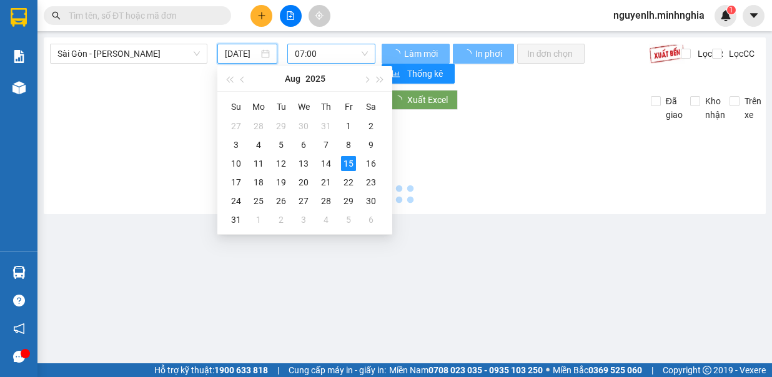
click at [324, 57] on span "07:00" at bounding box center [331, 53] width 73 height 19
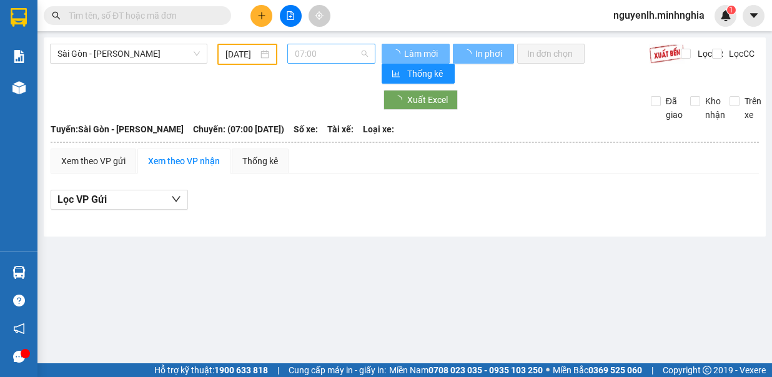
type input "[DATE]"
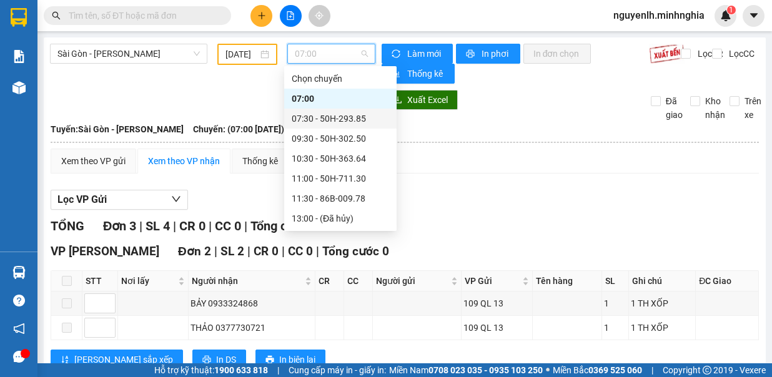
click at [347, 117] on div "07:30 - 50H-293.85" at bounding box center [340, 119] width 97 height 14
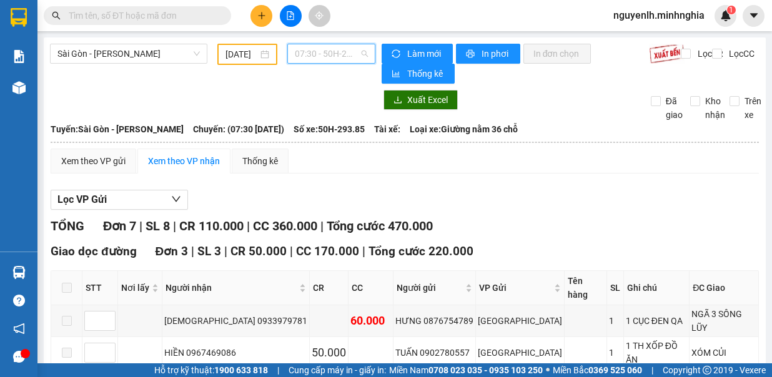
click at [312, 51] on span "07:30 - 50H-293.85" at bounding box center [331, 53] width 73 height 19
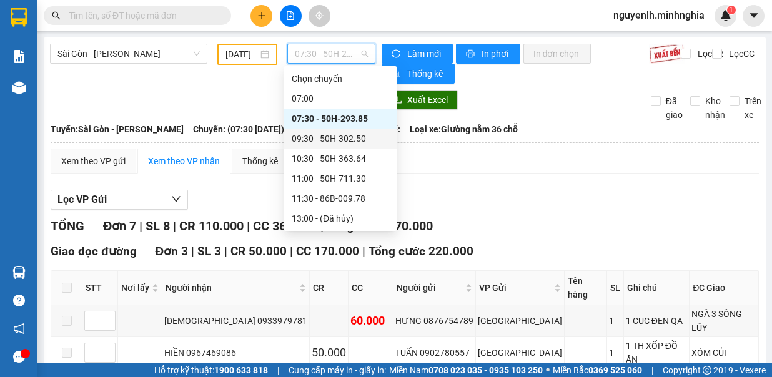
click at [357, 138] on div "09:30 - 50H-302.50" at bounding box center [340, 139] width 97 height 14
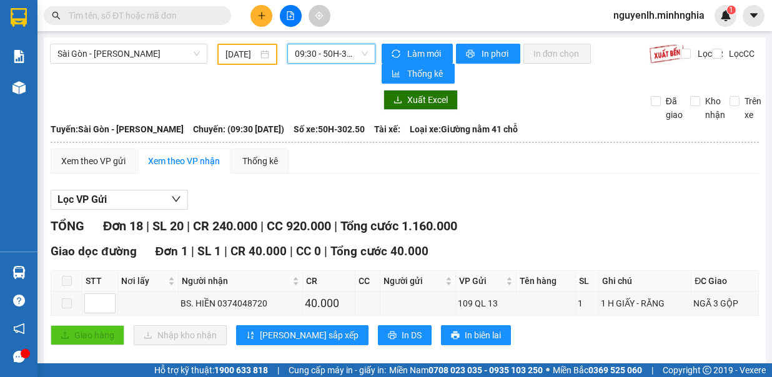
click at [321, 49] on span "09:30 - 50H-302.50" at bounding box center [331, 53] width 73 height 19
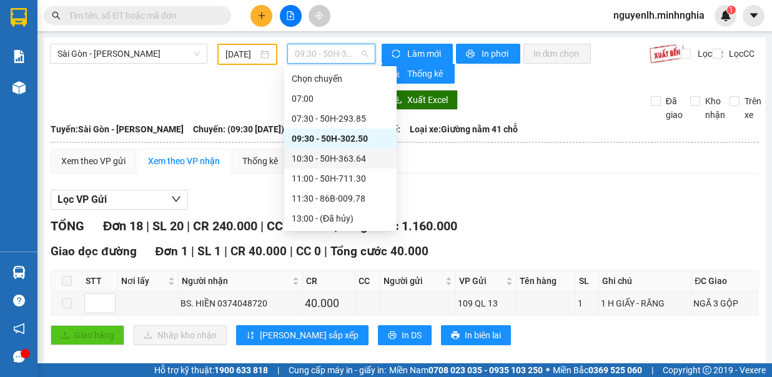
click at [345, 160] on div "10:30 - 50H-363.64" at bounding box center [340, 159] width 97 height 14
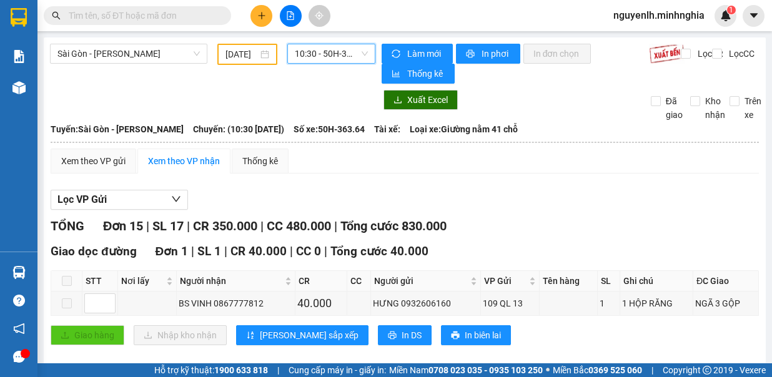
click at [335, 55] on span "10:30 - 50H-363.64" at bounding box center [331, 53] width 73 height 19
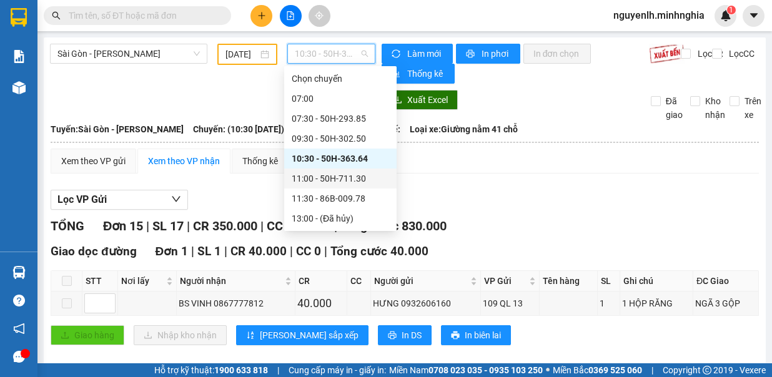
click at [355, 179] on div "11:00 - 50H-711.30" at bounding box center [340, 179] width 97 height 14
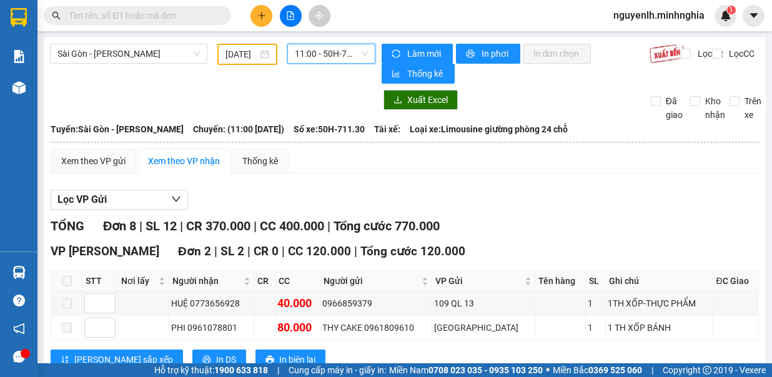
click at [345, 56] on span "11:00 - 50H-711.30" at bounding box center [331, 53] width 73 height 19
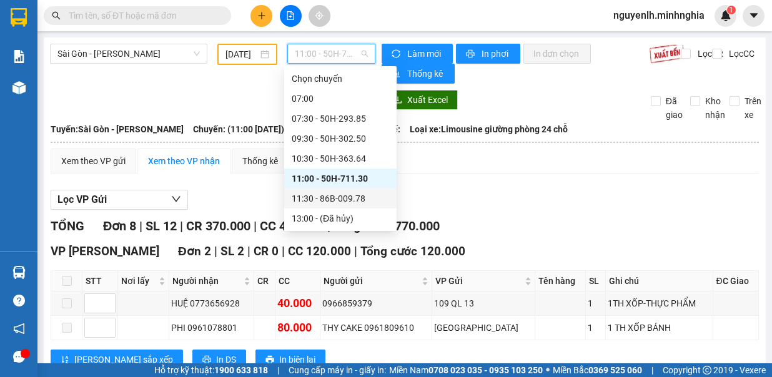
click at [356, 203] on div "11:30 - 86B-009.78" at bounding box center [340, 199] width 97 height 14
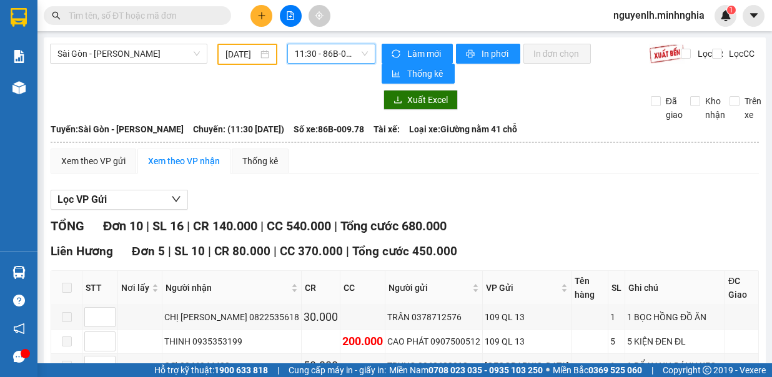
drag, startPoint x: 325, startPoint y: 66, endPoint x: 326, endPoint y: 54, distance: 11.9
click at [326, 65] on div "Sài Gòn - Phan Rí [DATE] 11:30 11:30 - 86B-009.78" at bounding box center [212, 64] width 325 height 40
click at [326, 49] on span "11:30 - 86B-009.78" at bounding box center [331, 53] width 73 height 19
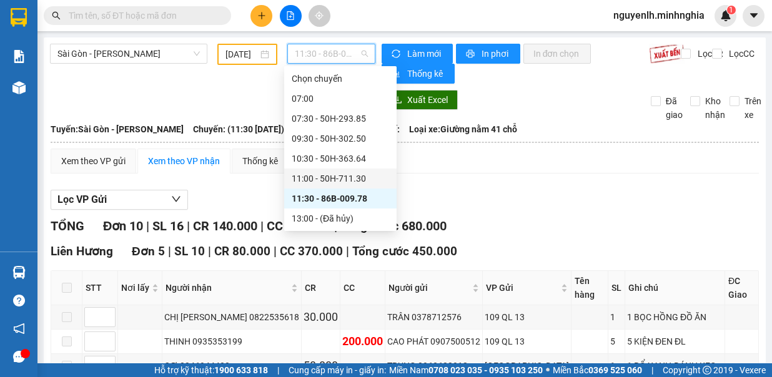
scroll to position [62, 0]
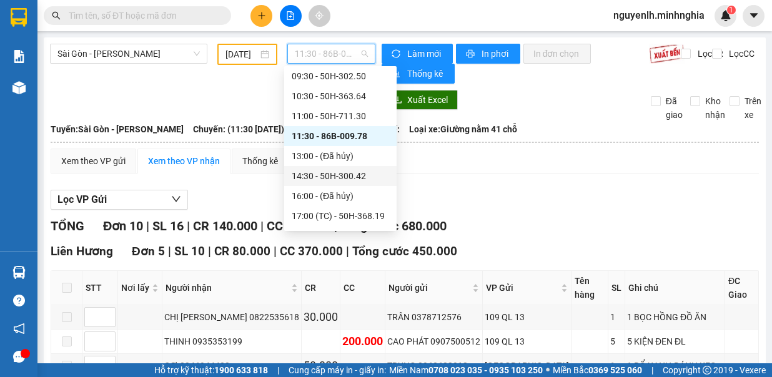
click at [365, 175] on div "14:30 - 50H-300.42" at bounding box center [340, 176] width 97 height 14
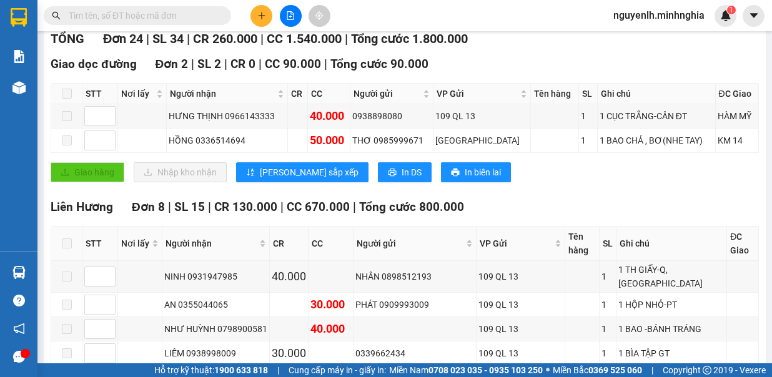
scroll to position [312, 0]
